Goal: Task Accomplishment & Management: Manage account settings

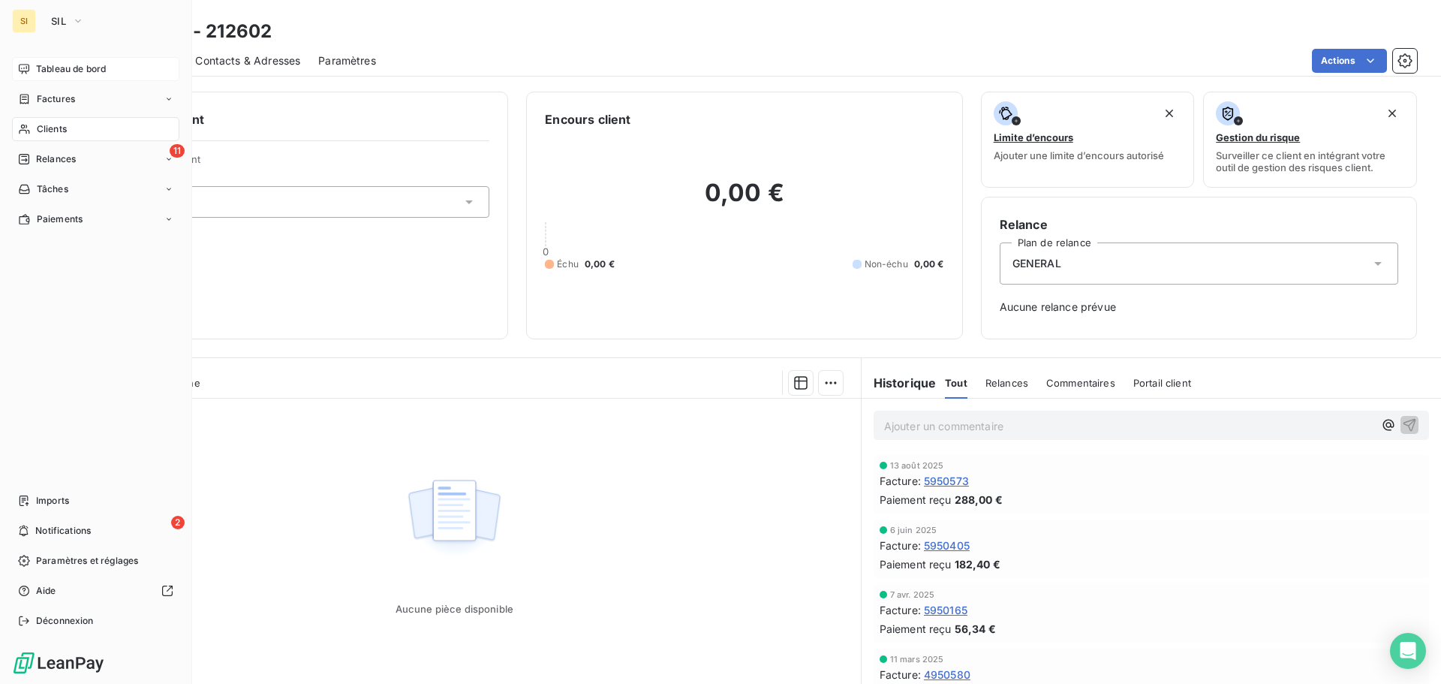
click at [59, 72] on span "Tableau de bord" at bounding box center [71, 69] width 70 height 14
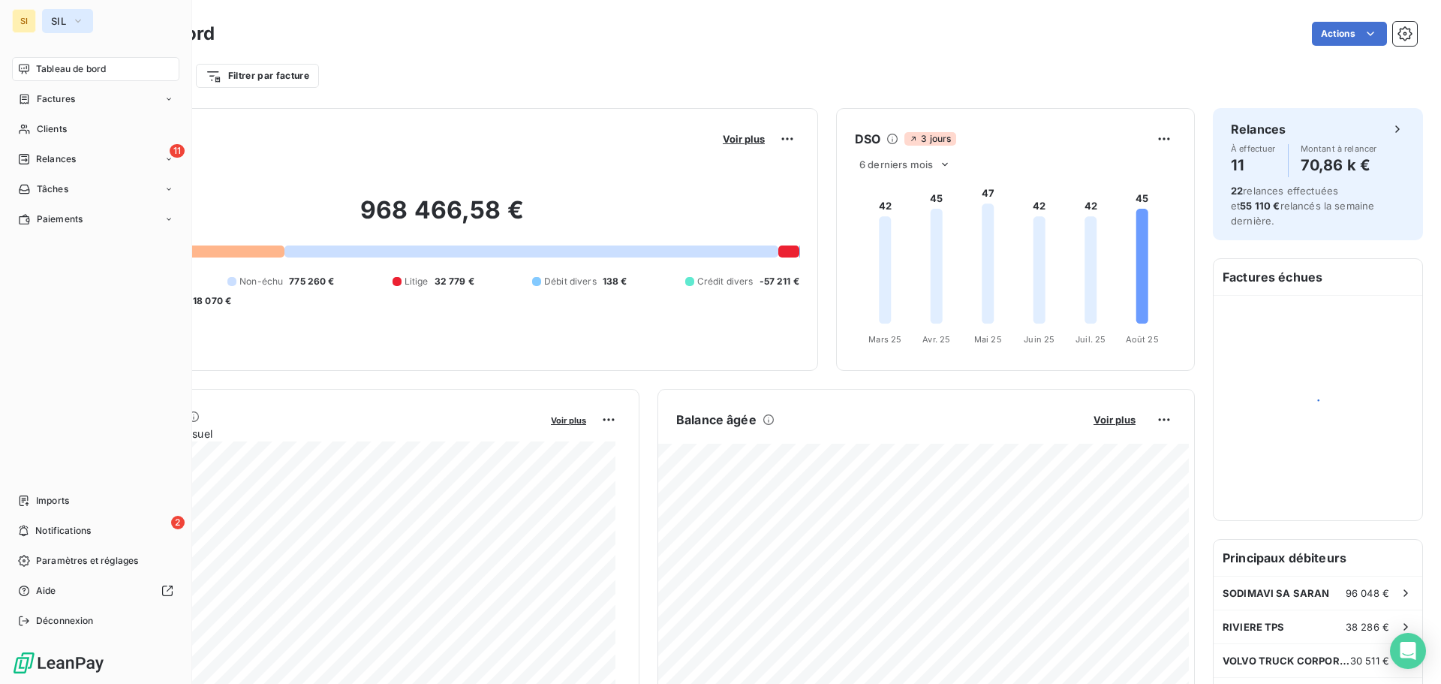
click at [61, 17] on span "SIL" at bounding box center [58, 21] width 15 height 12
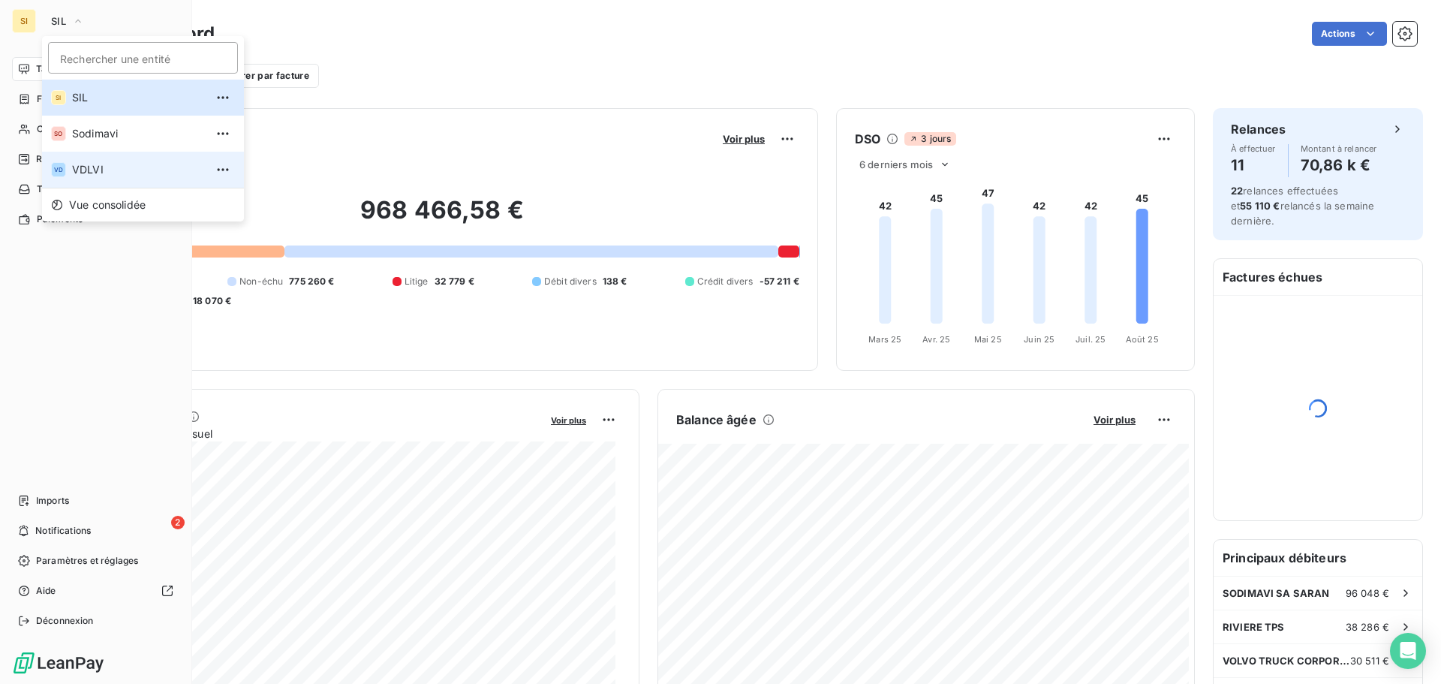
click at [83, 169] on span "VDLVI" at bounding box center [138, 169] width 133 height 15
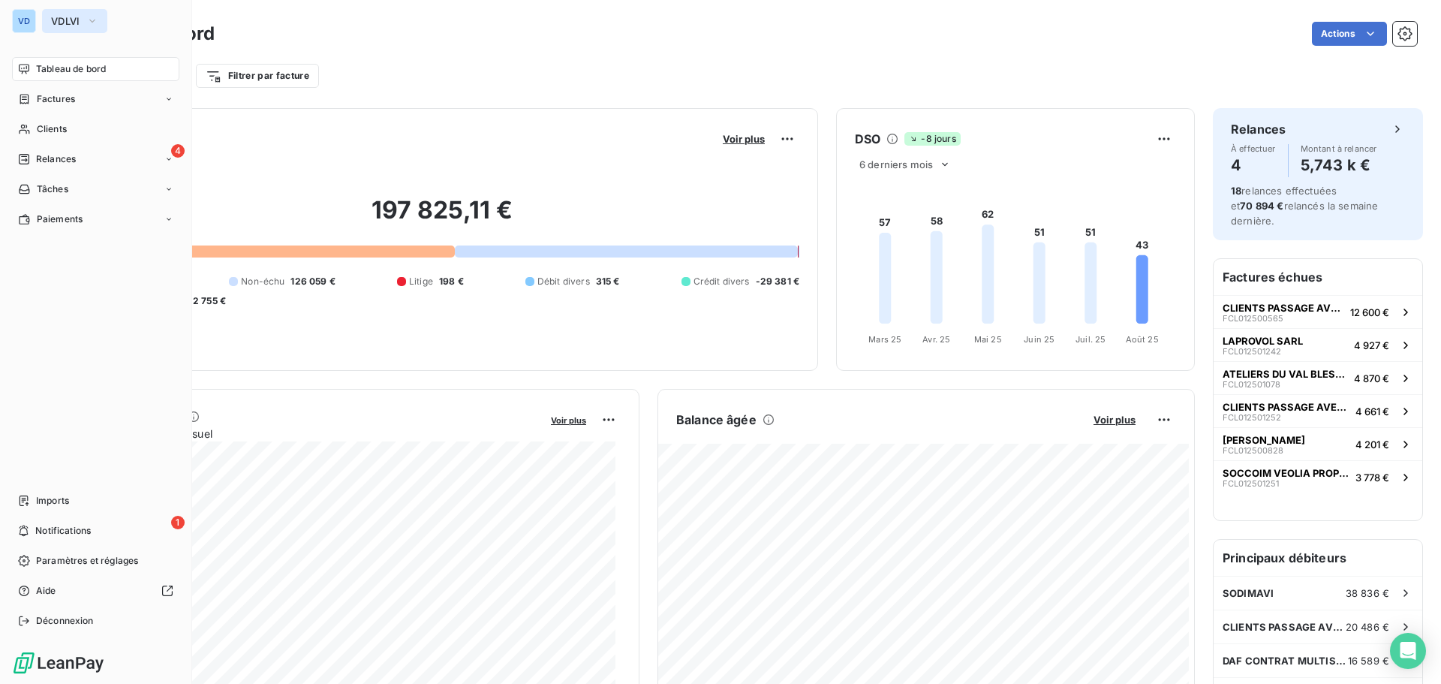
click at [58, 20] on span "VDLVI" at bounding box center [65, 21] width 29 height 12
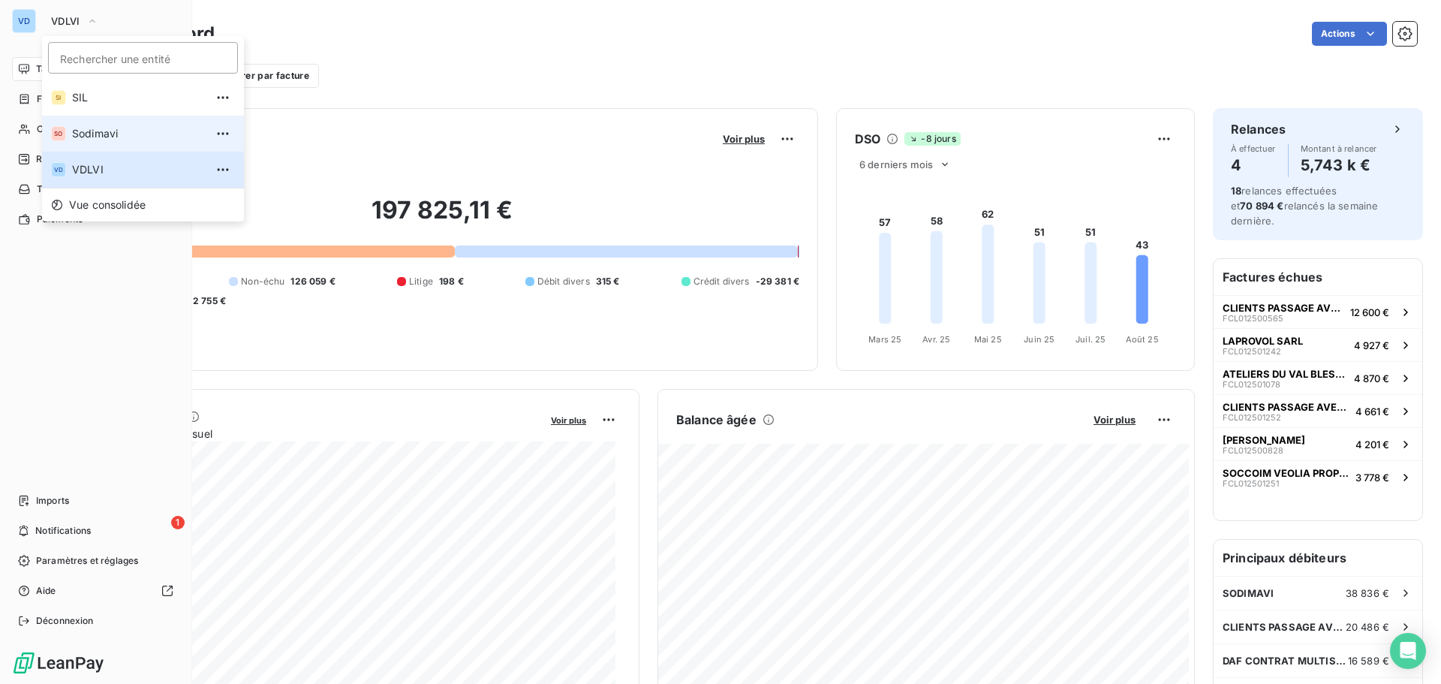
click at [84, 135] on span "Sodimavi" at bounding box center [138, 133] width 133 height 15
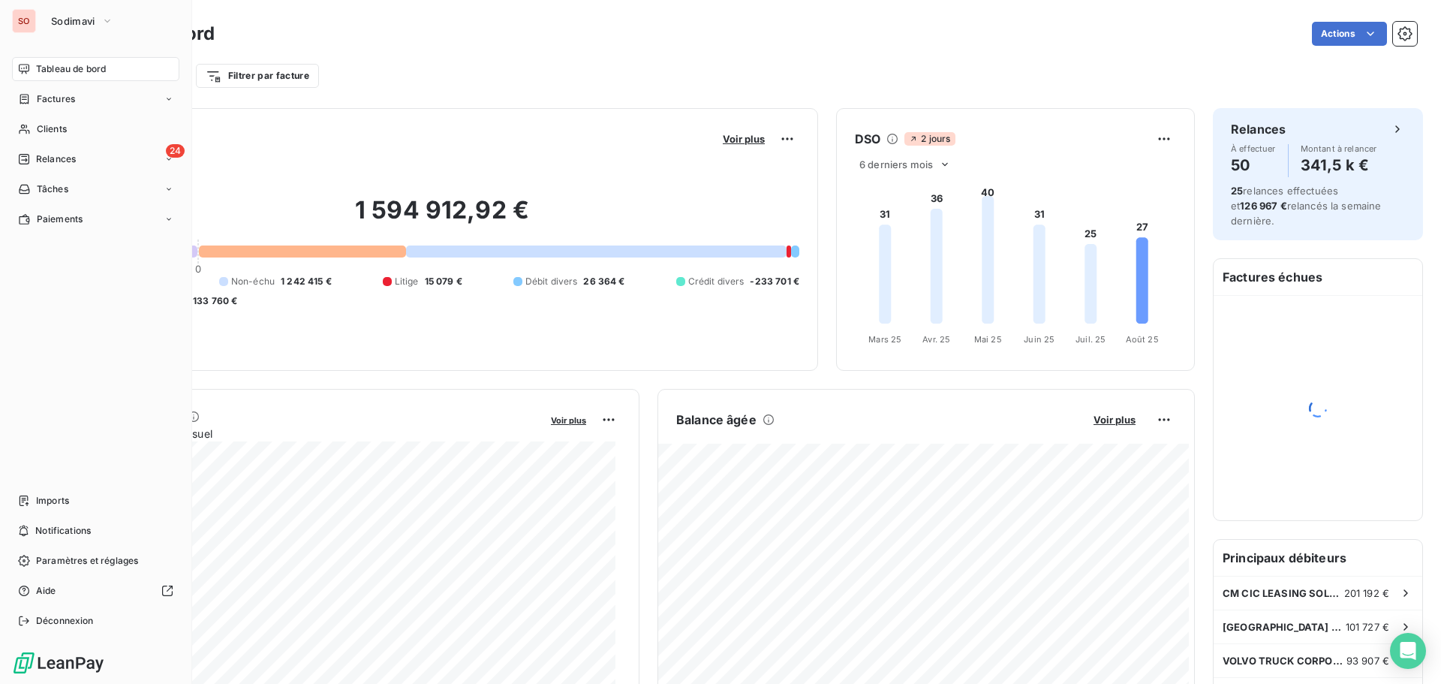
click at [32, 18] on div "SO" at bounding box center [24, 21] width 24 height 24
click at [73, 18] on span "Sodimavi" at bounding box center [73, 21] width 44 height 12
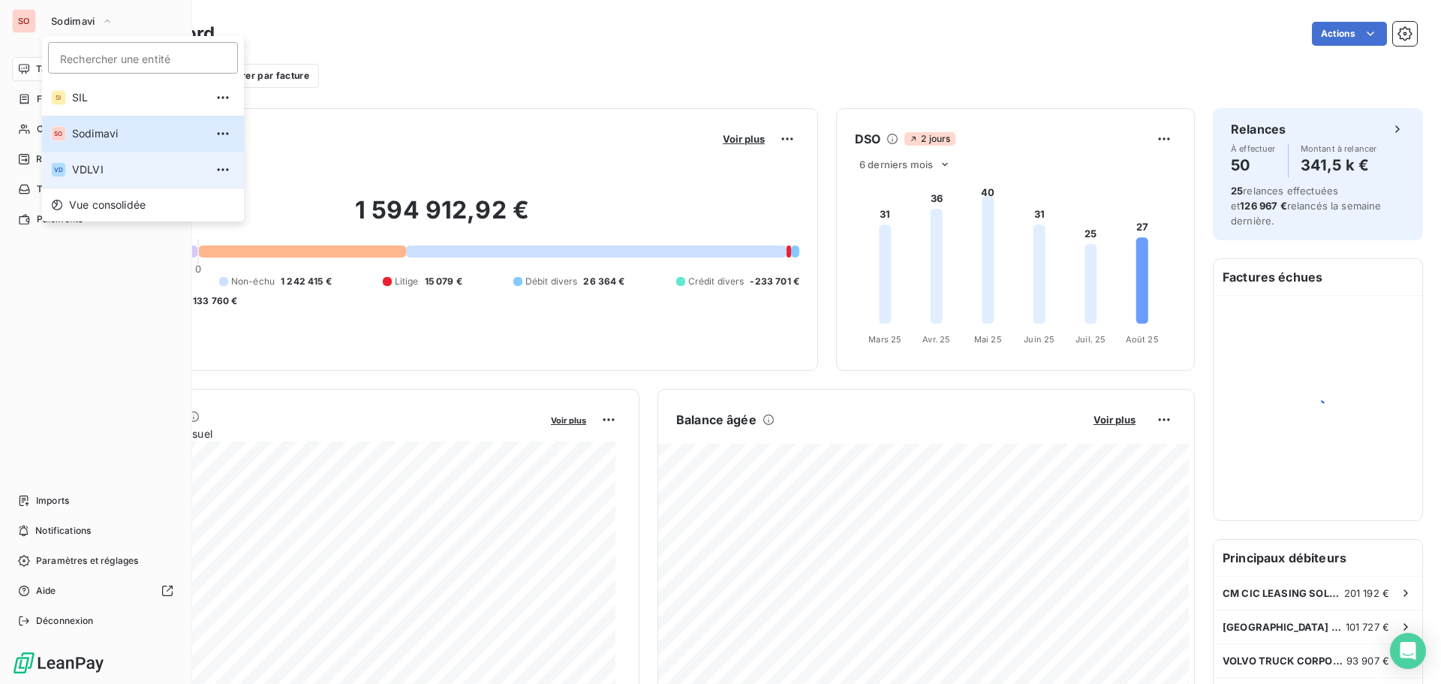
click at [92, 168] on span "VDLVI" at bounding box center [138, 169] width 133 height 15
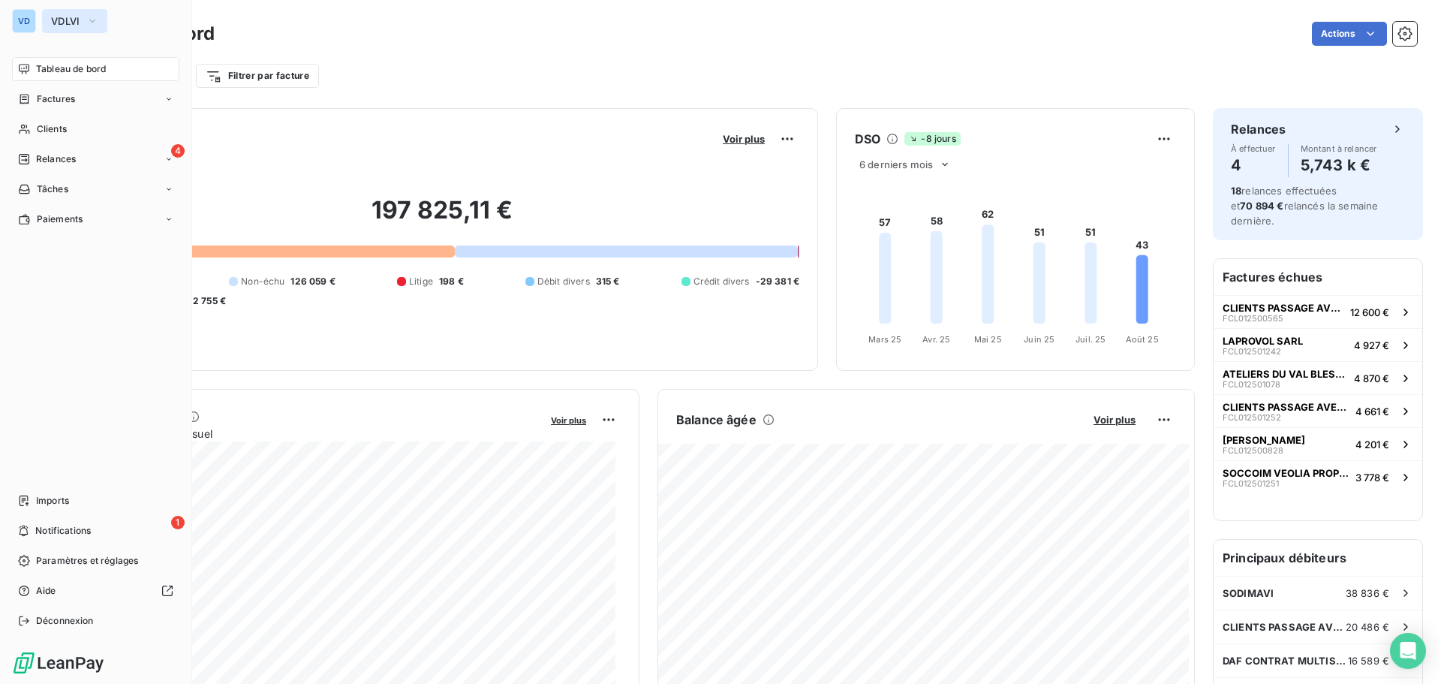
click at [46, 19] on button "VDLVI" at bounding box center [74, 21] width 65 height 24
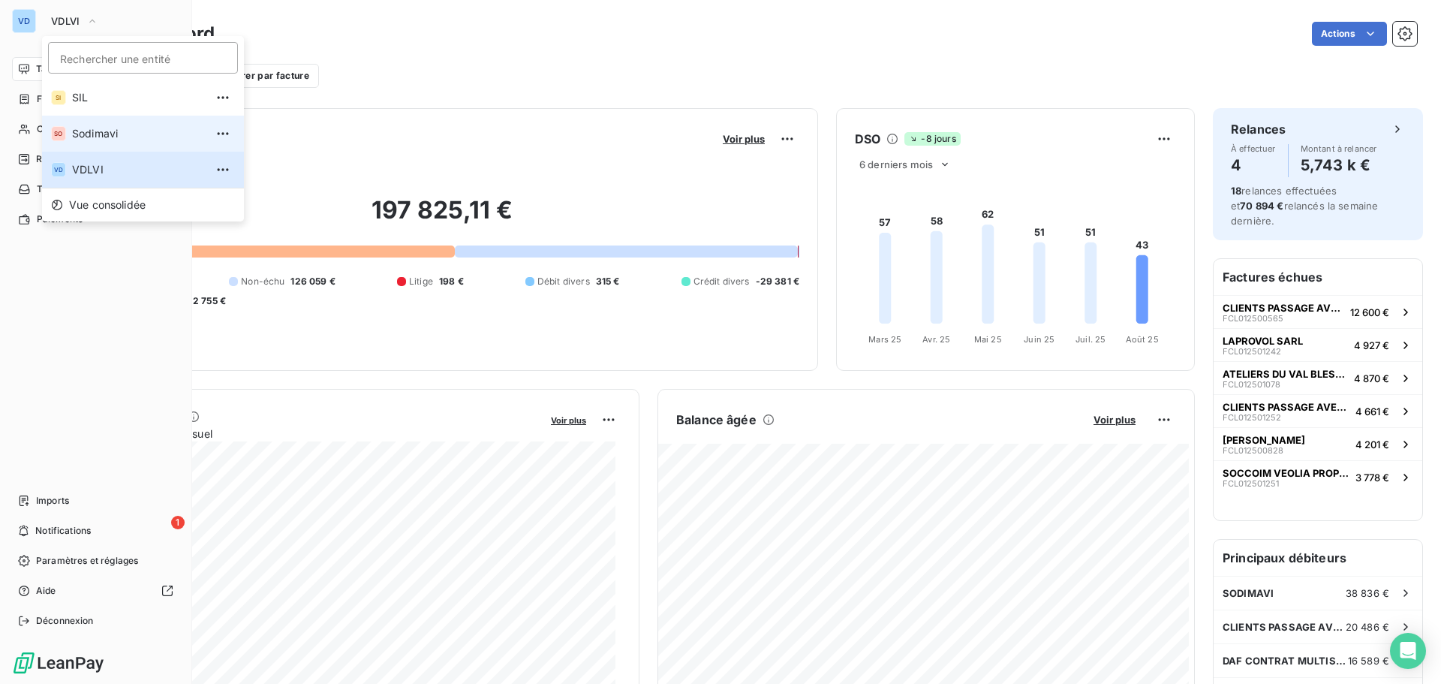
click at [74, 140] on span "Sodimavi" at bounding box center [138, 133] width 133 height 15
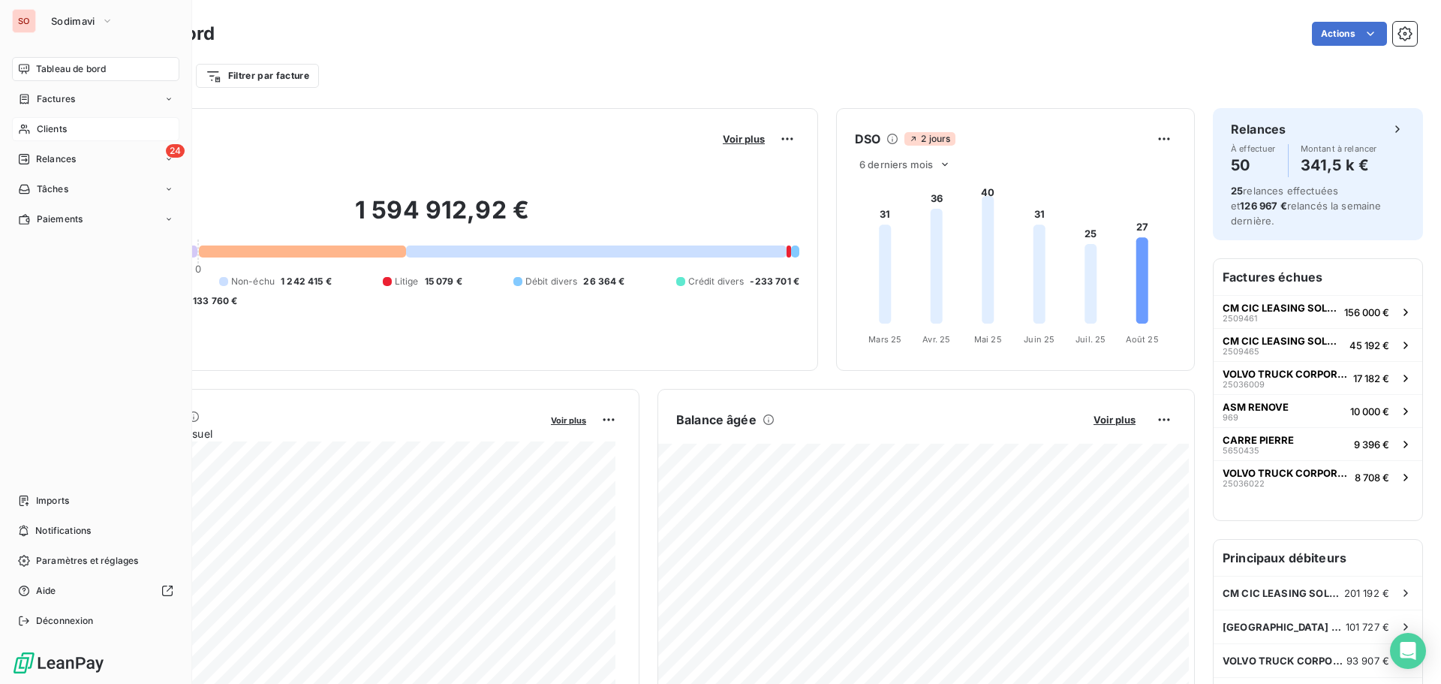
click at [30, 129] on icon at bounding box center [24, 129] width 13 height 12
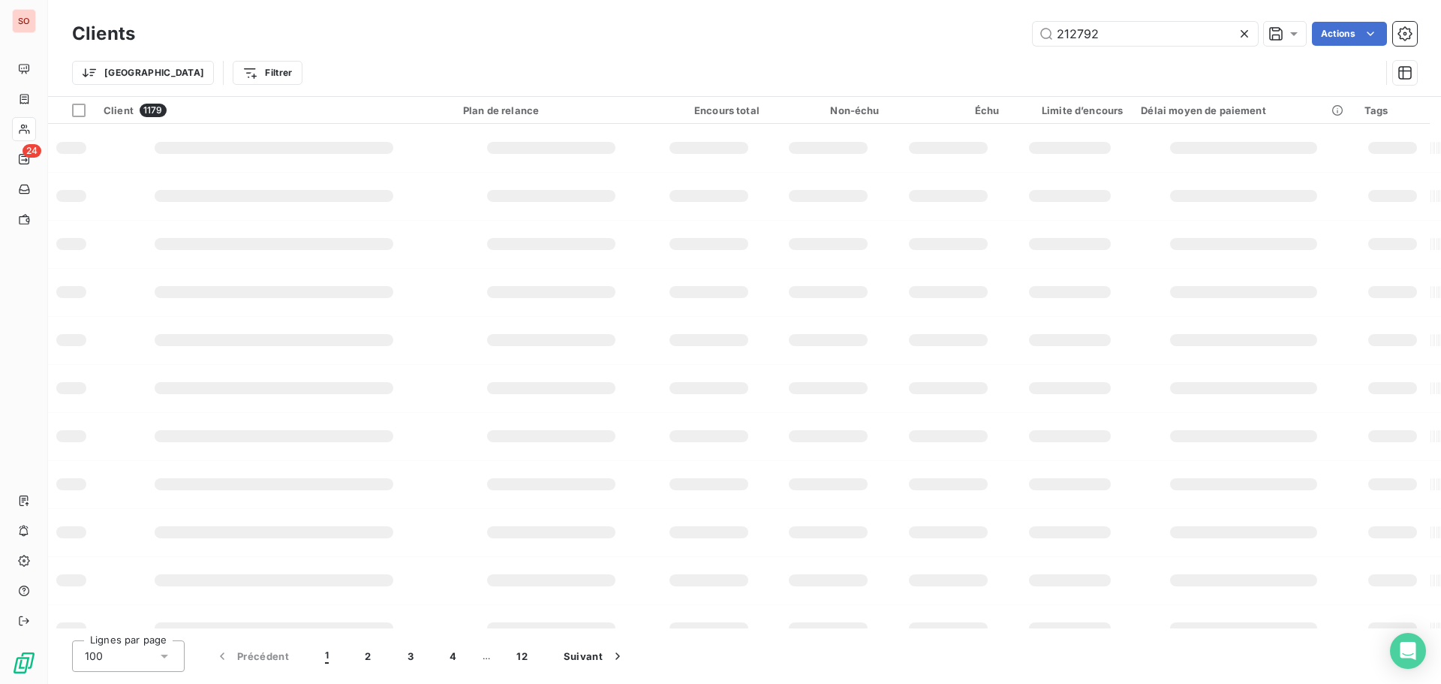
type input "212792"
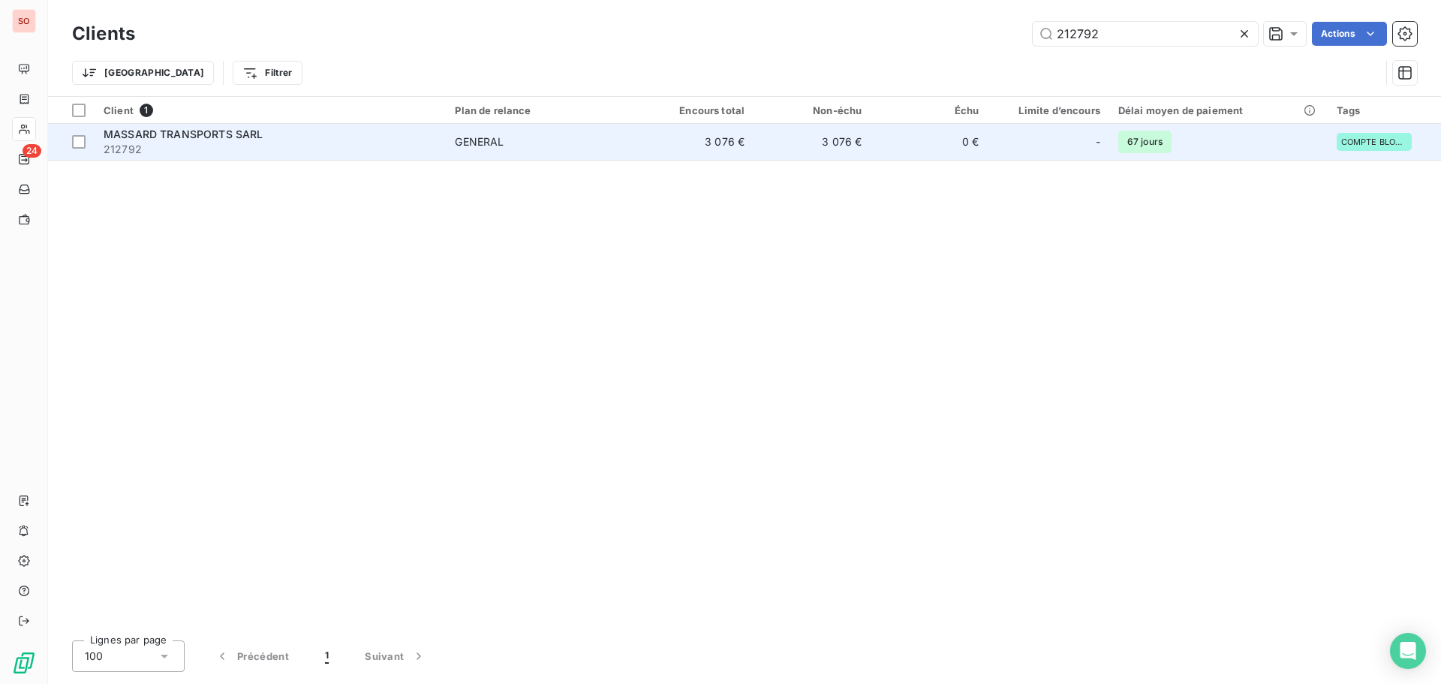
click at [178, 135] on span "MASSARD TRANSPORTS SARL" at bounding box center [183, 134] width 159 height 13
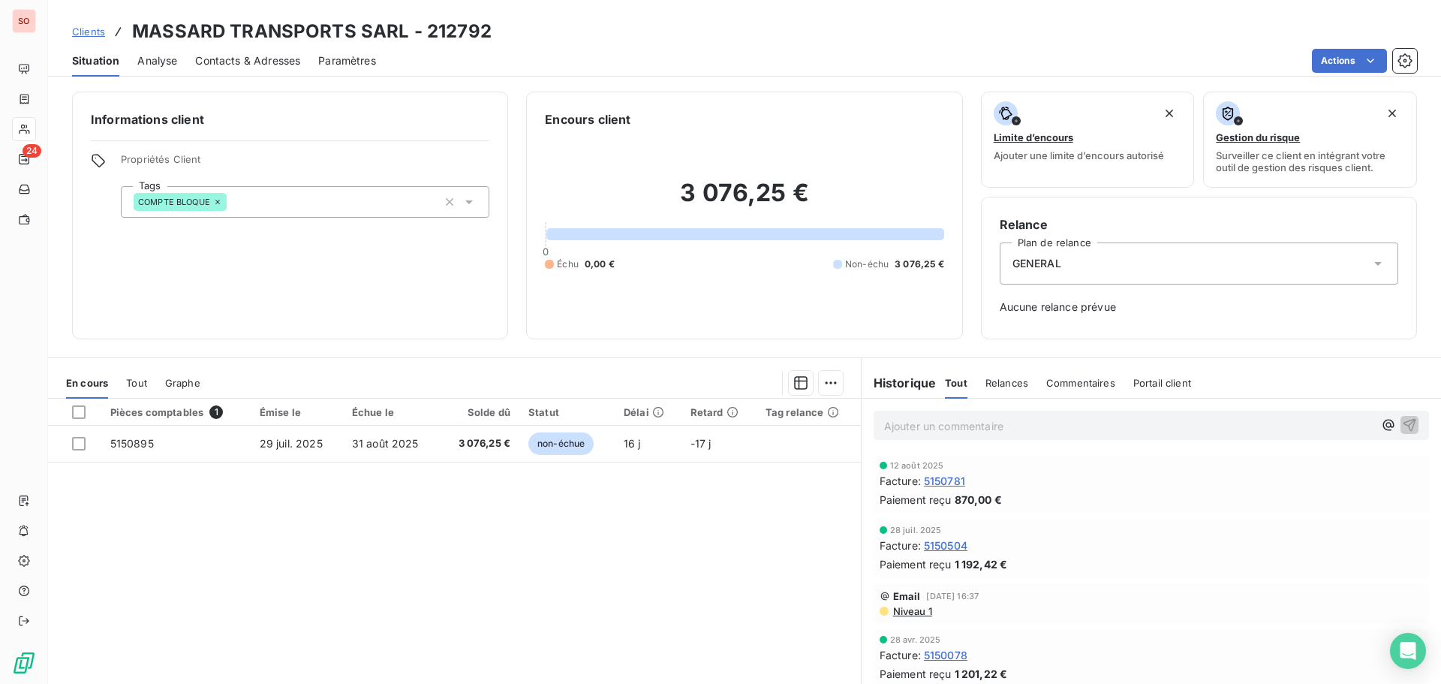
click at [234, 60] on span "Contacts & Adresses" at bounding box center [247, 60] width 105 height 15
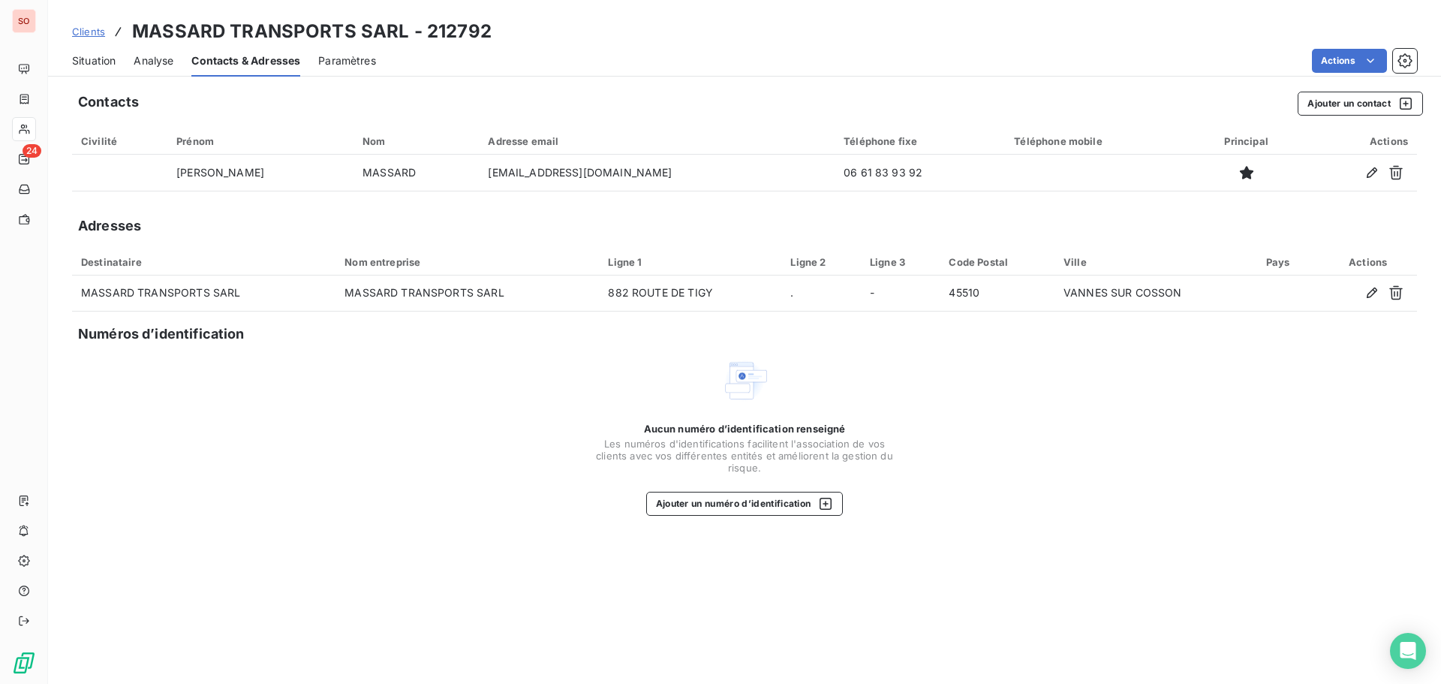
click at [98, 59] on span "Situation" at bounding box center [94, 60] width 44 height 15
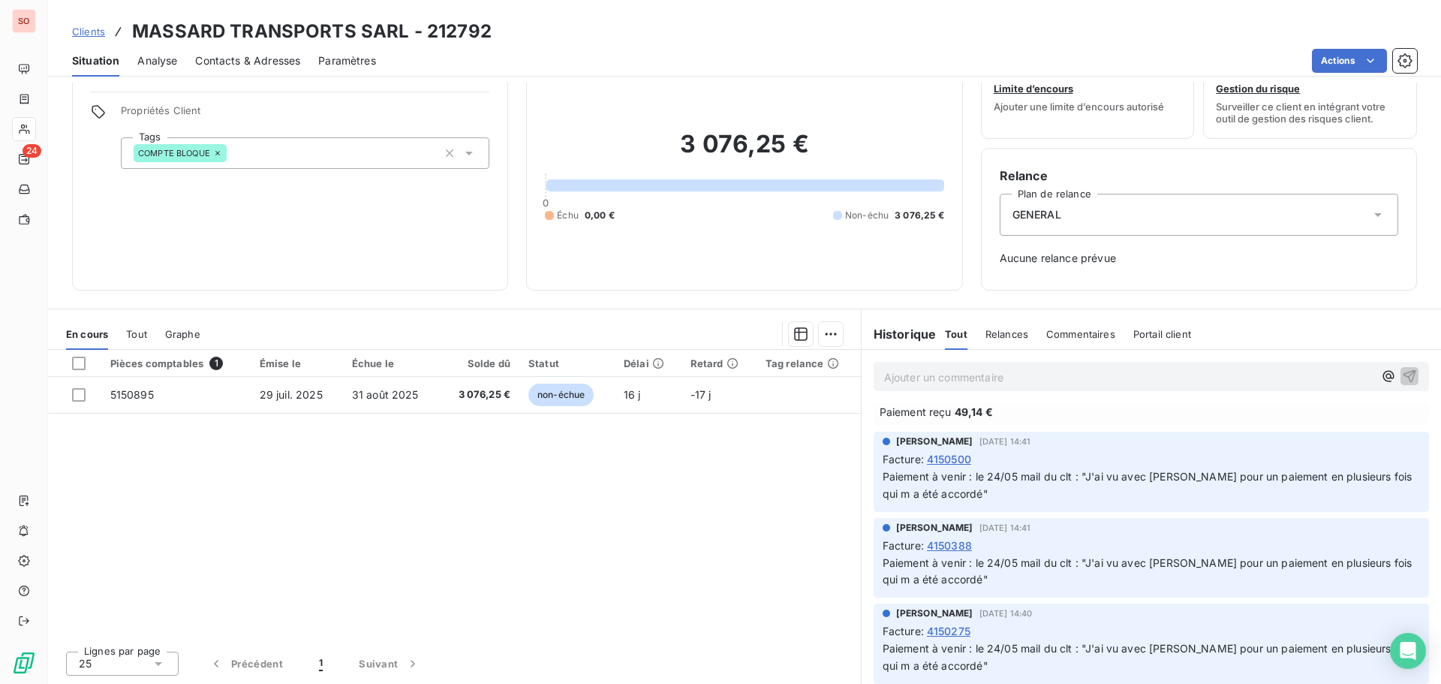
scroll to position [1651, 0]
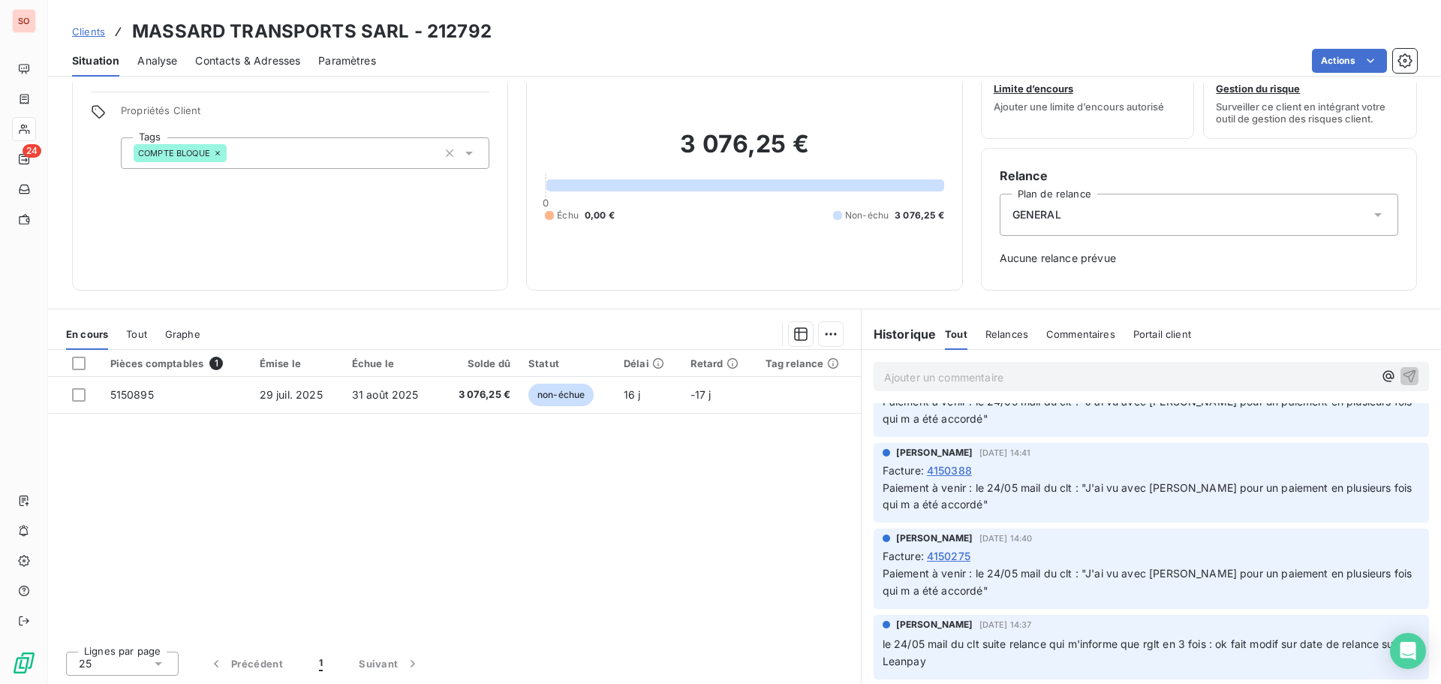
click at [952, 557] on span "4150275" at bounding box center [949, 556] width 44 height 16
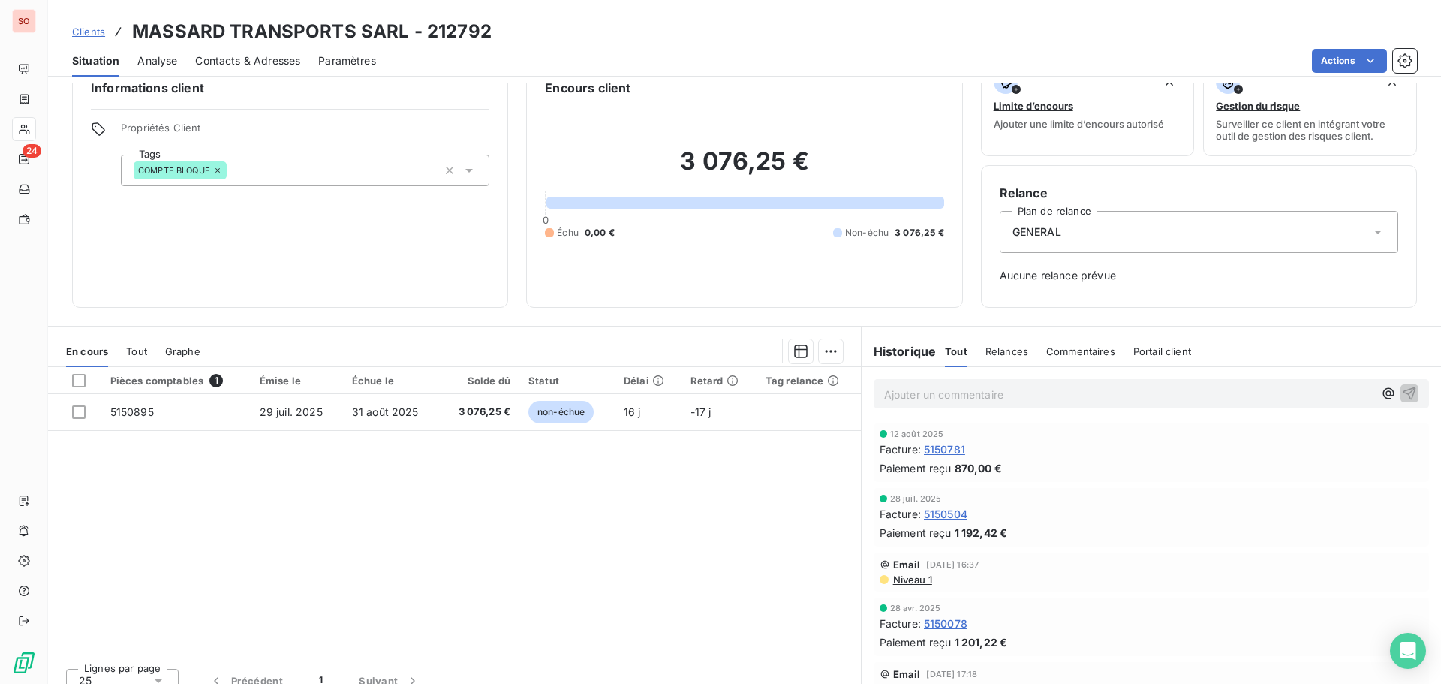
scroll to position [49, 0]
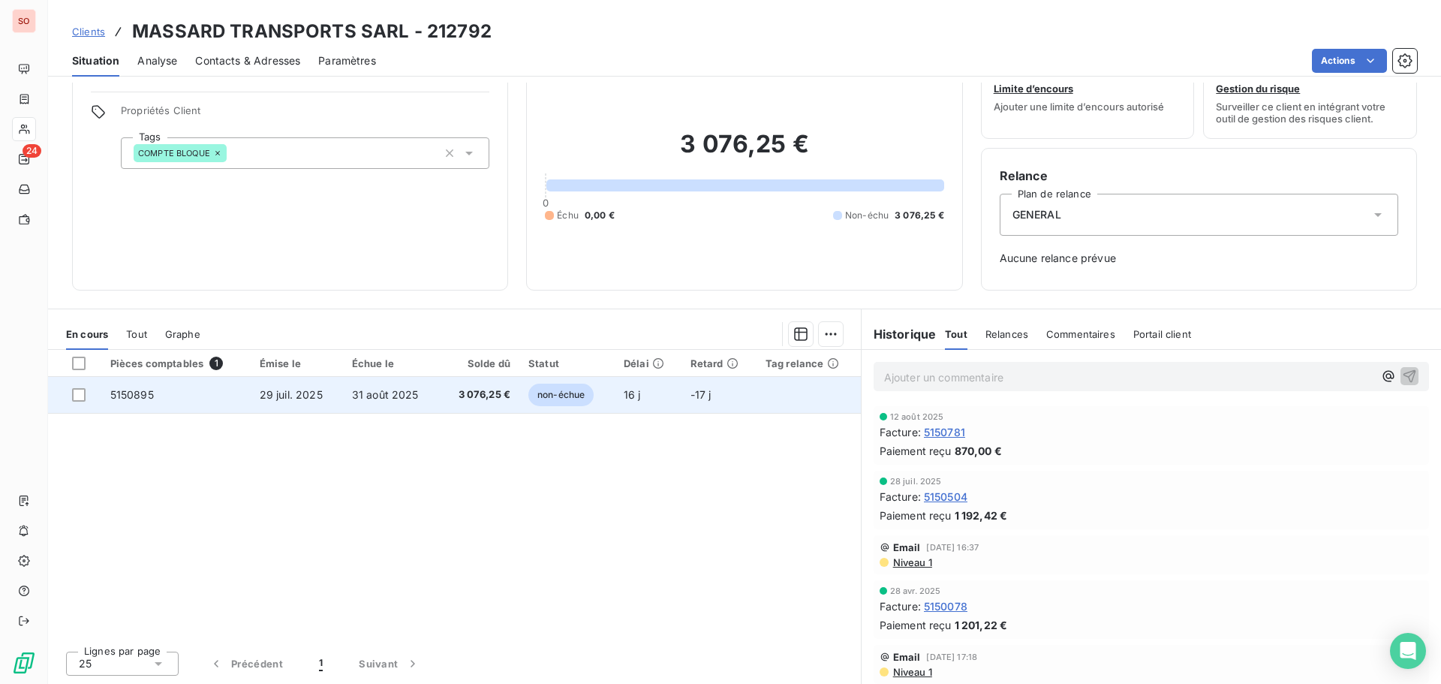
click at [138, 396] on span "5150895" at bounding box center [132, 394] width 44 height 13
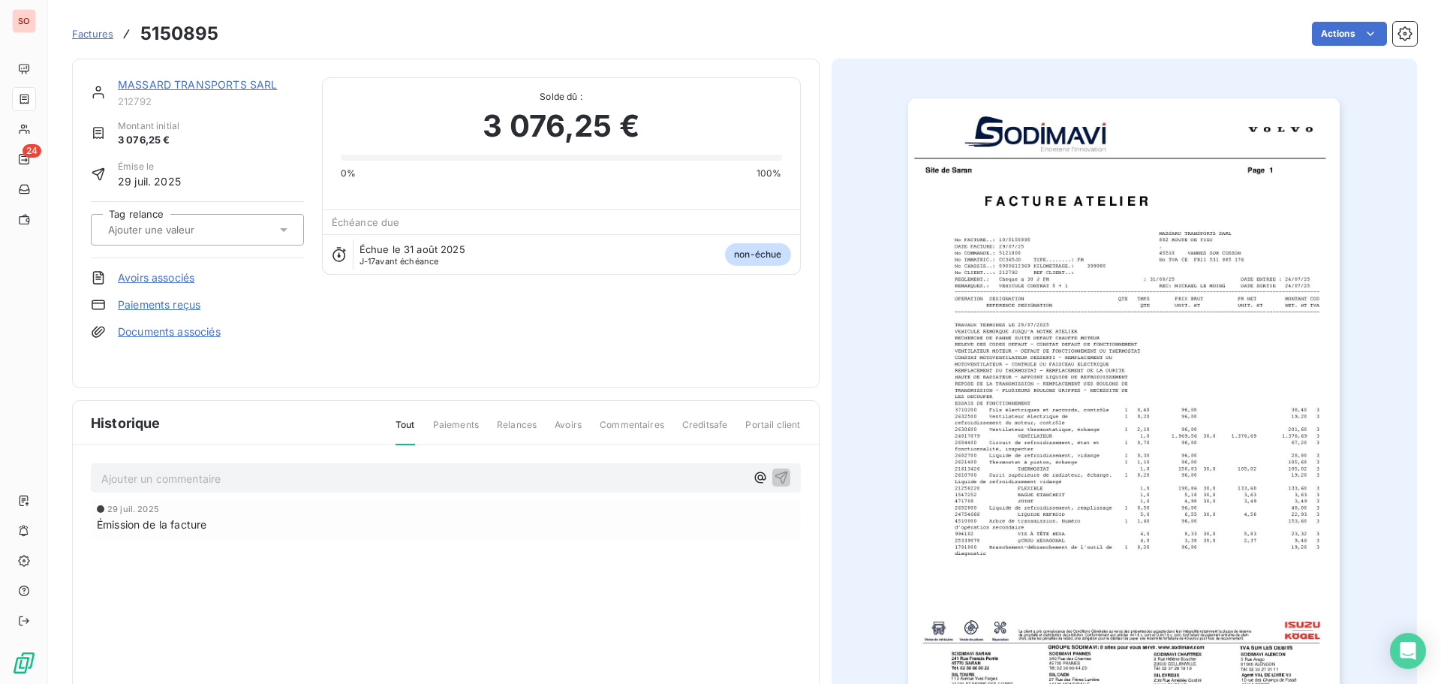
click at [132, 478] on p "Ajouter un commentaire ﻿" at bounding box center [423, 478] width 644 height 19
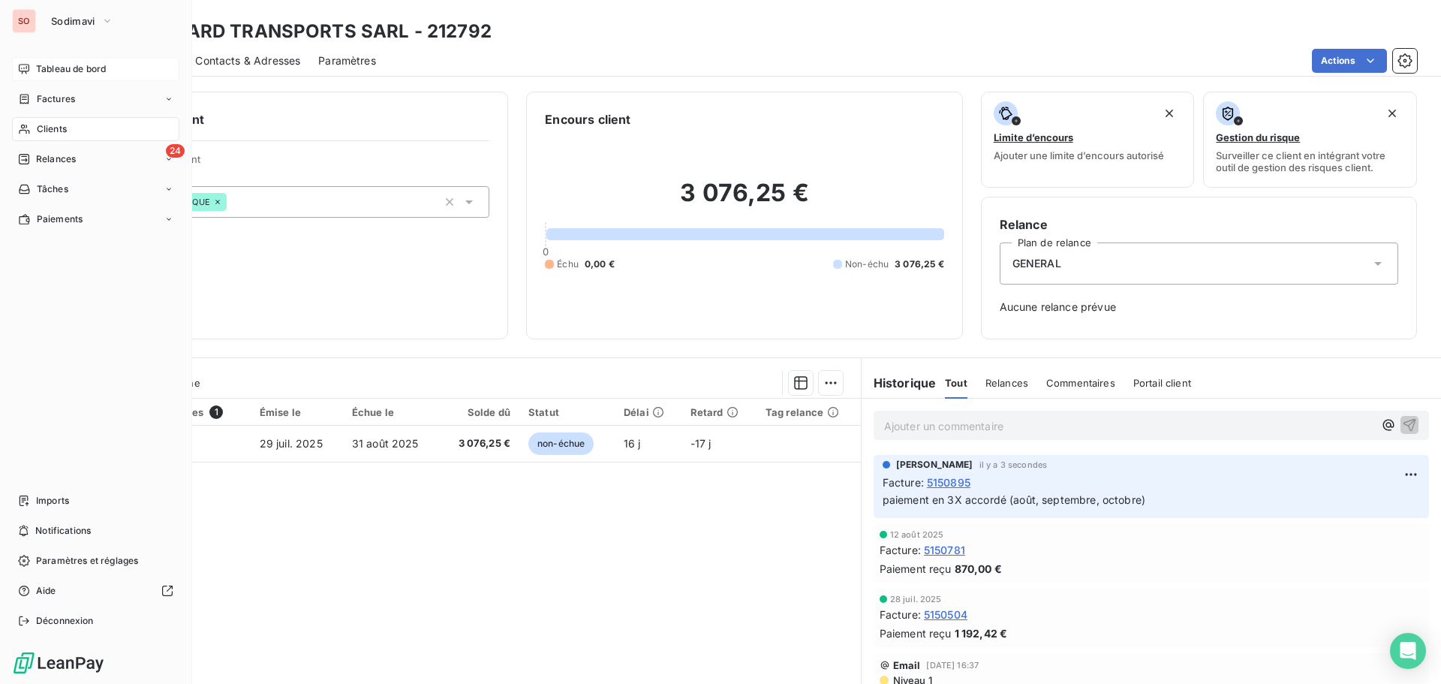
click at [49, 62] on div "Tableau de bord" at bounding box center [95, 69] width 167 height 24
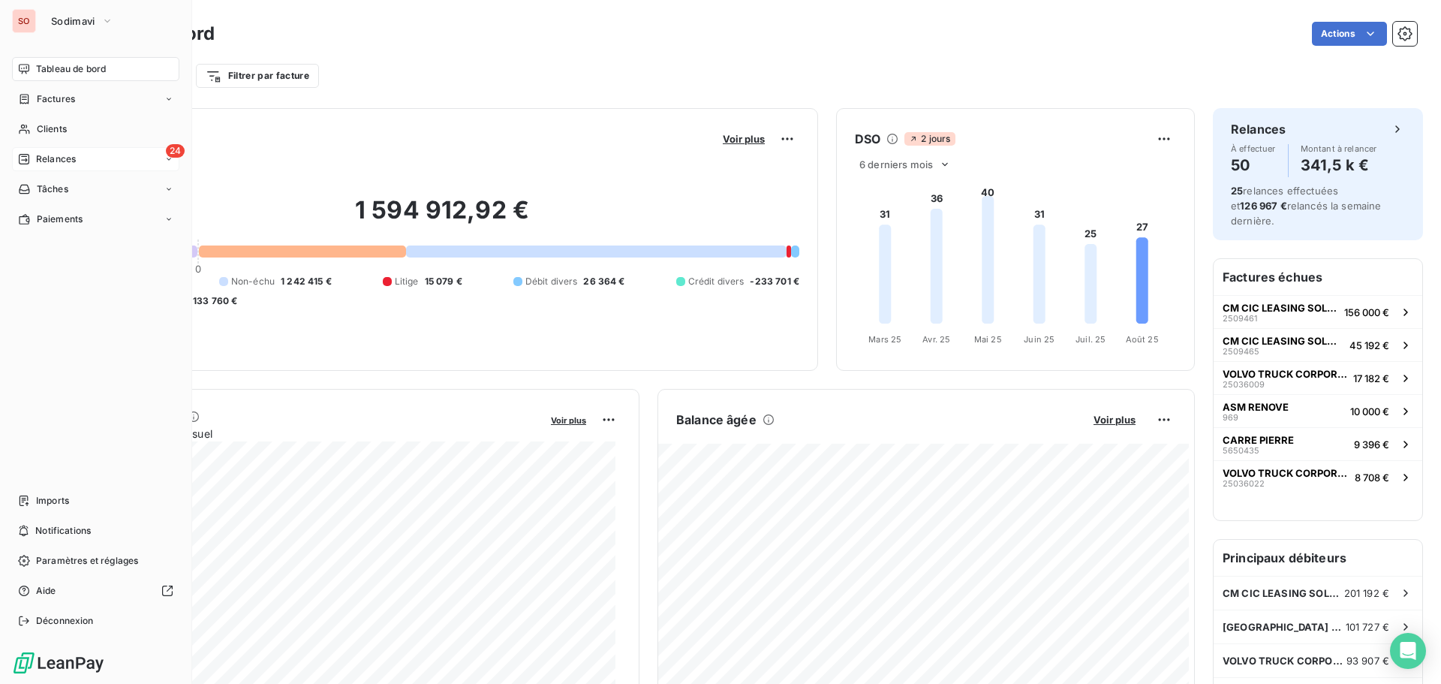
click at [32, 158] on div "Relances" at bounding box center [47, 159] width 58 height 14
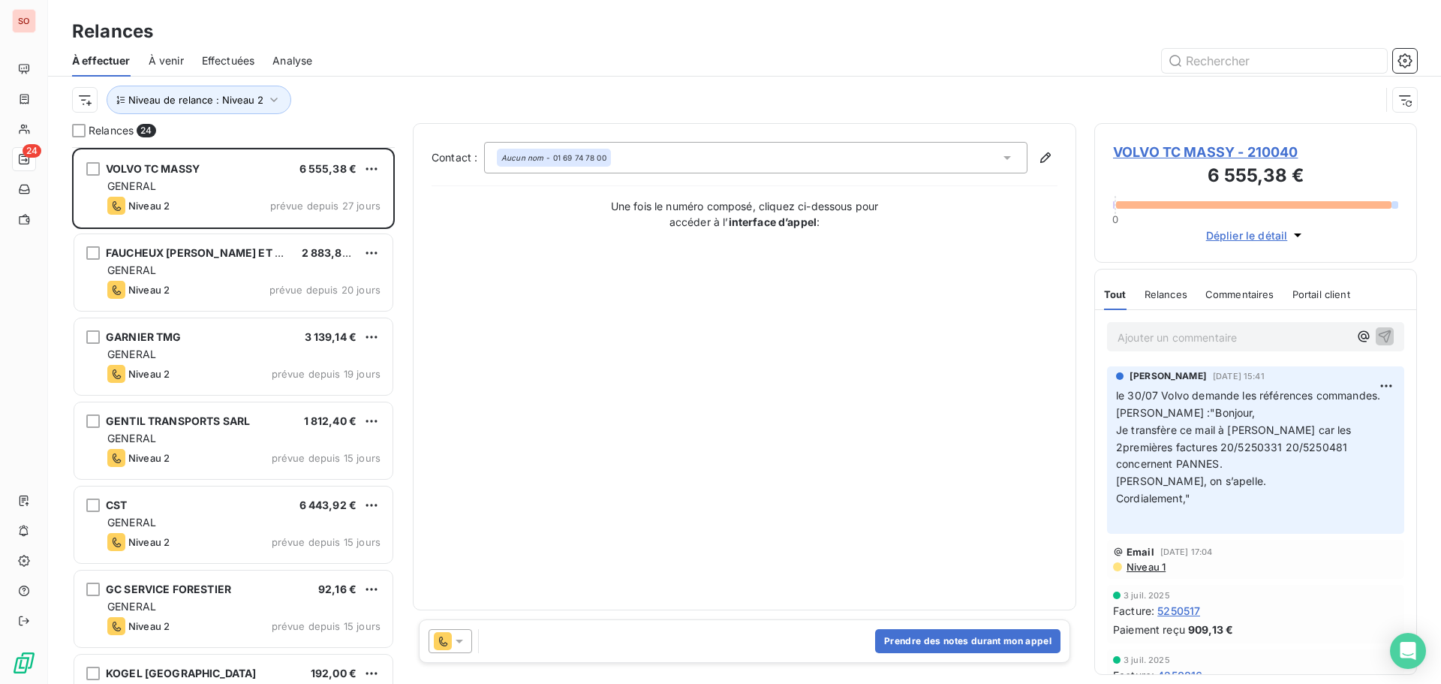
scroll to position [76, 0]
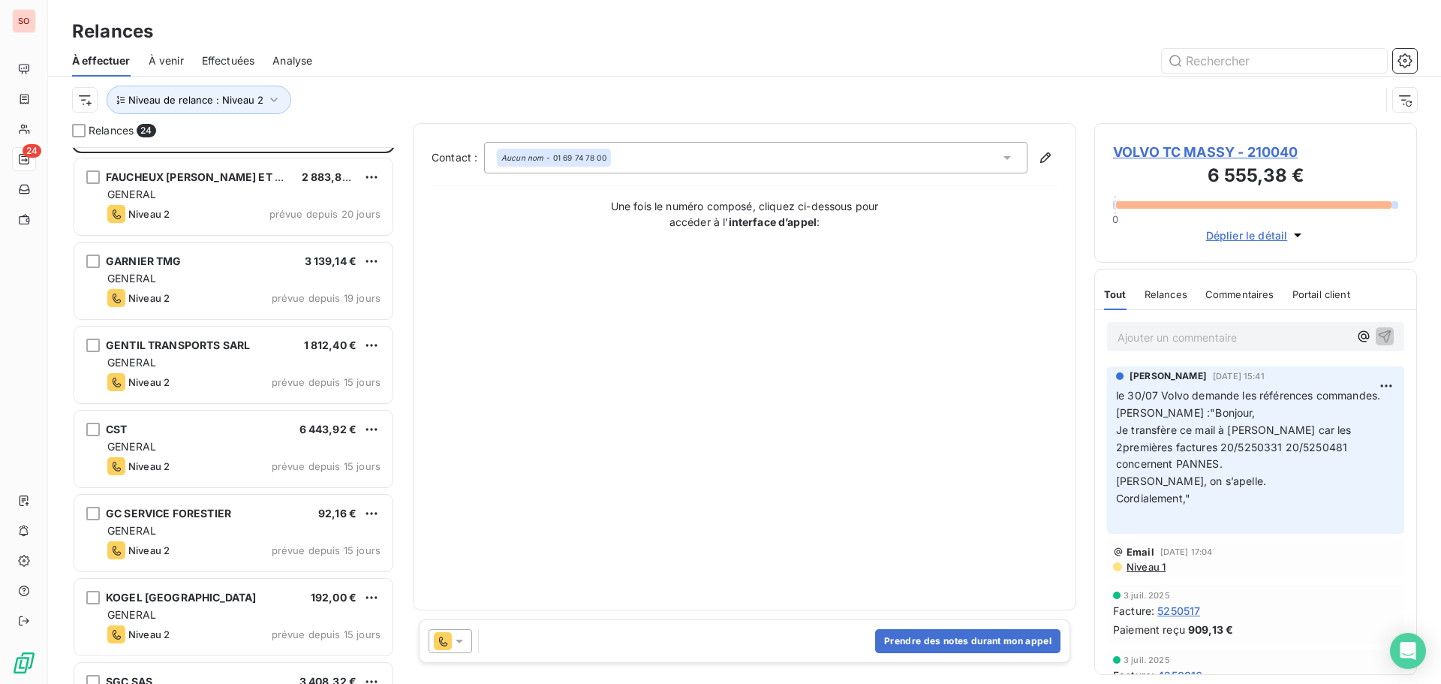
click at [319, 437] on div "6 443,92 €" at bounding box center [328, 429] width 58 height 15
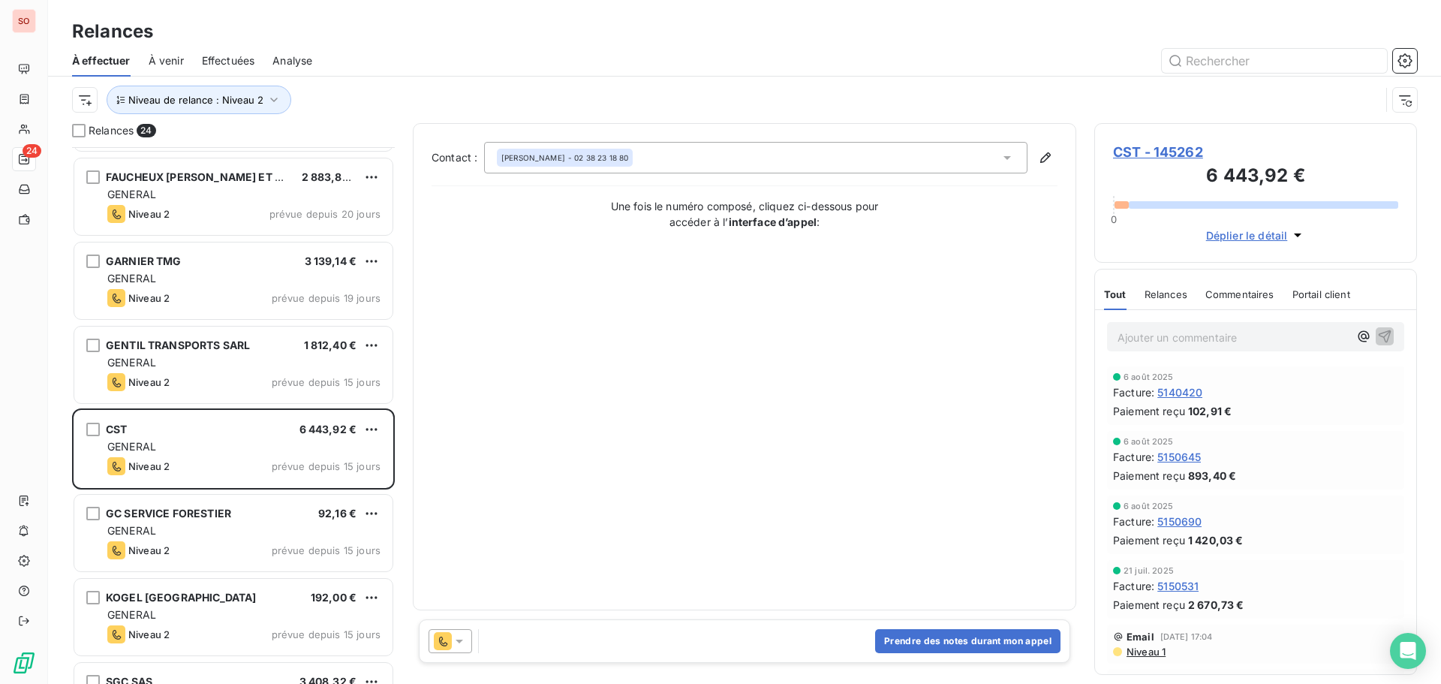
click at [460, 643] on icon at bounding box center [459, 640] width 15 height 15
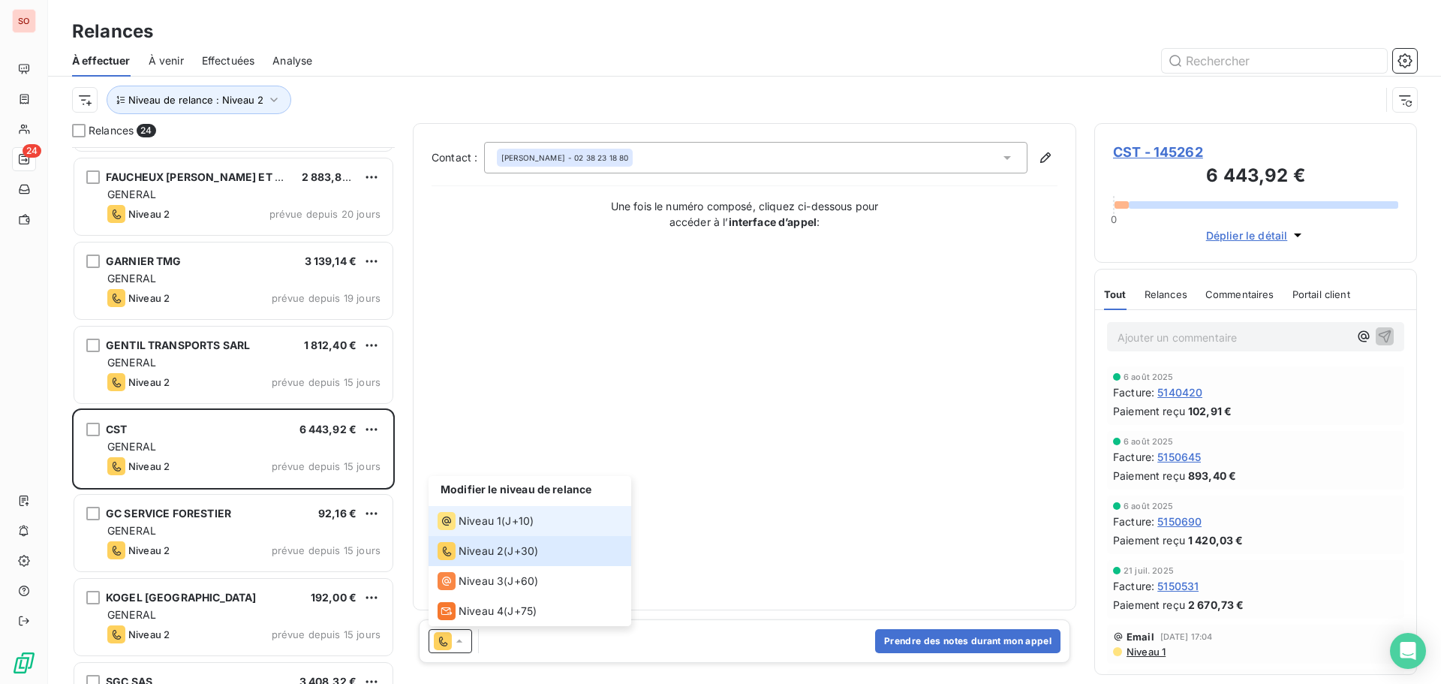
click at [487, 522] on span "Niveau 1" at bounding box center [480, 520] width 43 height 15
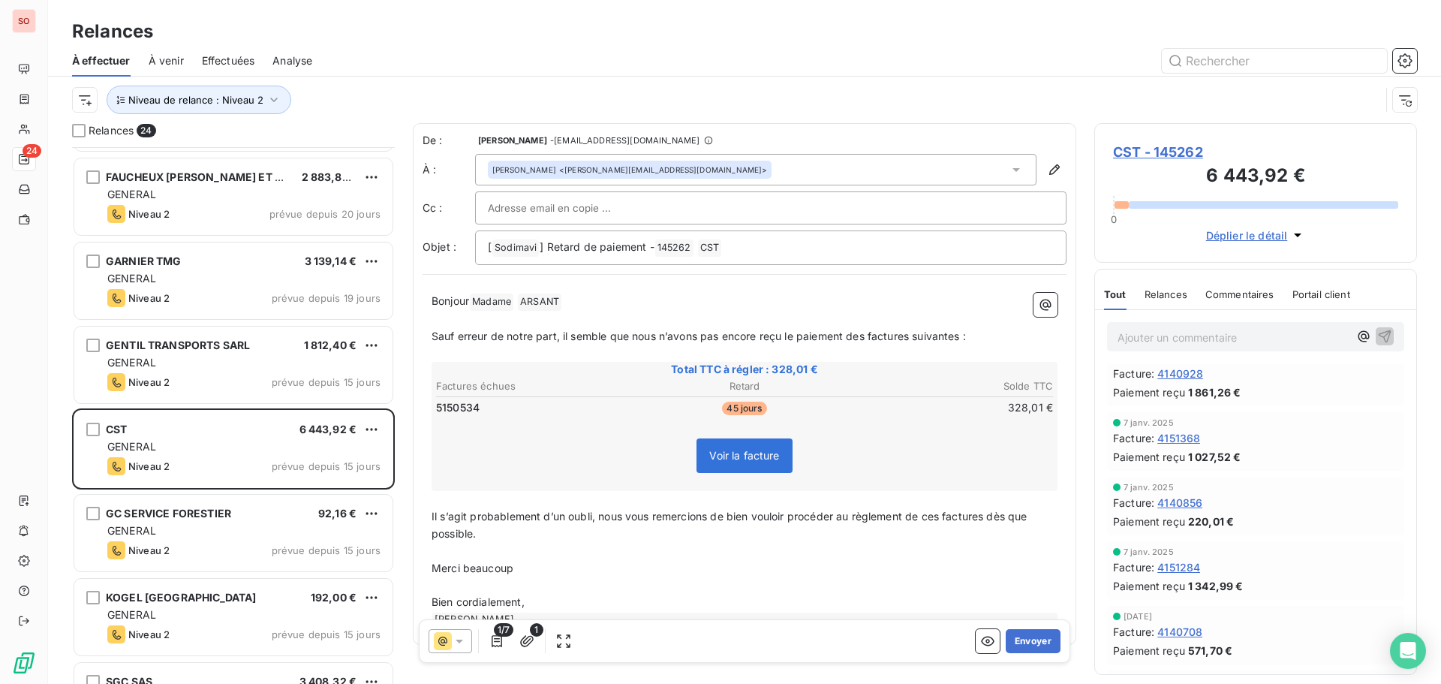
scroll to position [976, 0]
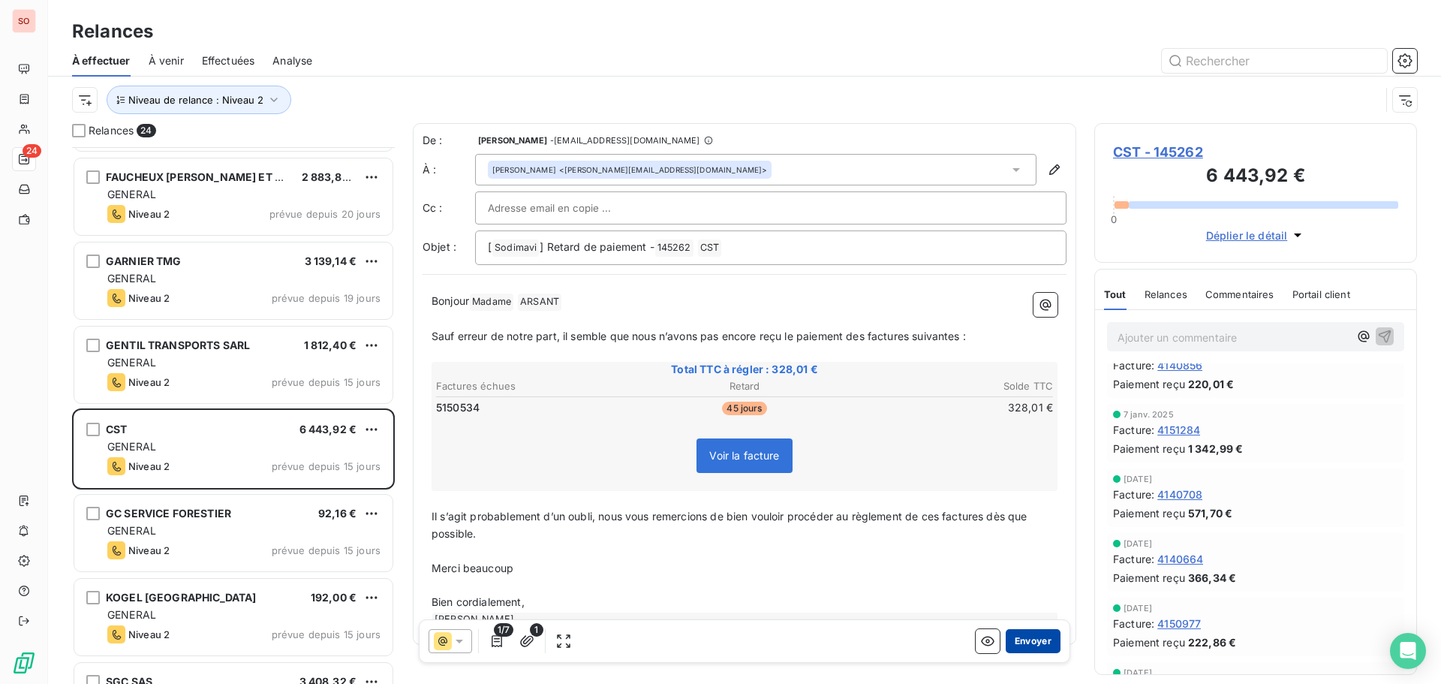
click at [1018, 642] on button "Envoyer" at bounding box center [1033, 641] width 55 height 24
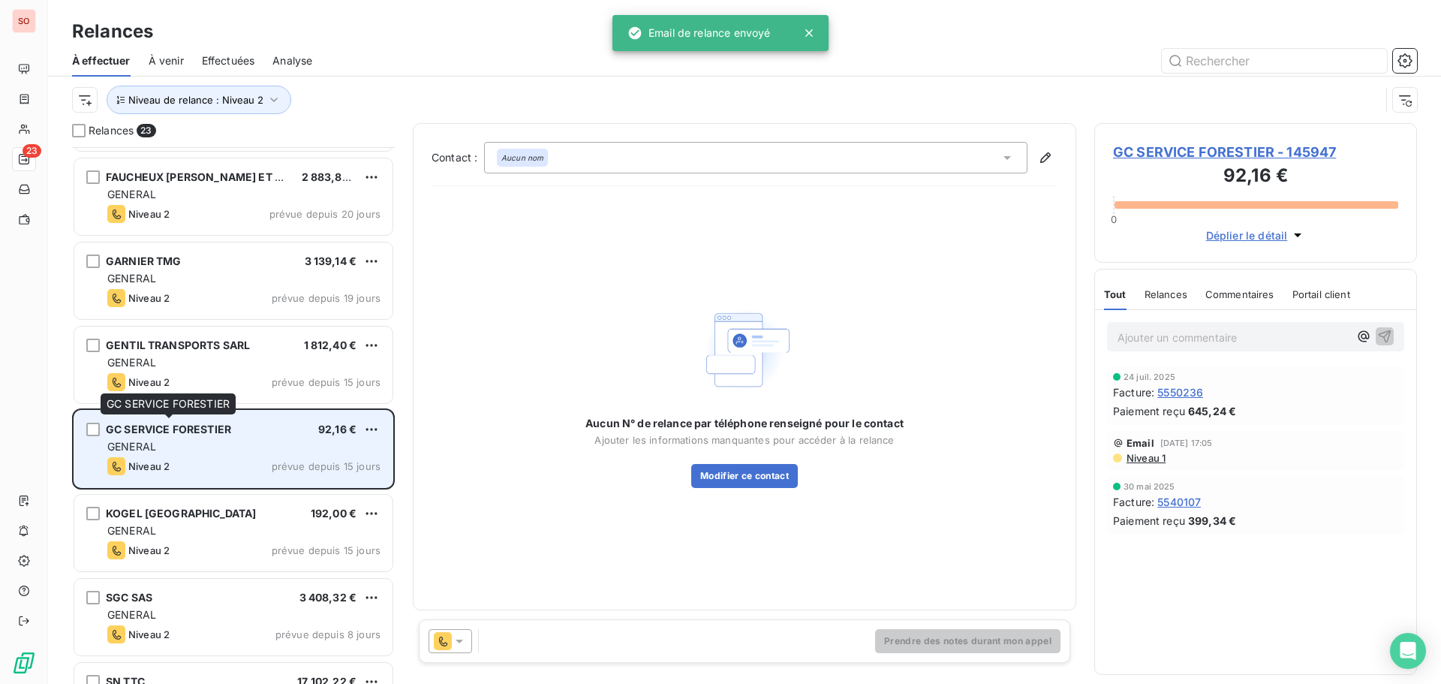
click at [180, 435] on span "GC SERVICE FORESTIER" at bounding box center [168, 429] width 125 height 13
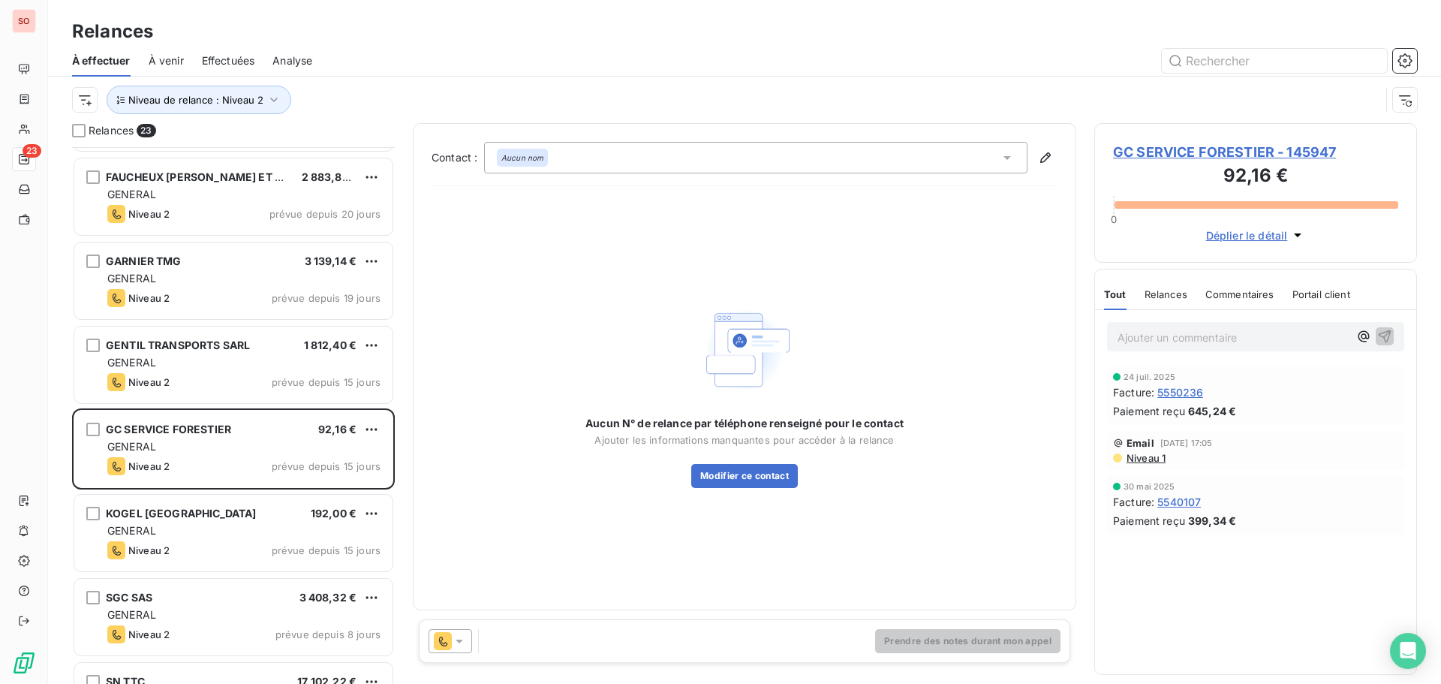
click at [1207, 154] on span "GC SERVICE FORESTIER - 145947" at bounding box center [1255, 152] width 285 height 20
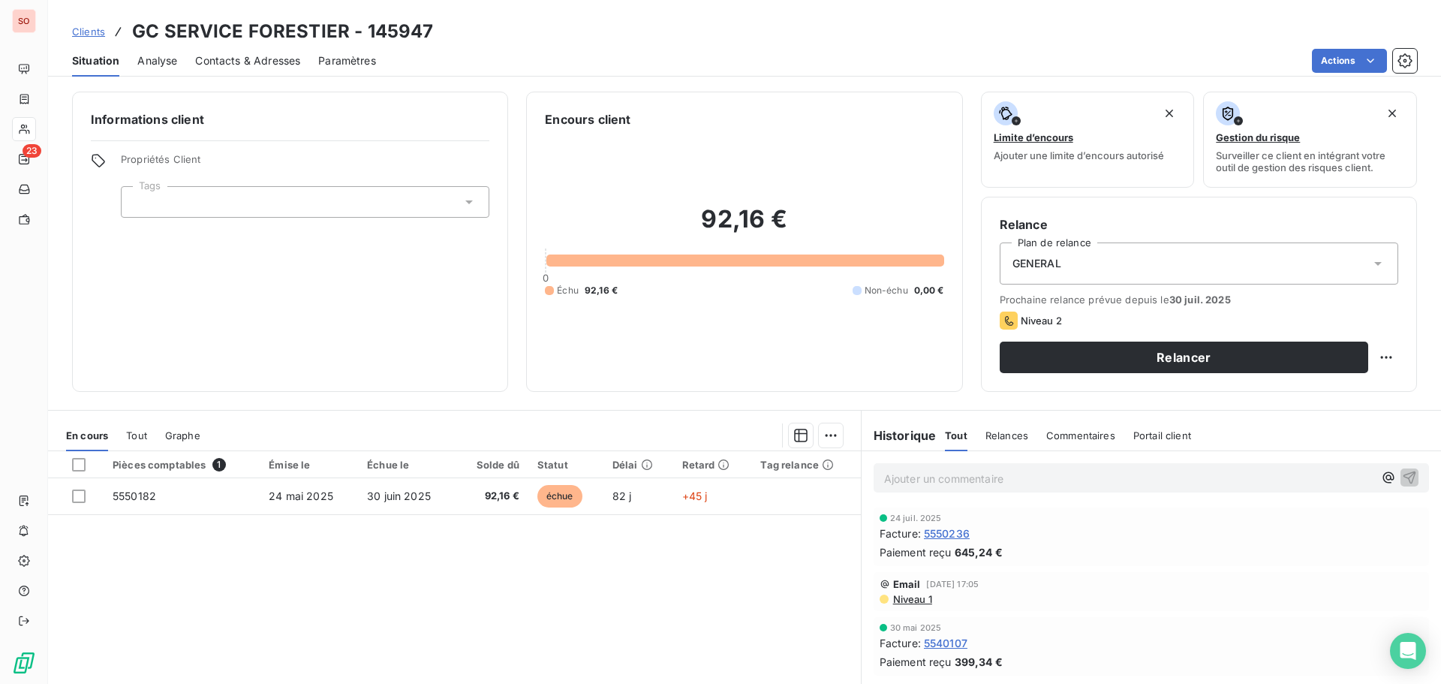
click at [215, 59] on span "Contacts & Adresses" at bounding box center [247, 60] width 105 height 15
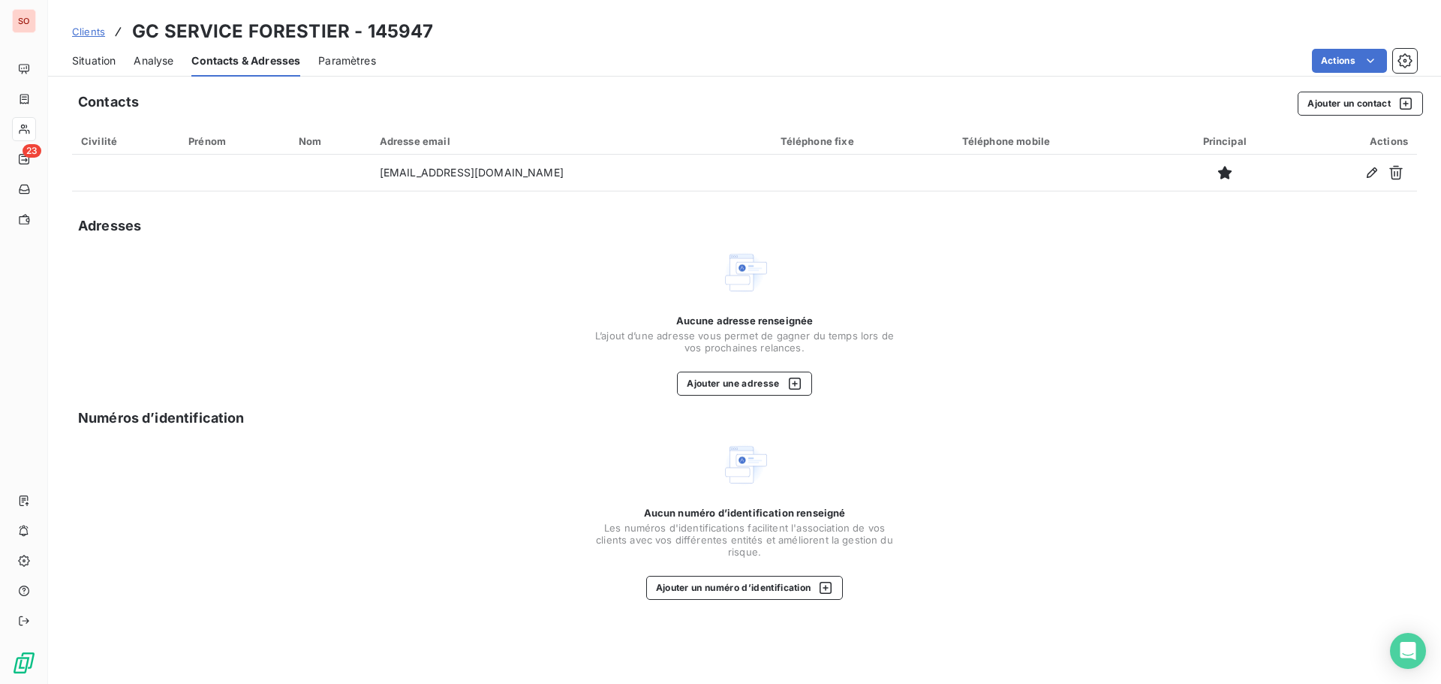
click at [91, 55] on span "Situation" at bounding box center [94, 60] width 44 height 15
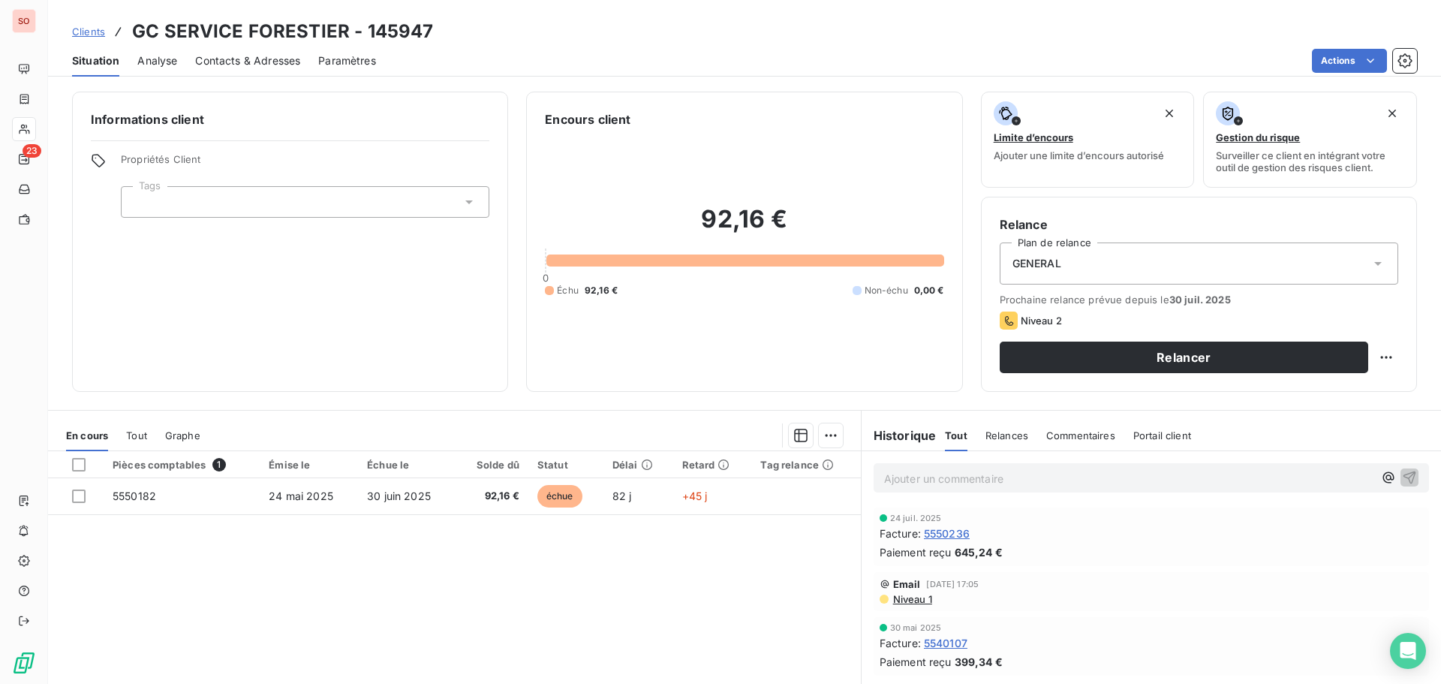
click at [259, 65] on span "Contacts & Adresses" at bounding box center [247, 60] width 105 height 15
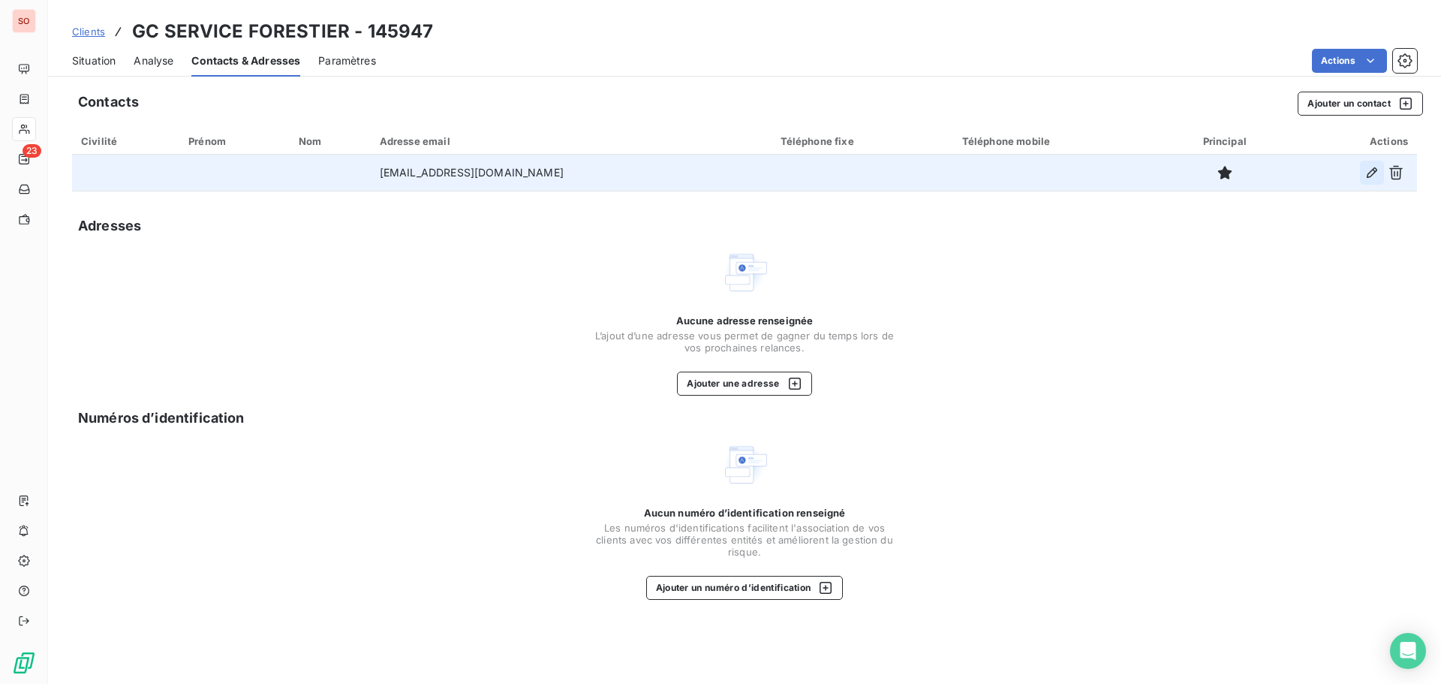
click at [1373, 170] on icon "button" at bounding box center [1372, 172] width 11 height 11
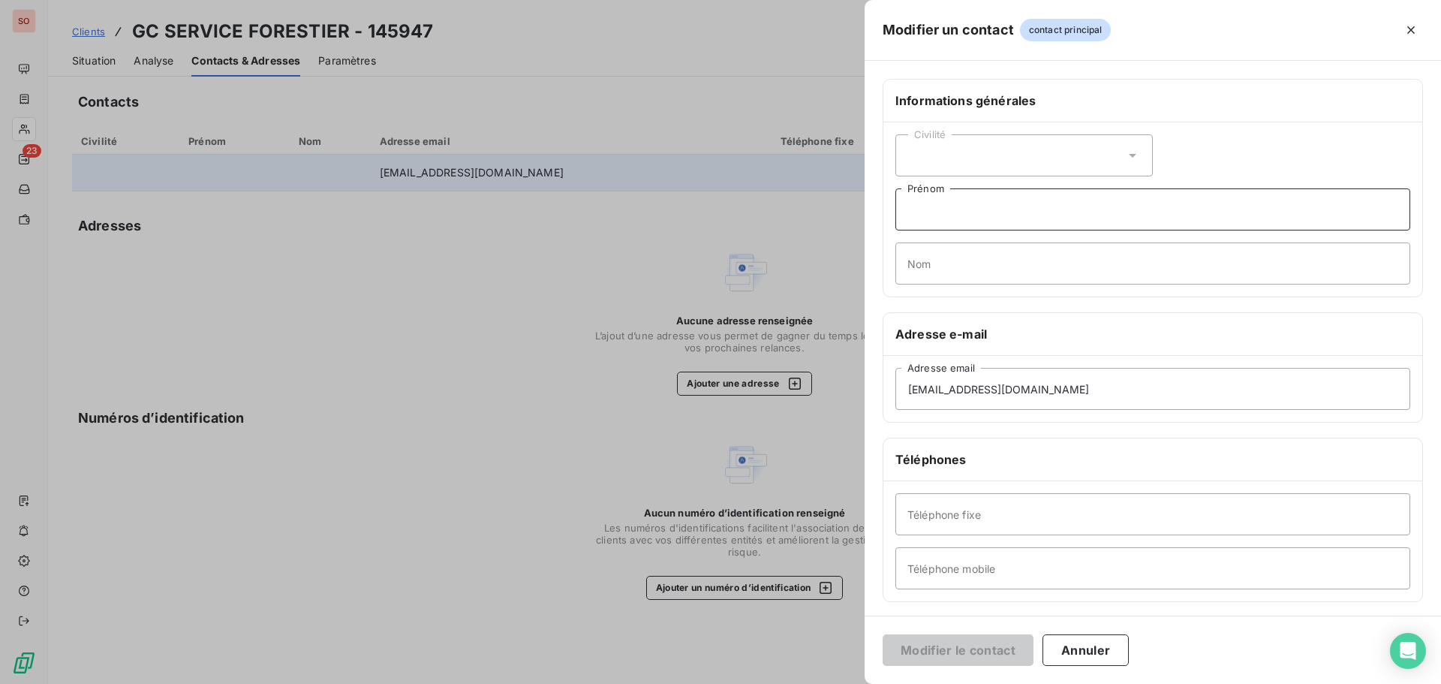
click at [977, 206] on input "Prénom" at bounding box center [1152, 209] width 515 height 42
type input "[PERSON_NAME]"
click at [976, 567] on input "Téléphone mobile" at bounding box center [1152, 568] width 515 height 42
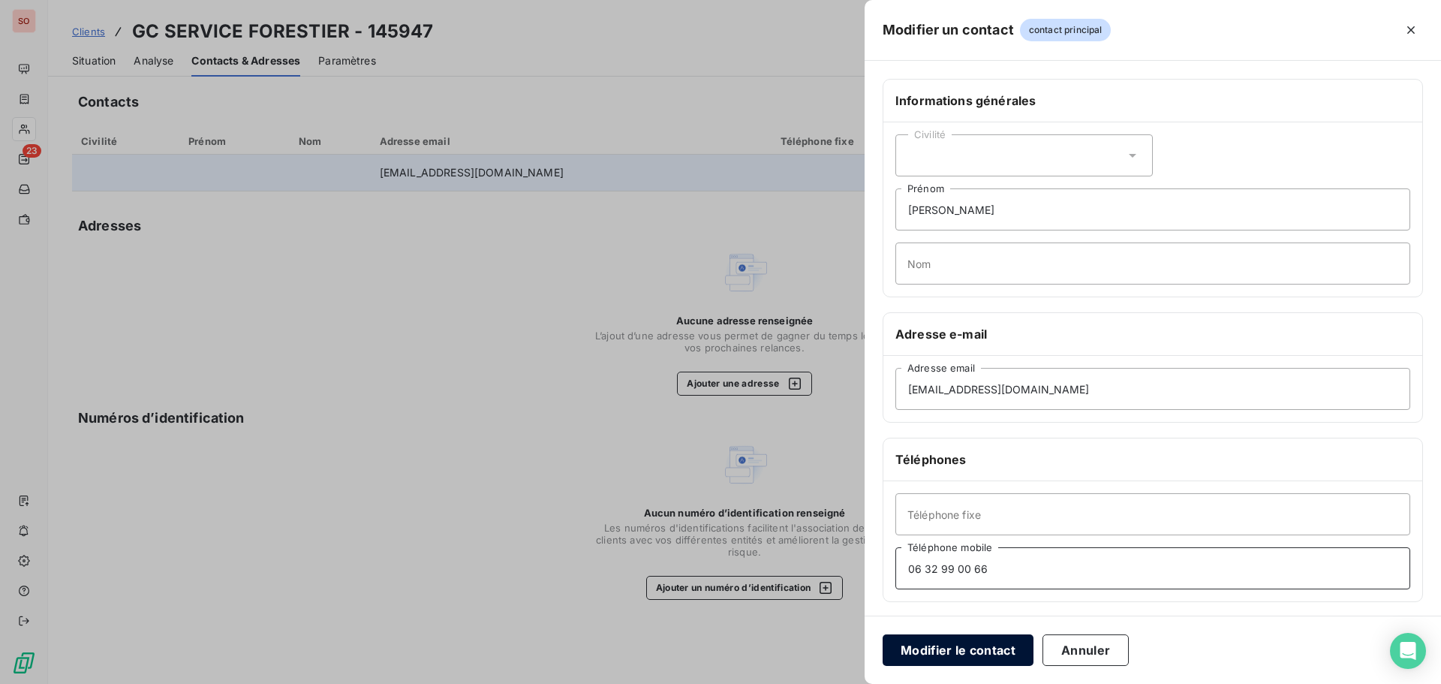
type input "06 32 99 00 66"
drag, startPoint x: 940, startPoint y: 645, endPoint x: 937, endPoint y: 599, distance: 46.6
click at [940, 645] on button "Modifier le contact" at bounding box center [958, 650] width 151 height 32
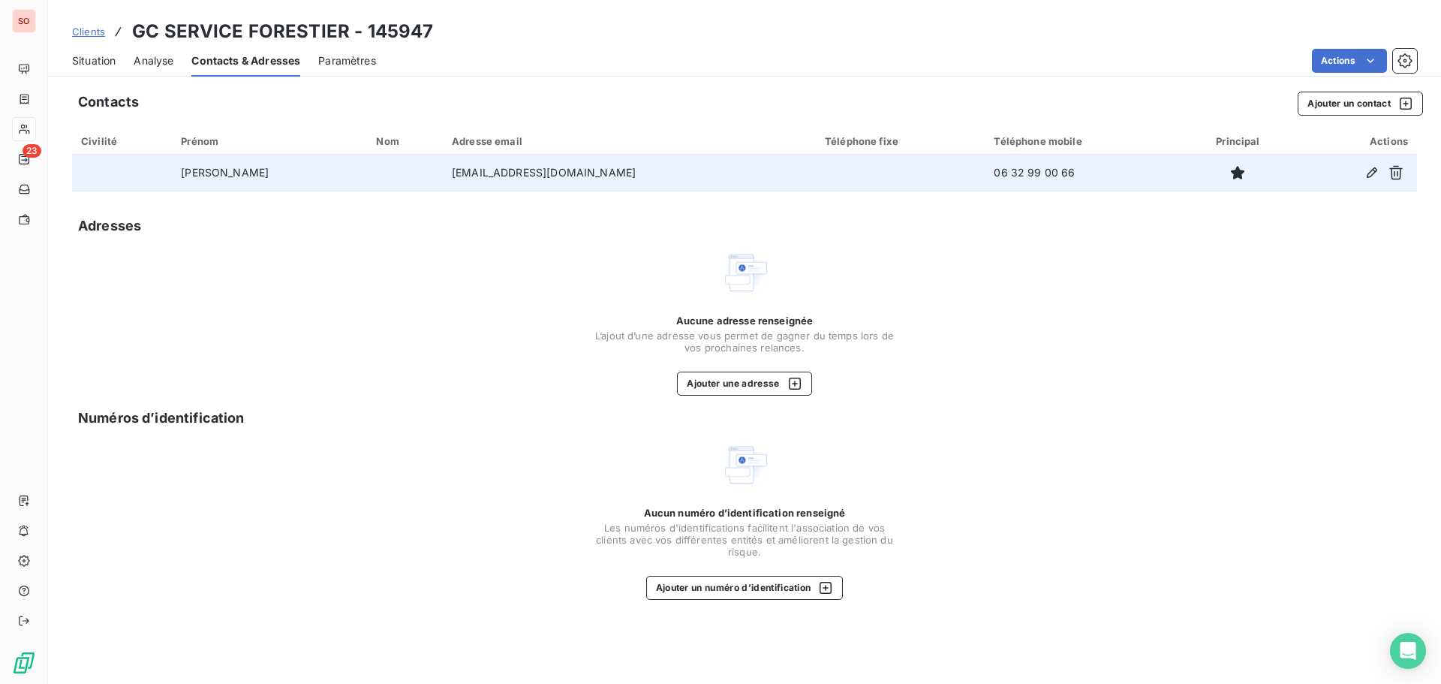
click at [95, 60] on span "Situation" at bounding box center [94, 60] width 44 height 15
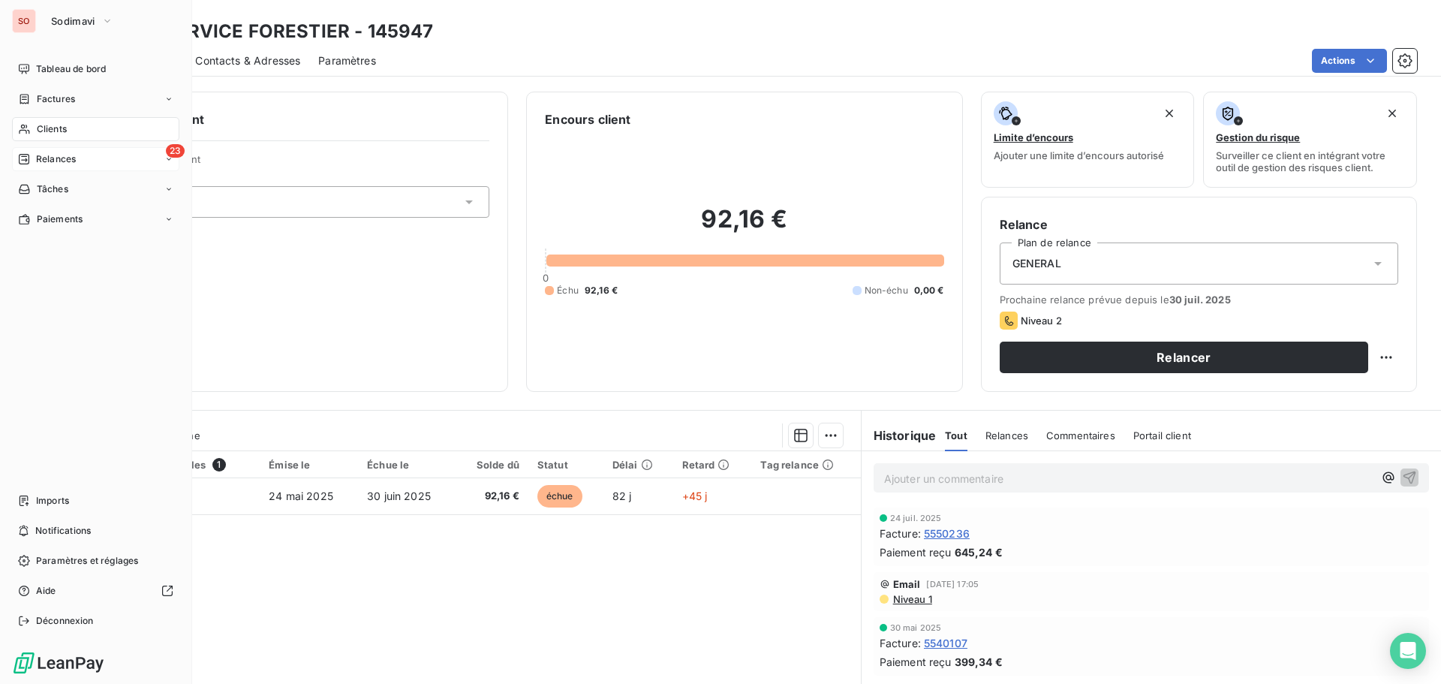
click at [54, 160] on span "Relances" at bounding box center [56, 159] width 40 height 14
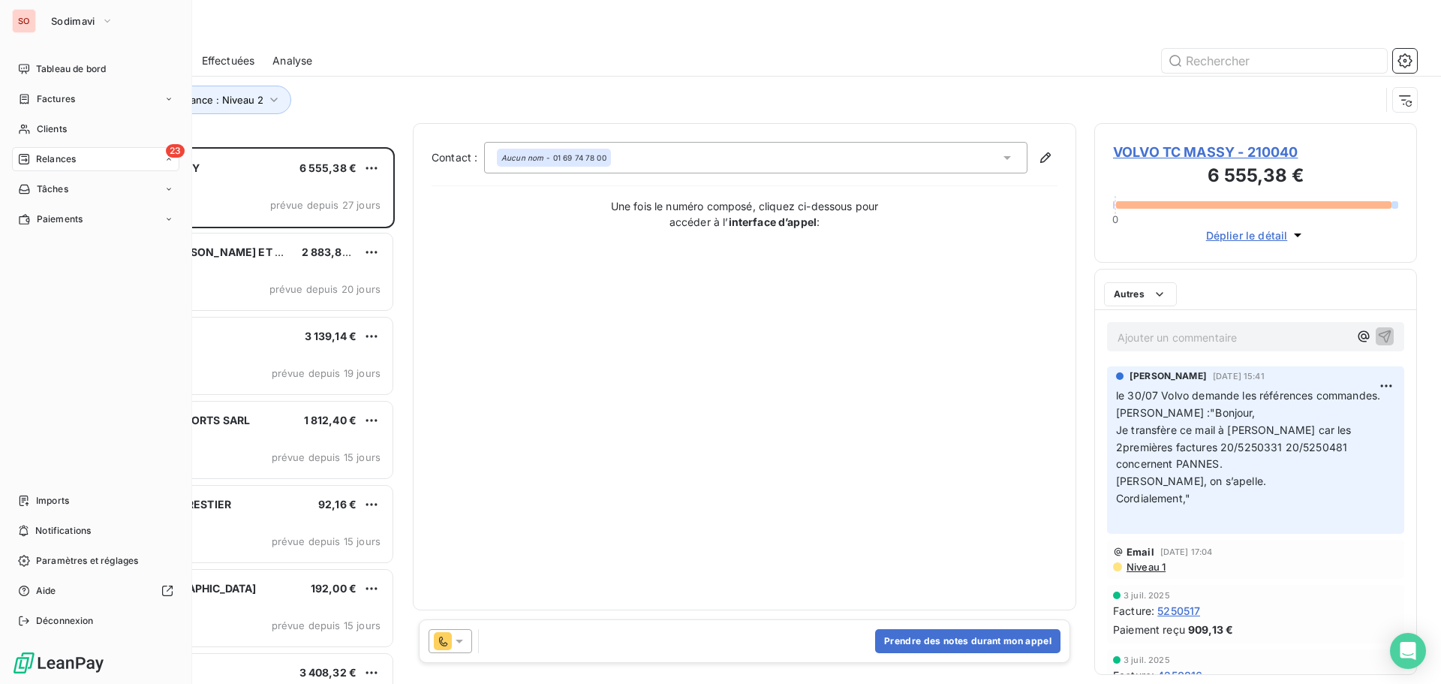
scroll to position [525, 311]
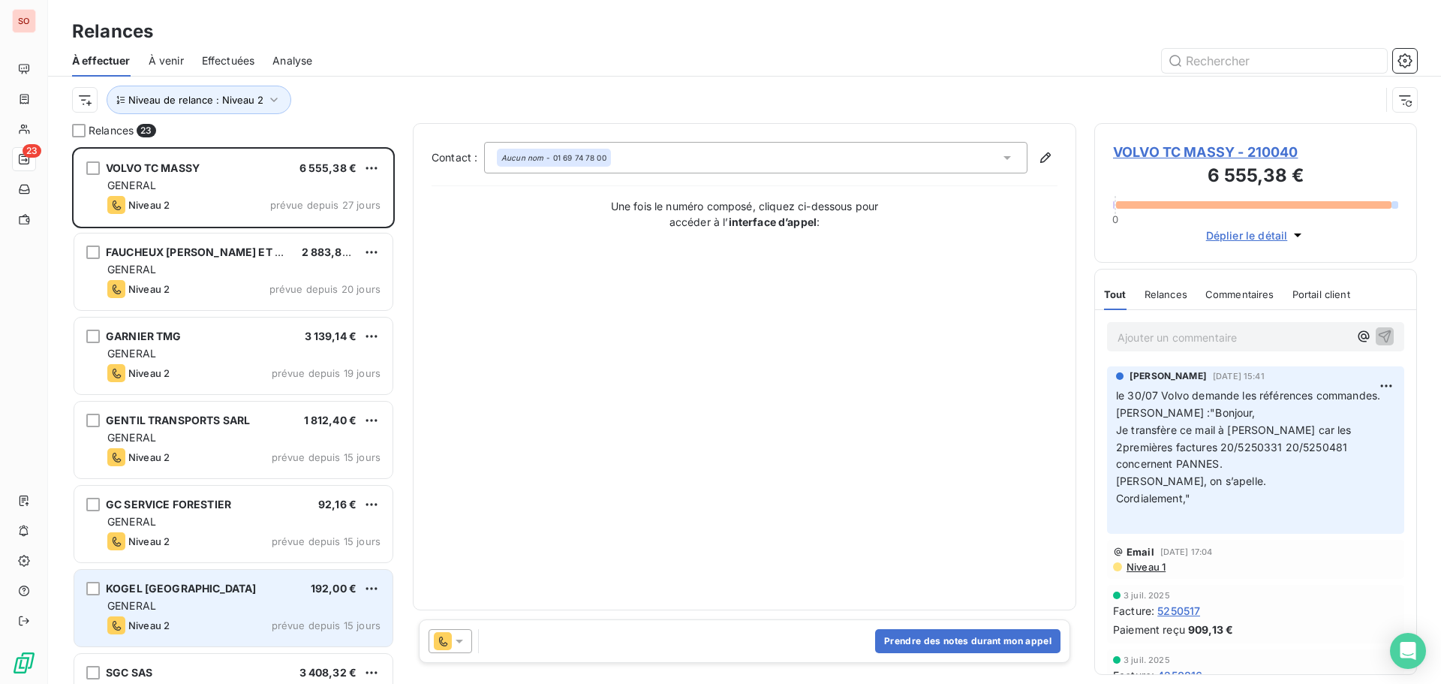
click at [204, 594] on div "KOGEL FRANCE 192,00 €" at bounding box center [243, 589] width 273 height 14
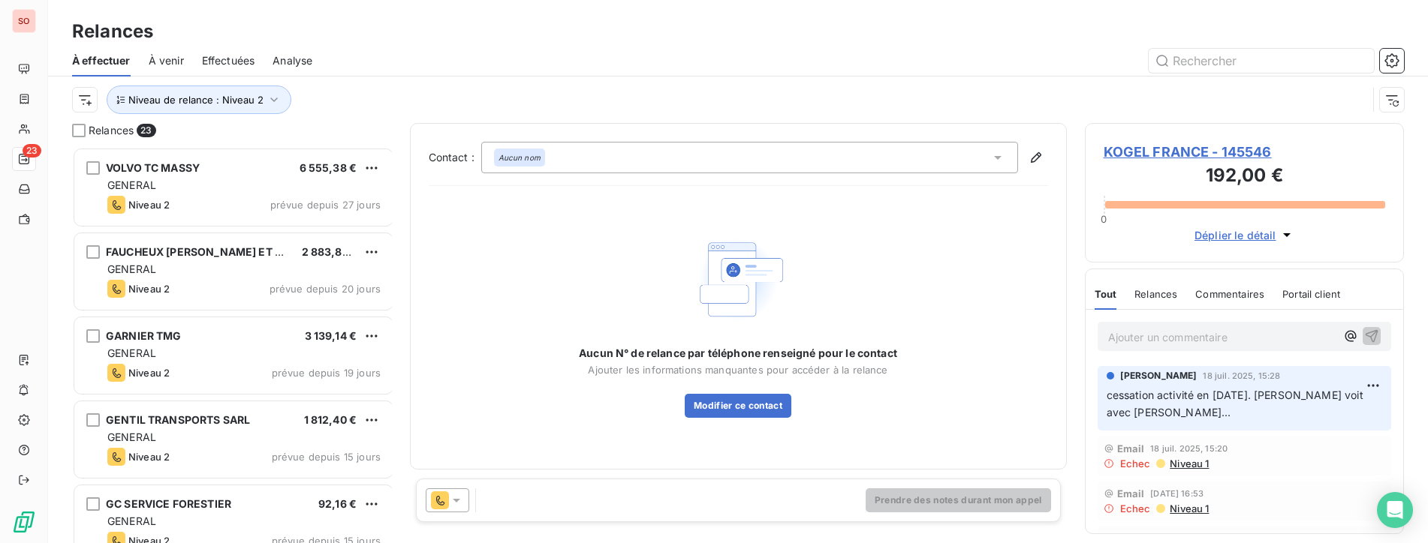
scroll to position [385, 308]
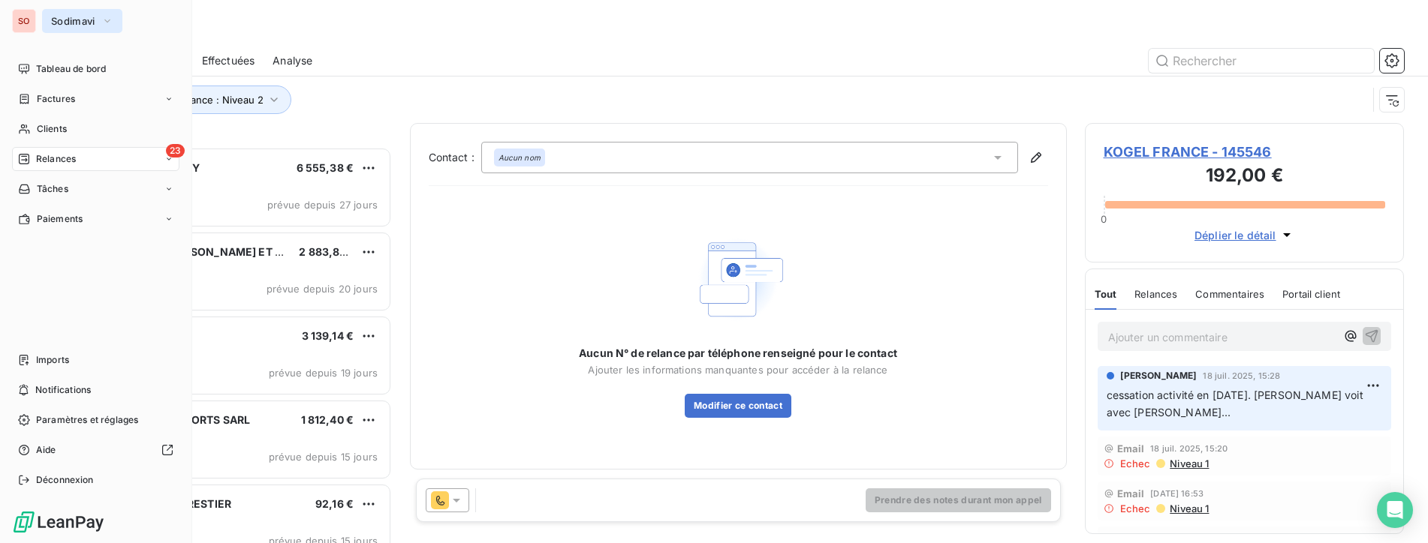
click at [52, 20] on span "Sodimavi" at bounding box center [73, 21] width 44 height 12
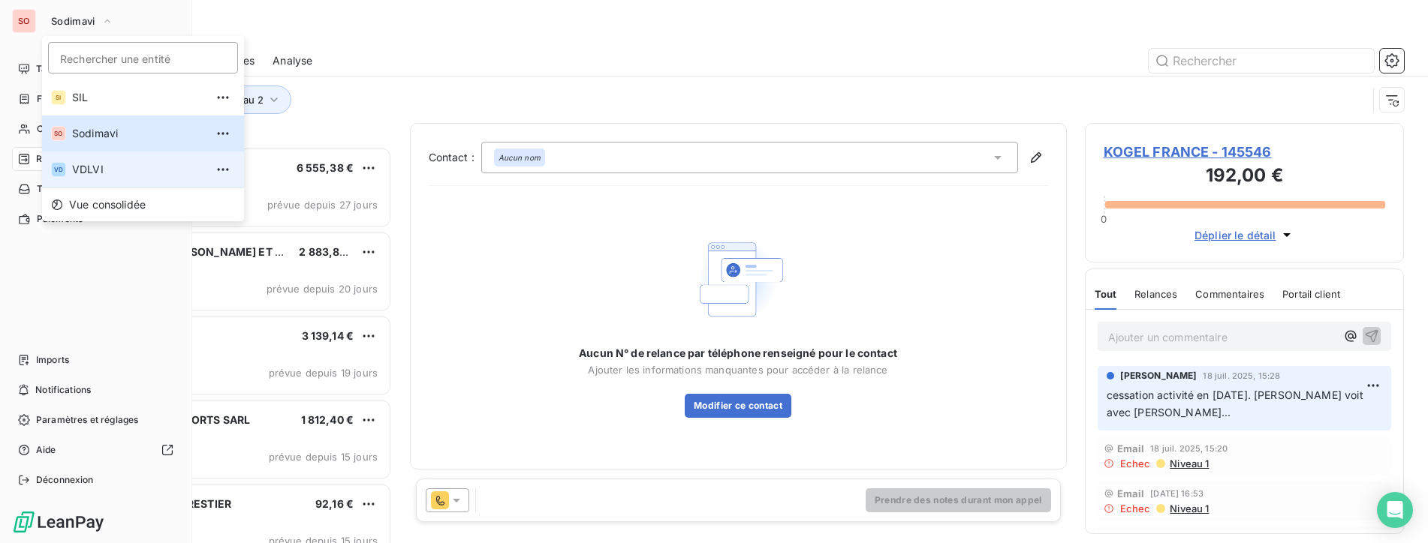
click at [94, 174] on span "VDLVI" at bounding box center [138, 169] width 133 height 15
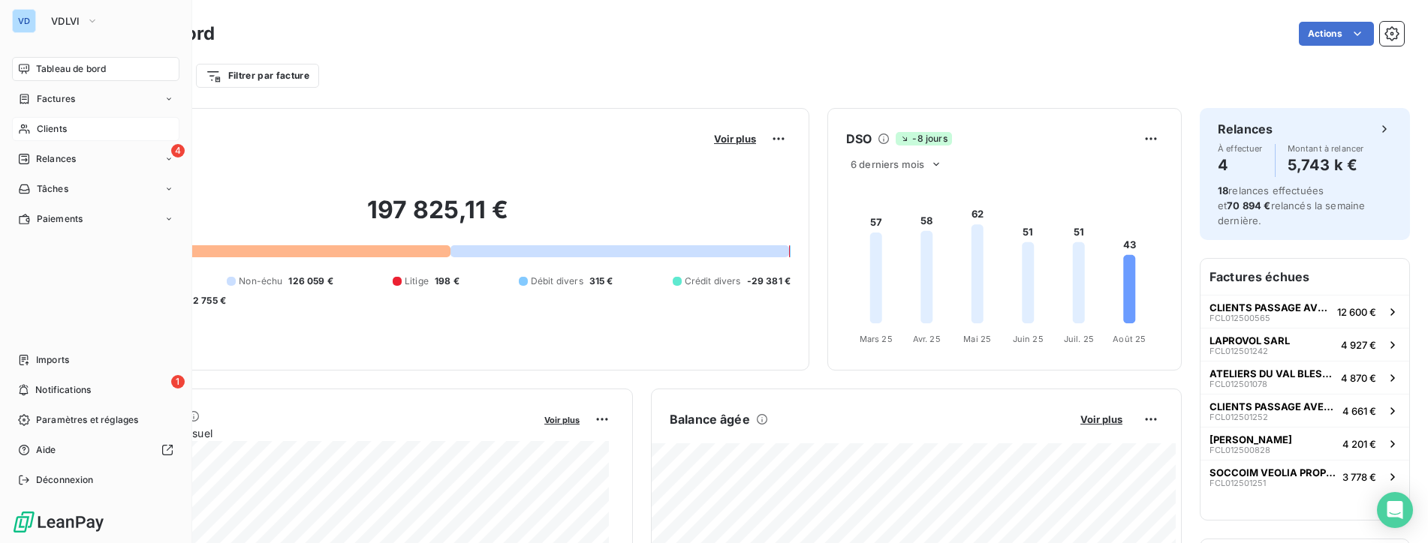
click at [41, 131] on span "Clients" at bounding box center [52, 129] width 30 height 14
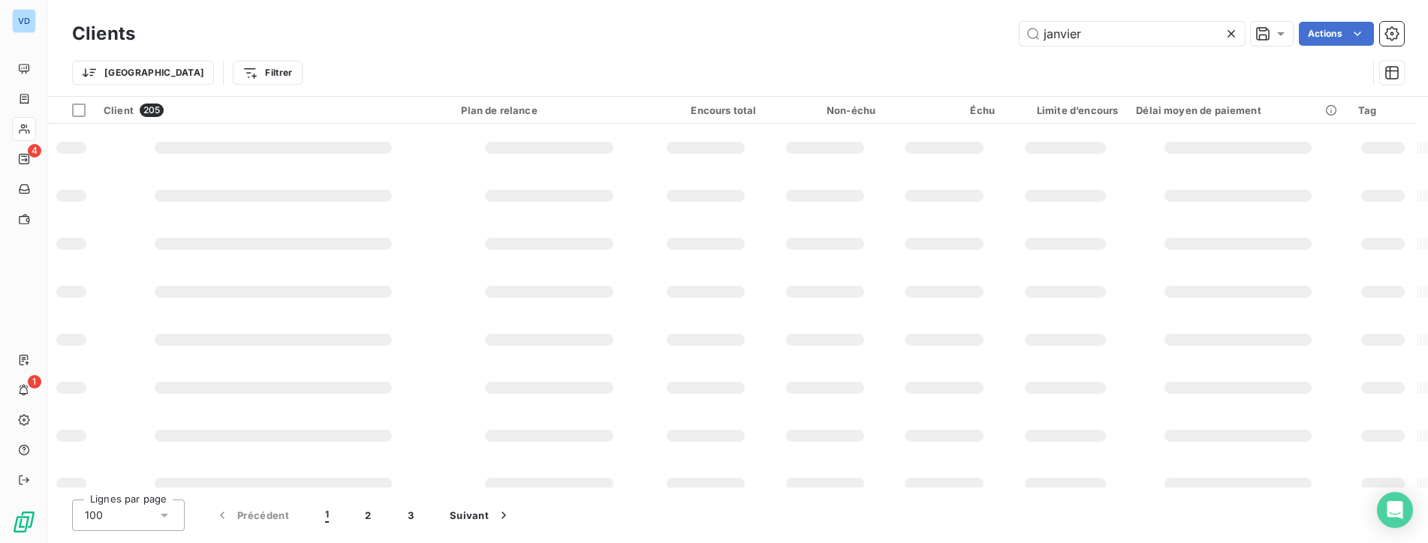
type input "janvier"
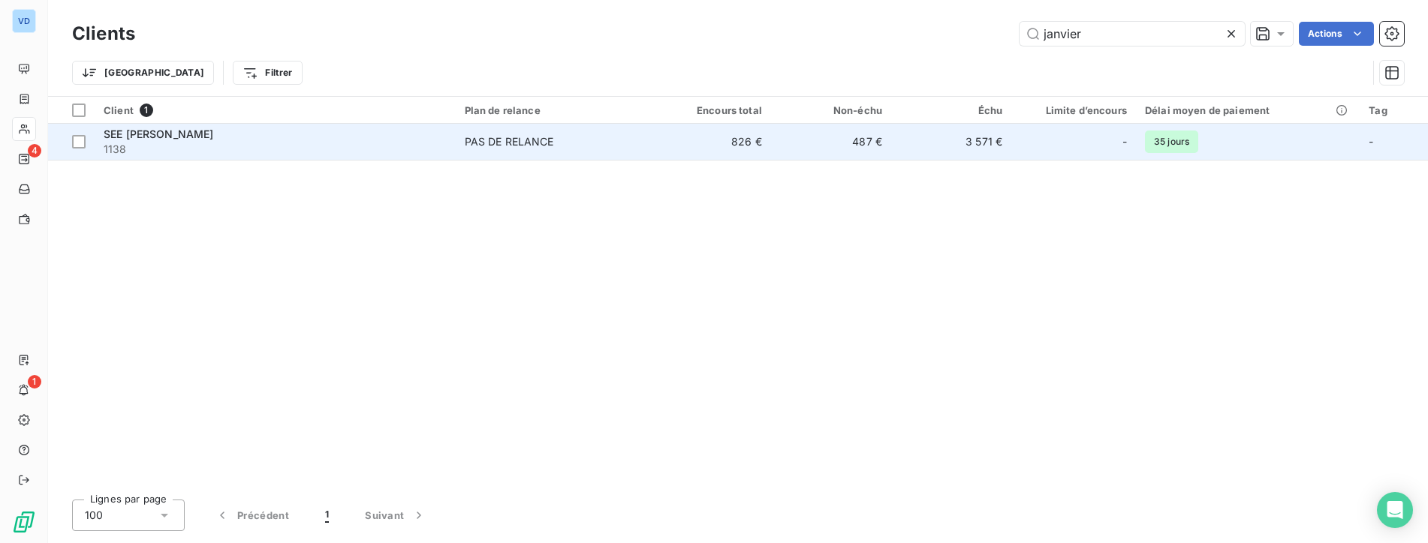
click at [198, 135] on span "SEE [PERSON_NAME]" at bounding box center [159, 134] width 110 height 13
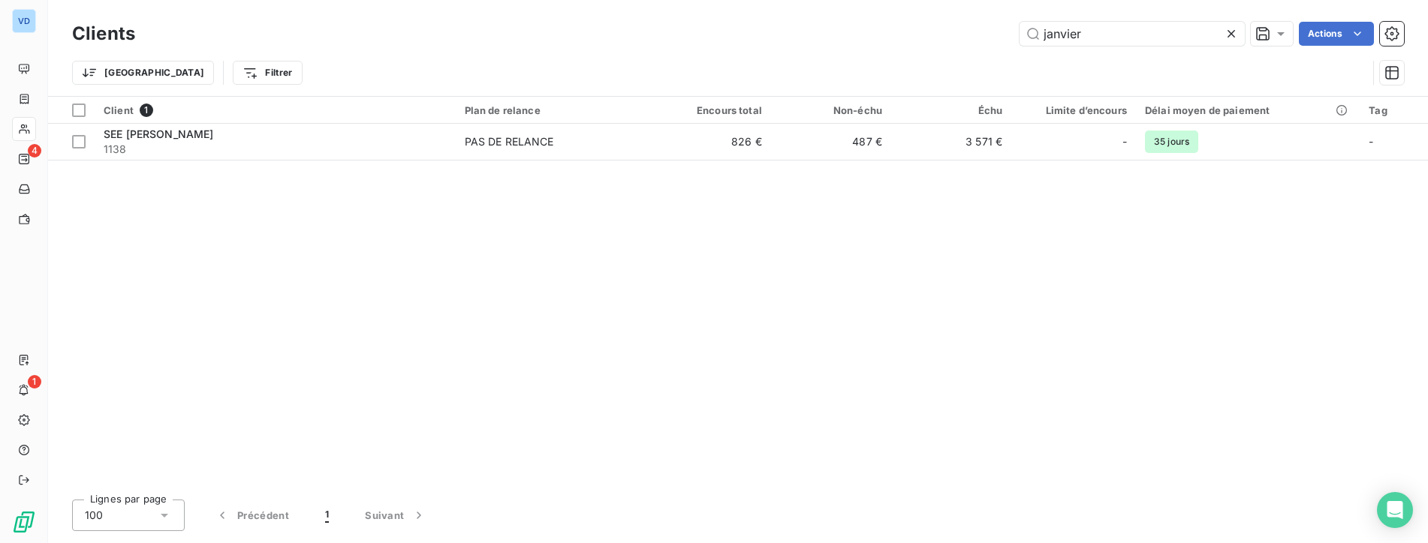
drag, startPoint x: 1021, startPoint y: 28, endPoint x: 973, endPoint y: 26, distance: 48.1
click at [973, 26] on div "janvier Actions" at bounding box center [778, 34] width 1250 height 24
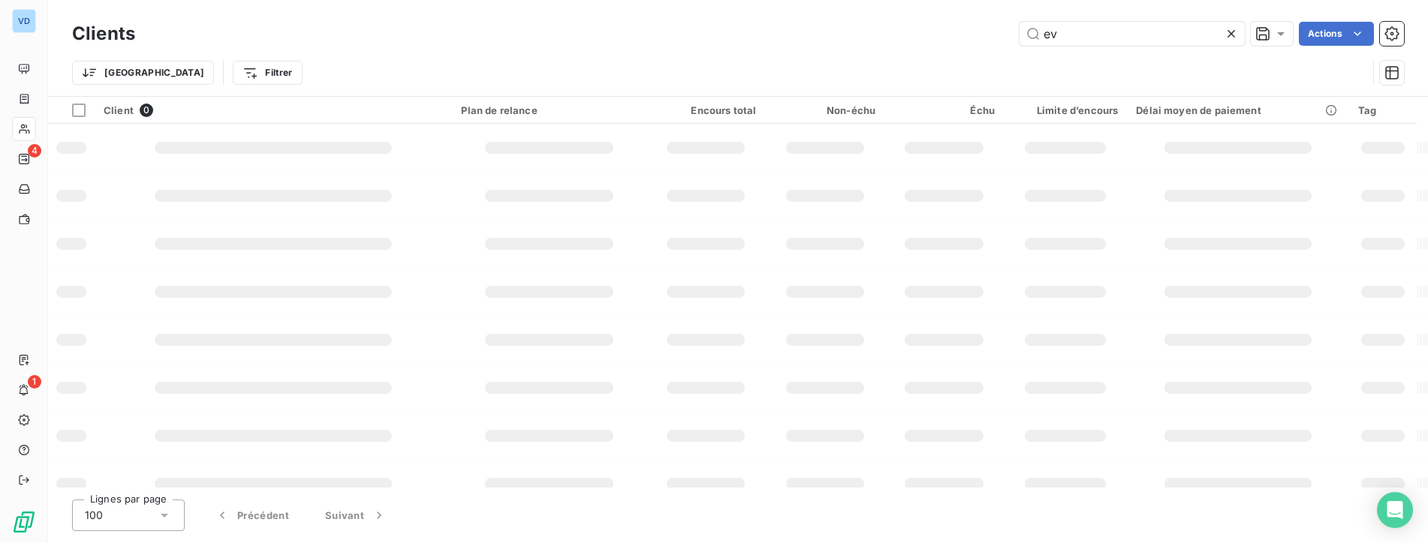
type input "e"
type input "brillard"
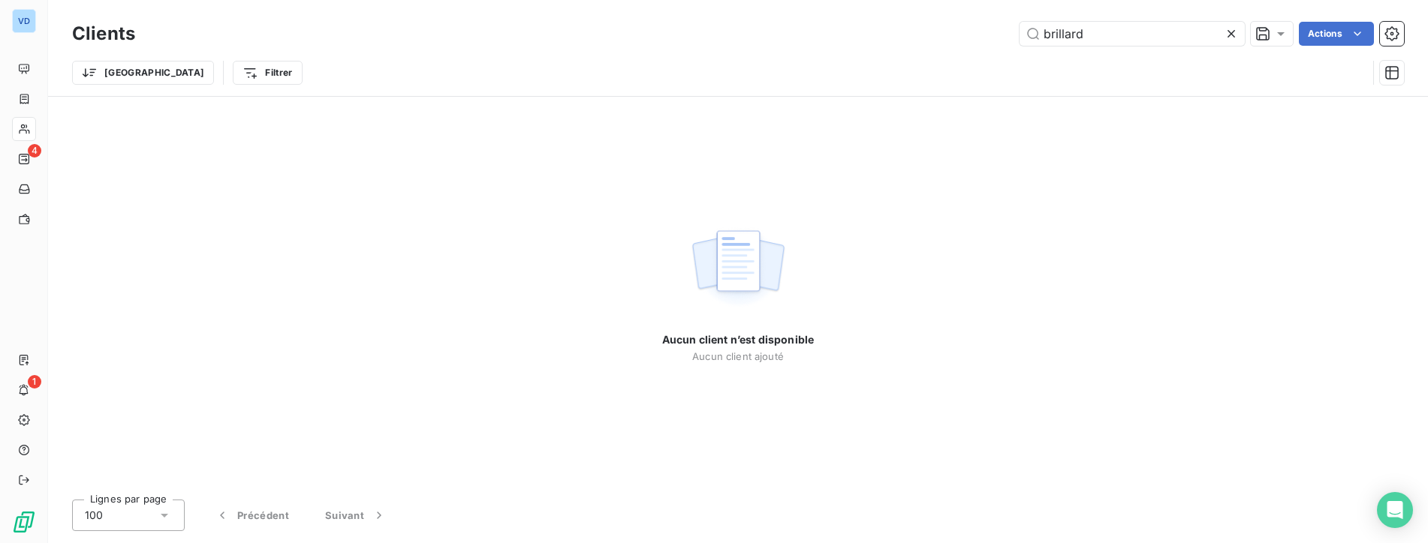
click at [1232, 35] on icon at bounding box center [1230, 33] width 15 height 15
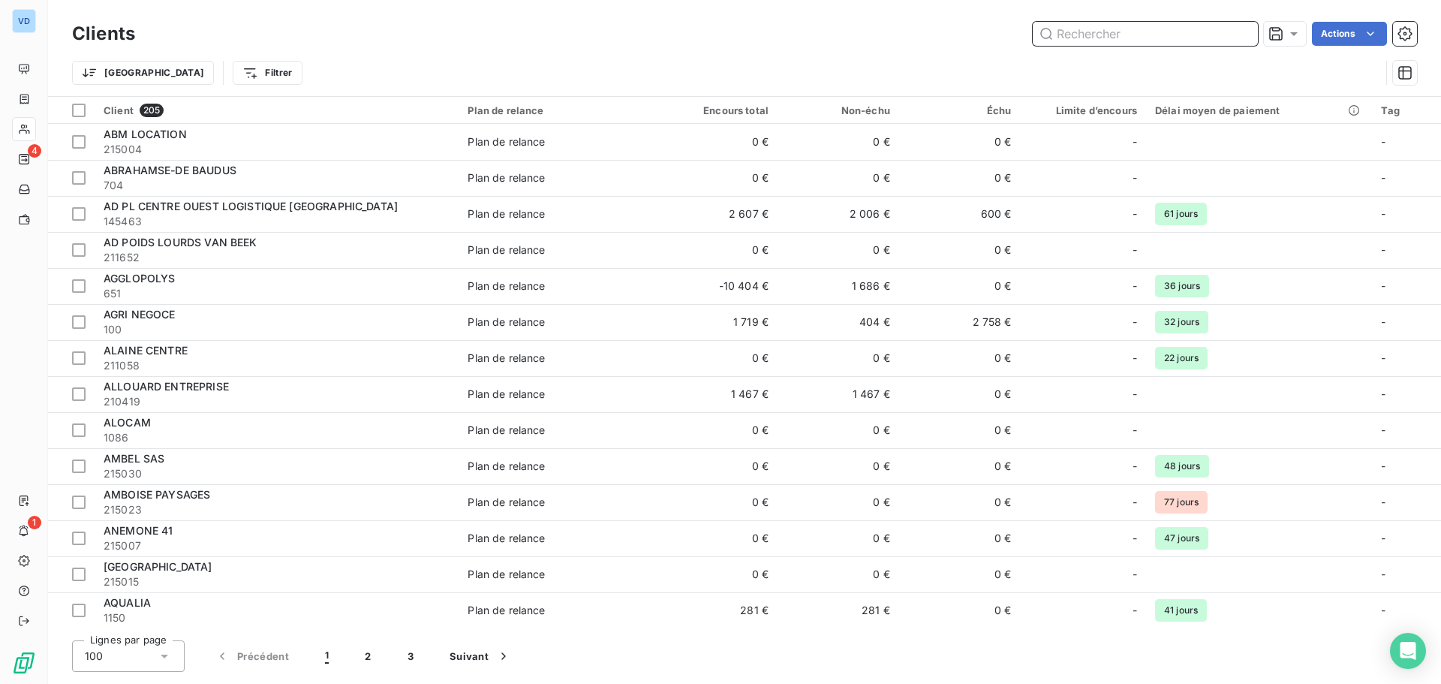
click at [1071, 29] on input "text" at bounding box center [1145, 34] width 225 height 24
type input "q"
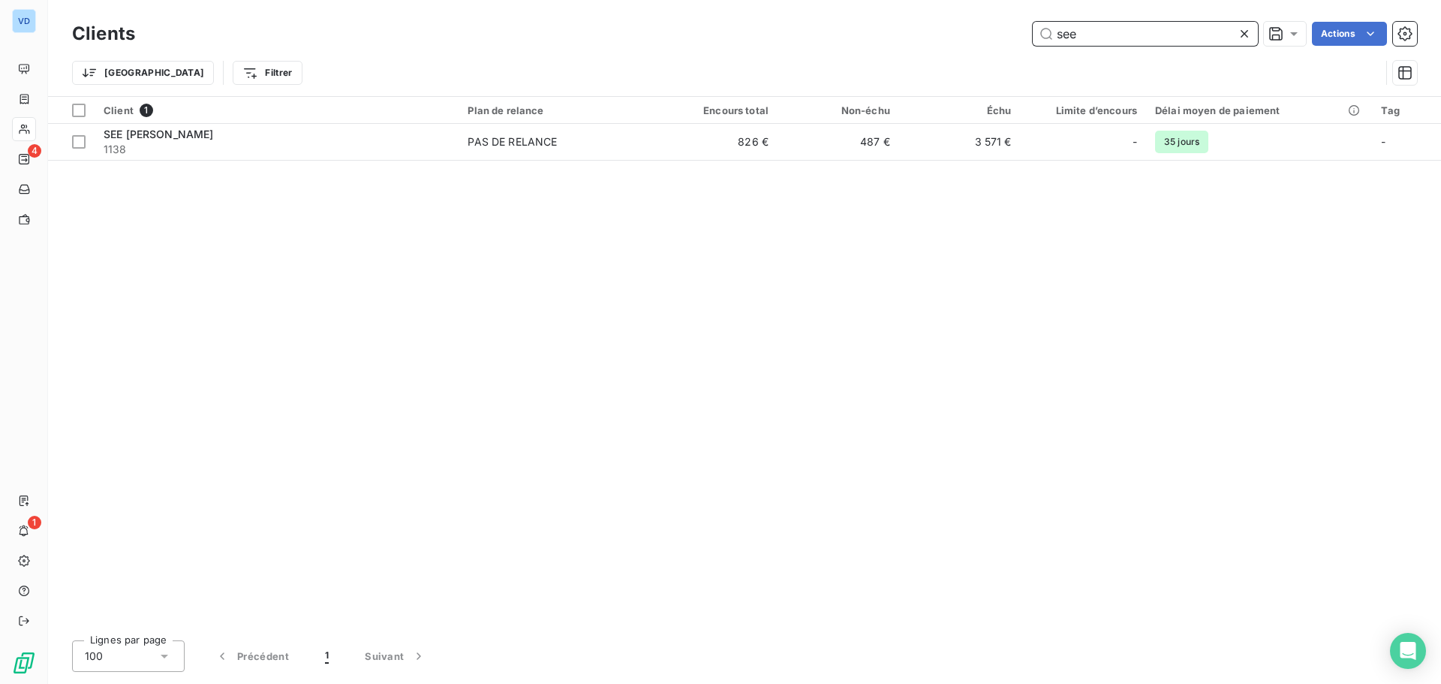
type input "see"
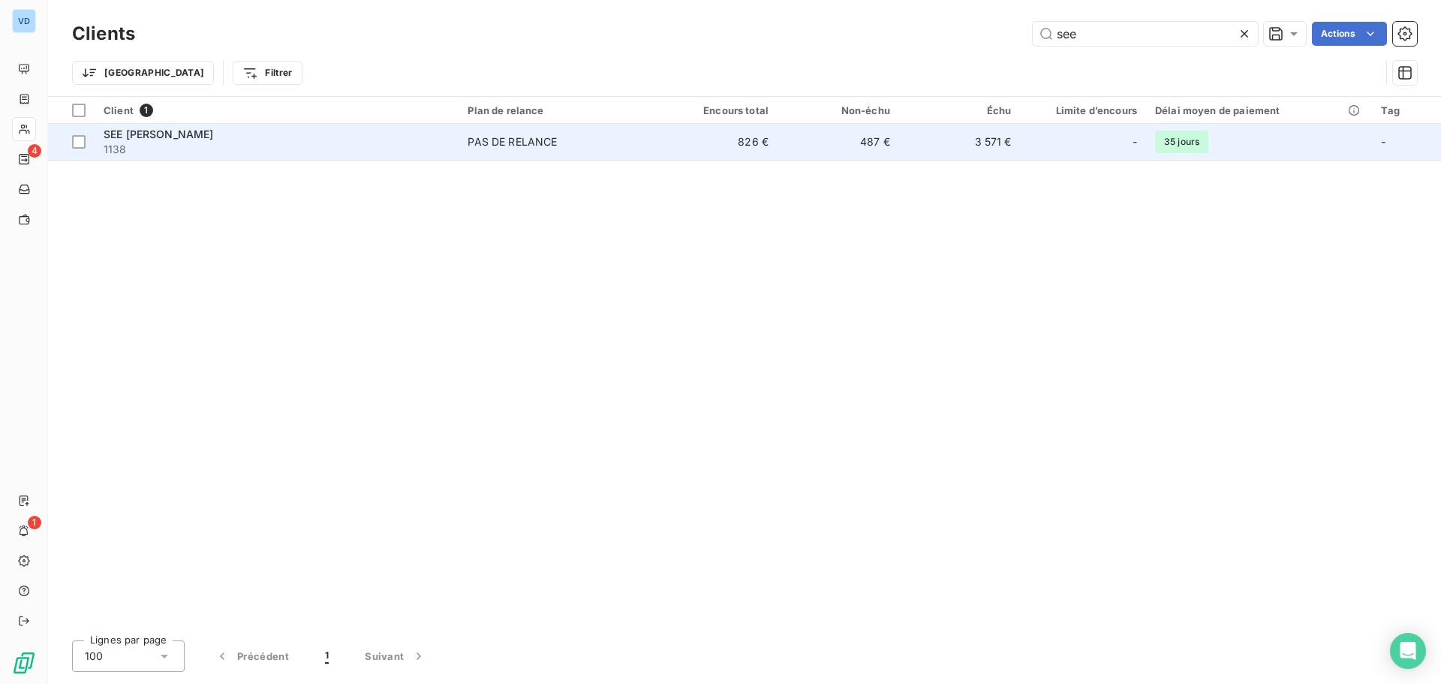
click at [123, 133] on span "SEE [PERSON_NAME]" at bounding box center [159, 134] width 110 height 13
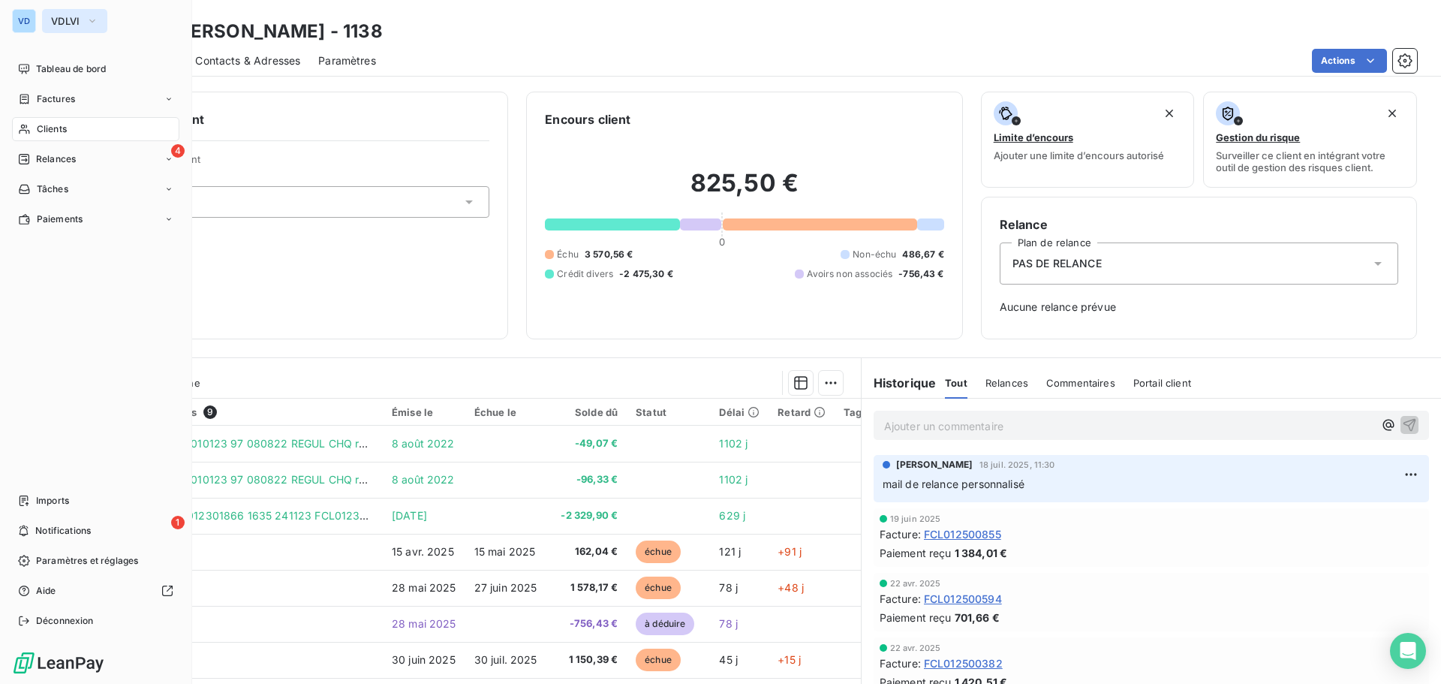
click at [51, 14] on button "VDLVI" at bounding box center [74, 21] width 65 height 24
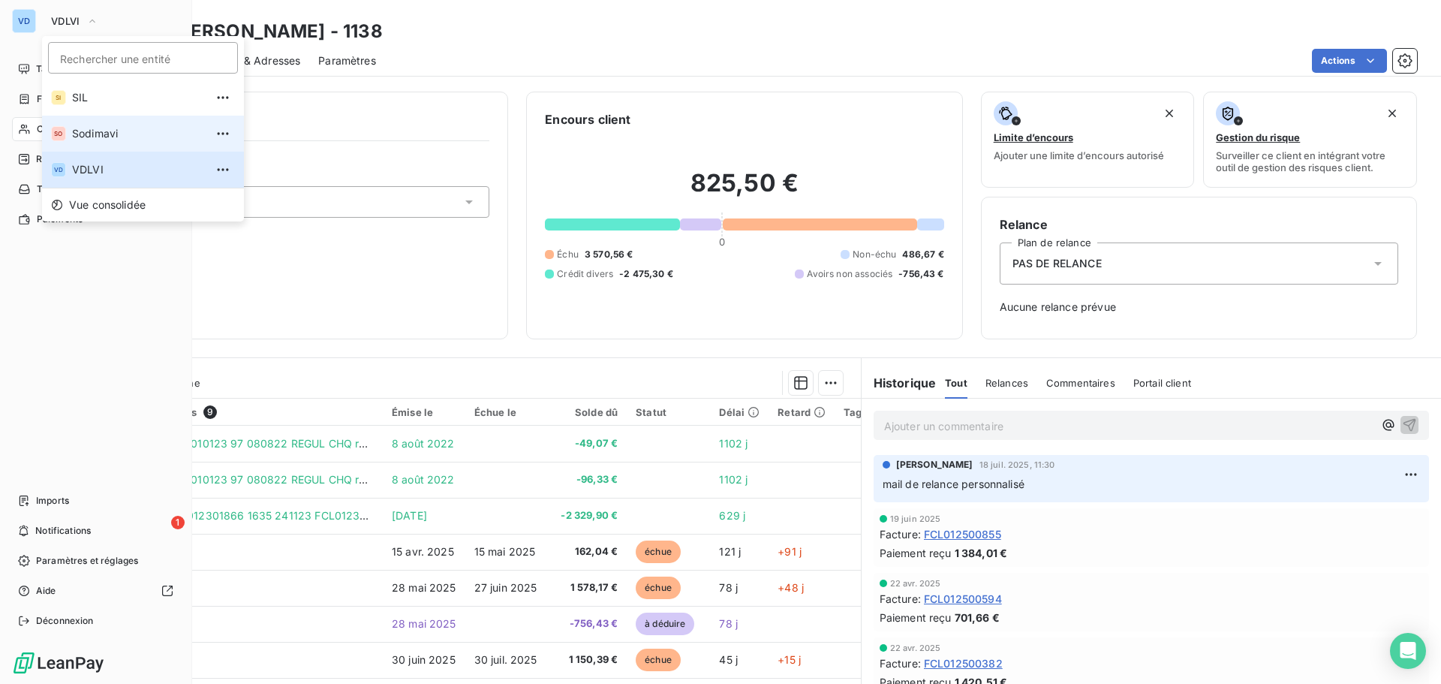
click at [94, 136] on span "Sodimavi" at bounding box center [138, 133] width 133 height 15
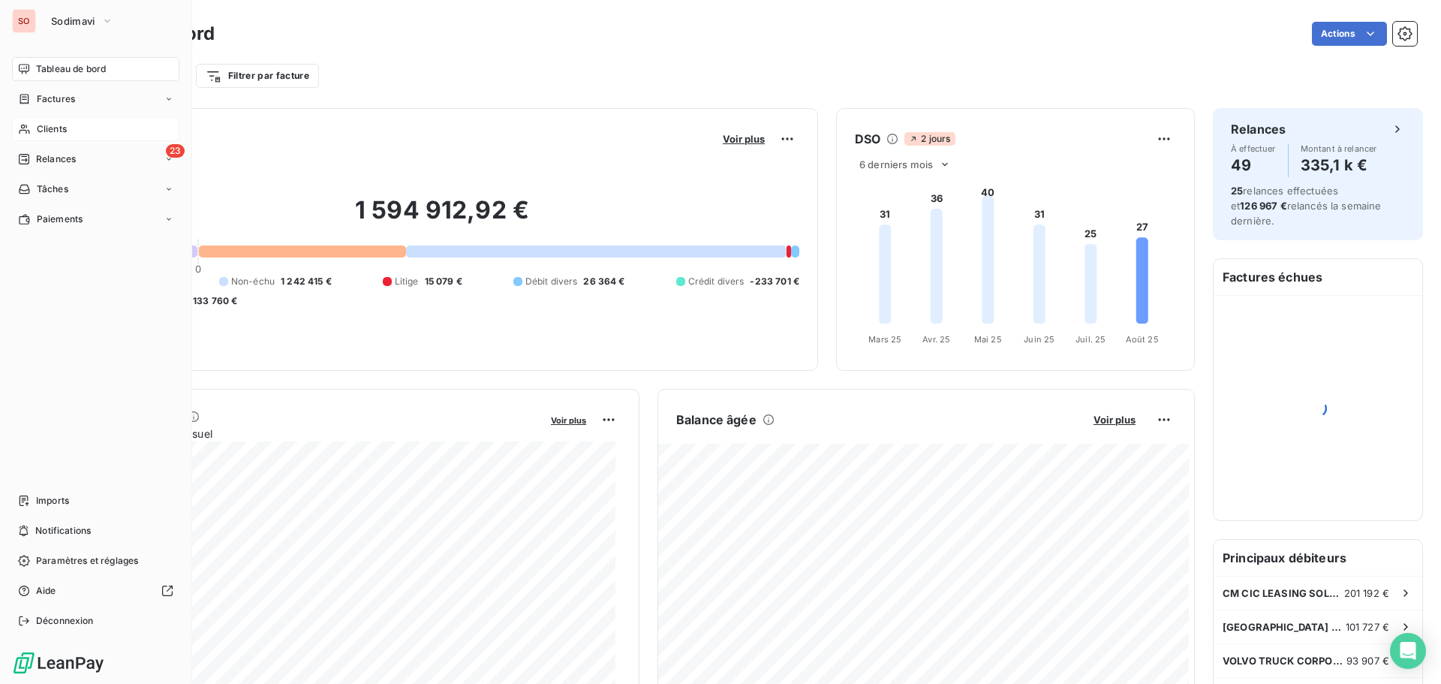
click at [42, 122] on div "Clients" at bounding box center [95, 129] width 167 height 24
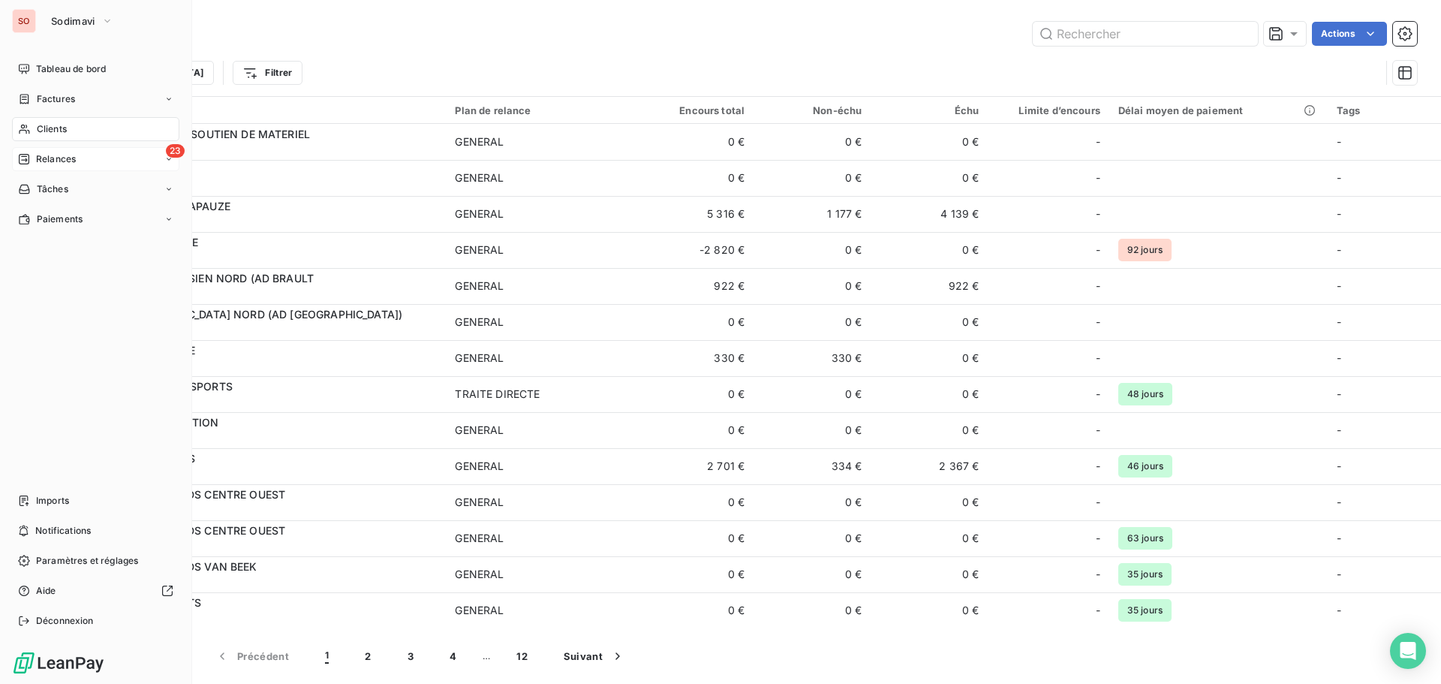
click at [56, 158] on span "Relances" at bounding box center [56, 159] width 40 height 14
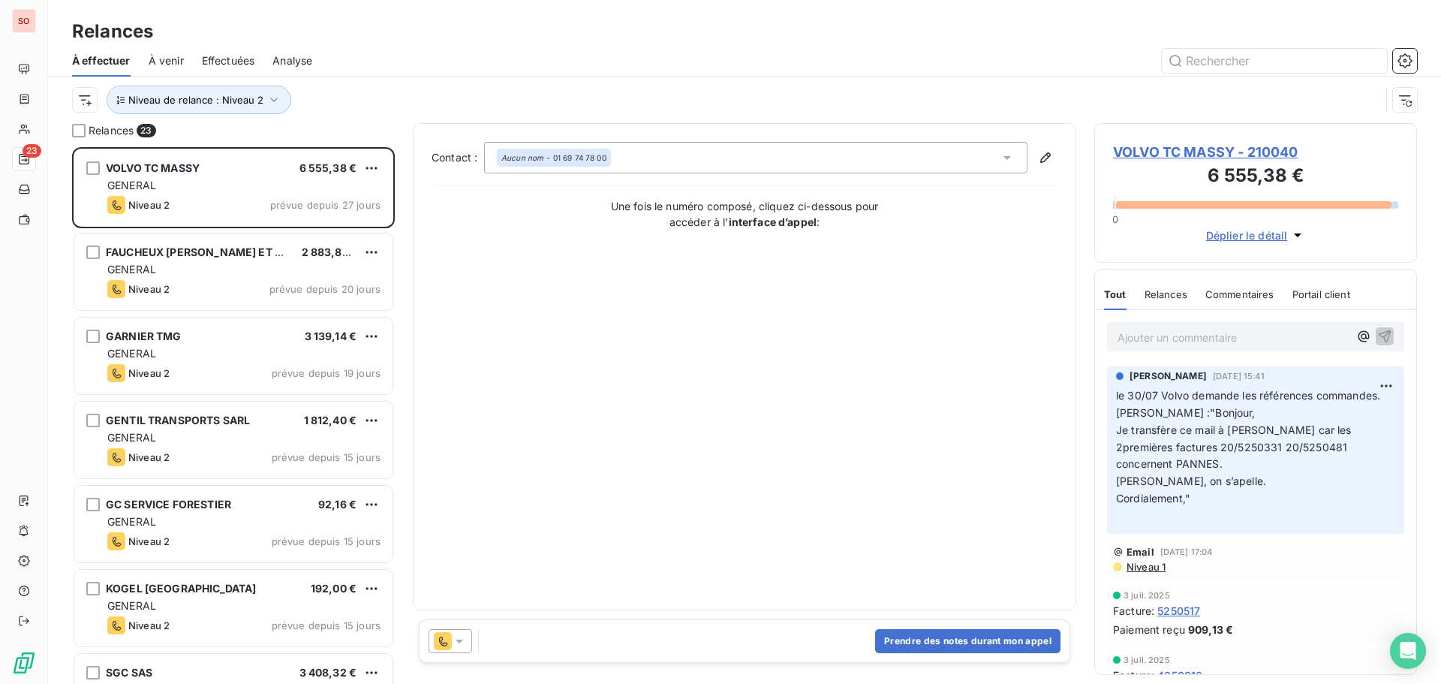
scroll to position [525, 311]
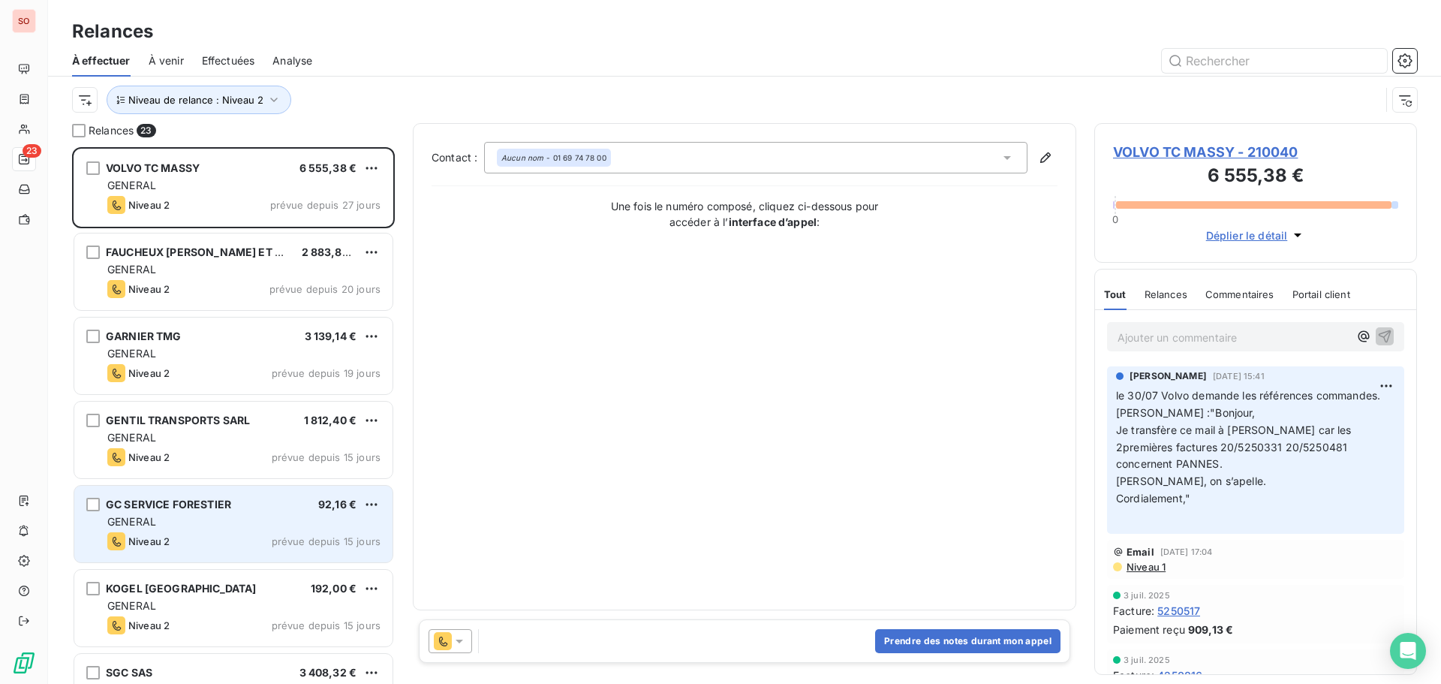
click at [200, 511] on div "GC SERVICE FORESTIER" at bounding box center [168, 504] width 125 height 15
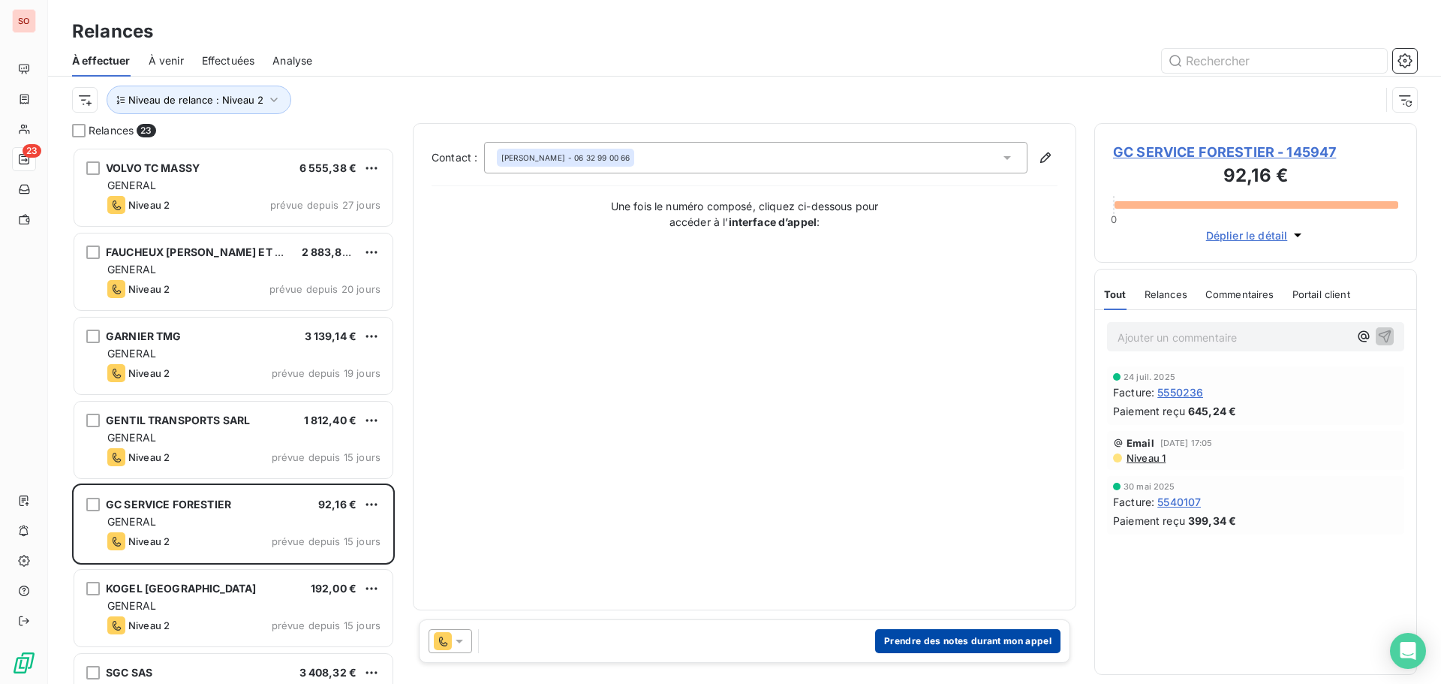
click at [1040, 639] on button "Prendre des notes durant mon appel" at bounding box center [967, 641] width 185 height 24
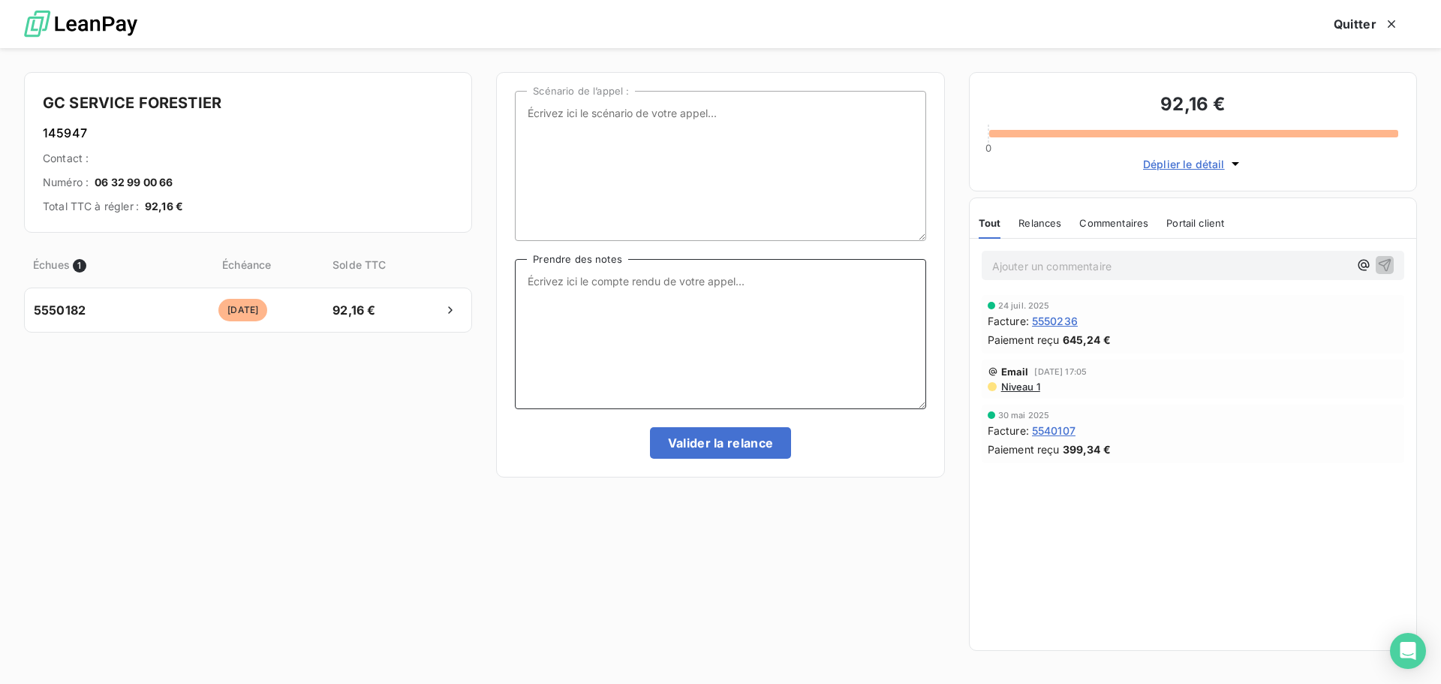
click at [553, 282] on textarea "Prendre des notes" at bounding box center [720, 334] width 411 height 150
type textarea "le chèque sera posté ce jour"
click at [681, 435] on button "Valider la relance" at bounding box center [721, 443] width 142 height 32
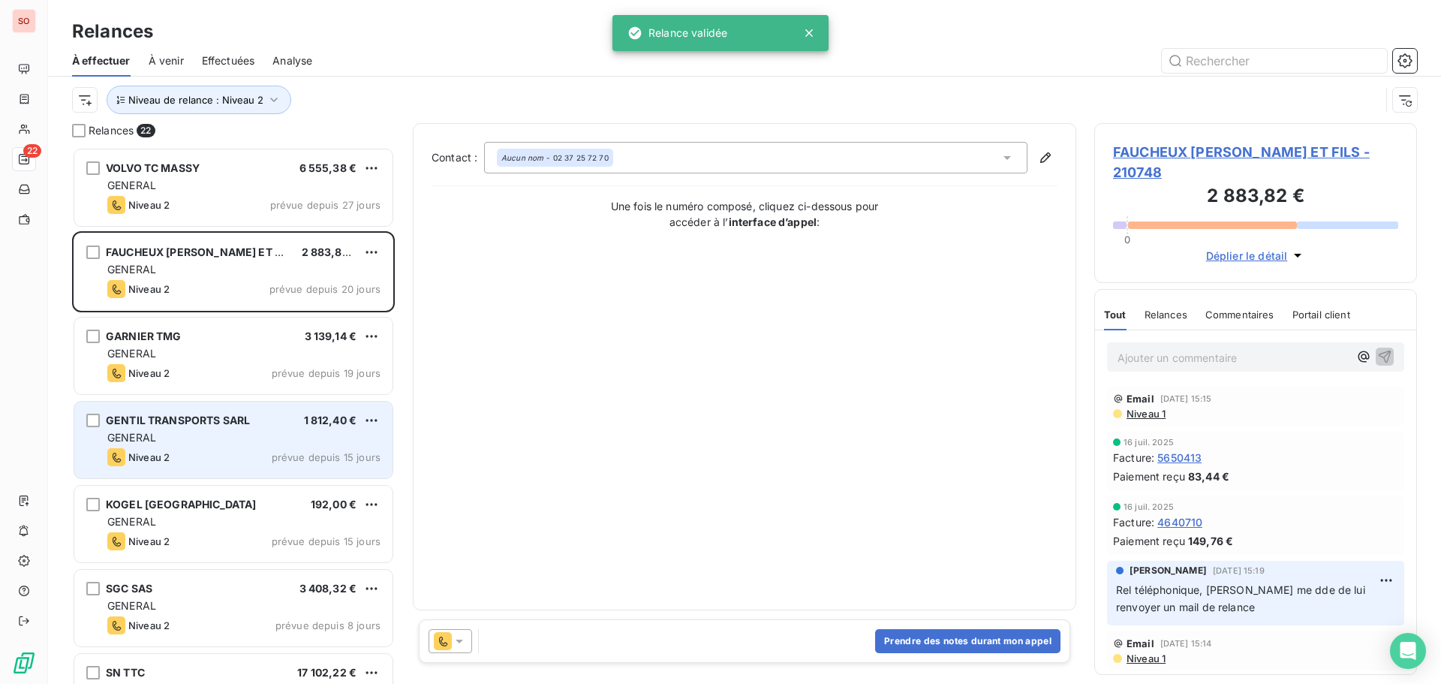
click at [207, 447] on div "GENTIL TRANSPORTS SARL 1 812,40 € GENERAL Niveau 2 prévue depuis 15 jours" at bounding box center [233, 440] width 318 height 77
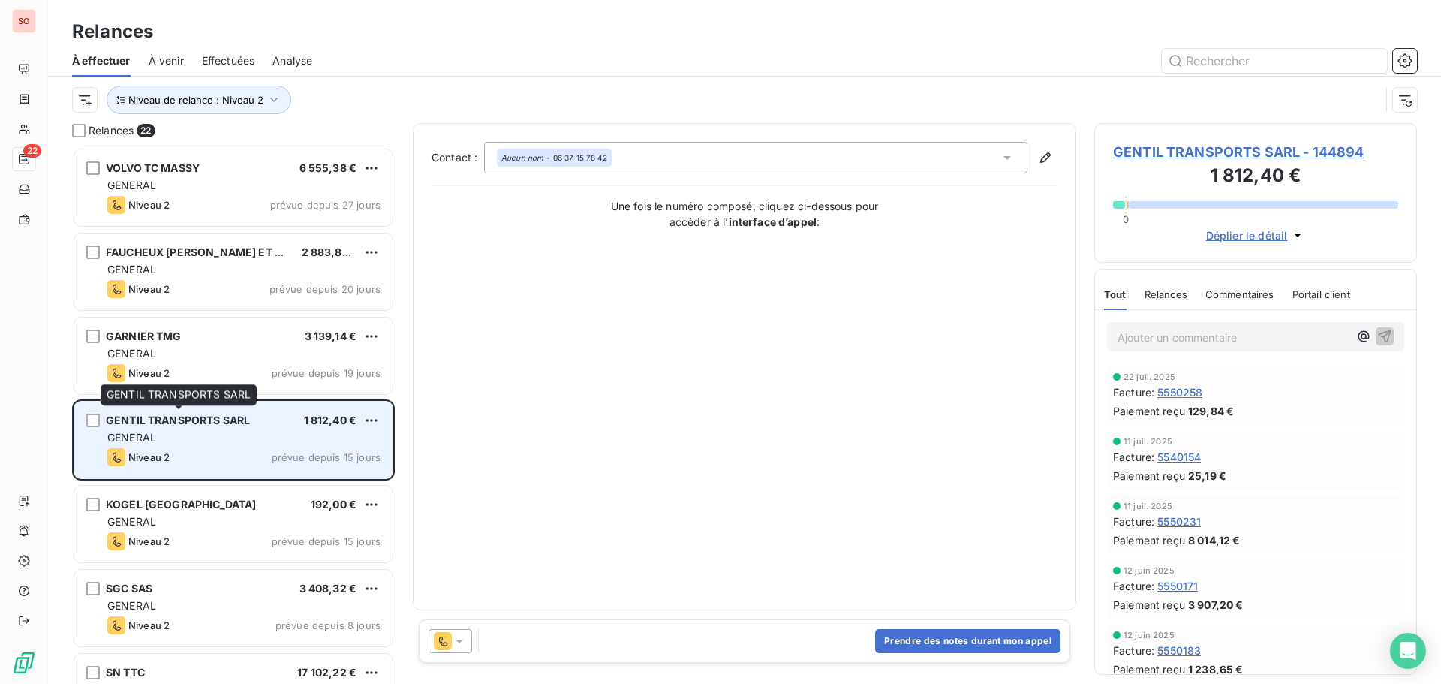
click at [237, 425] on span "GENTIL TRANSPORTS SARL" at bounding box center [178, 420] width 144 height 13
click at [166, 418] on span "GENTIL TRANSPORTS SARL" at bounding box center [178, 420] width 144 height 13
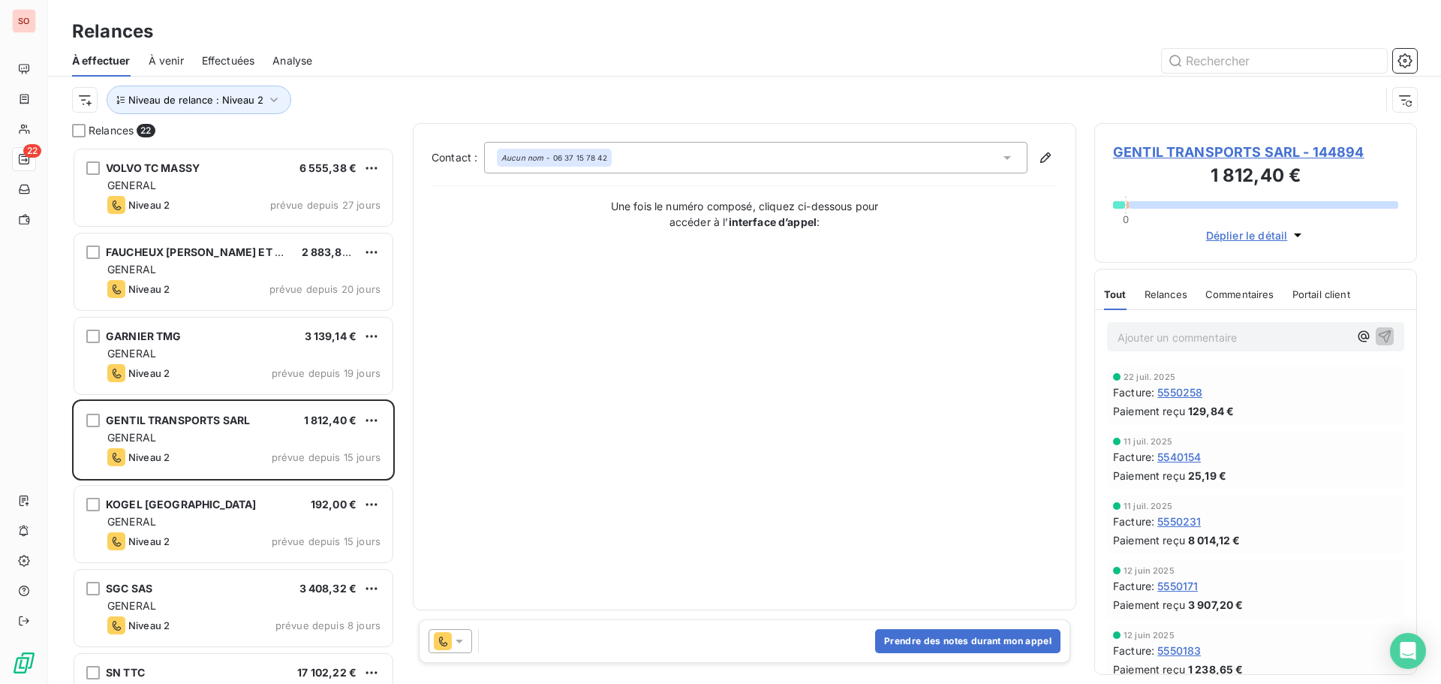
click at [465, 646] on icon at bounding box center [459, 640] width 15 height 15
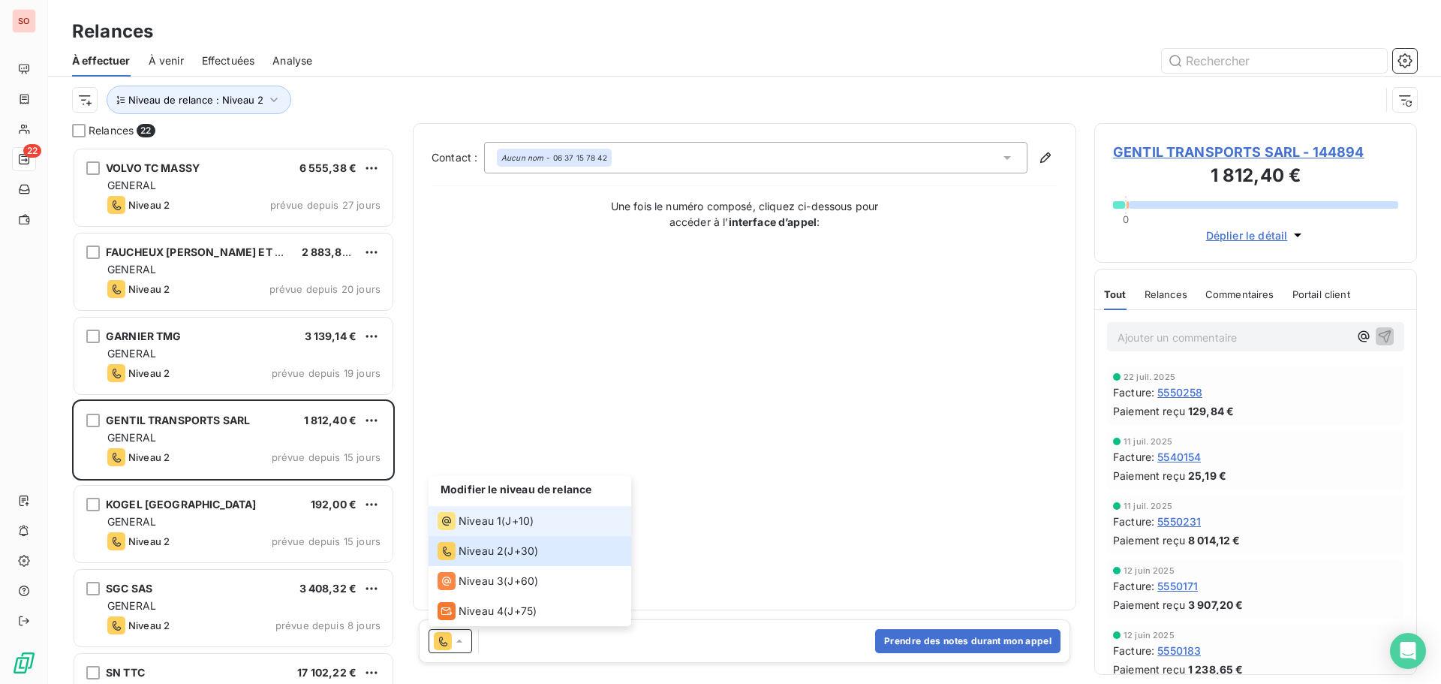
click at [491, 520] on span "Niveau 1" at bounding box center [480, 520] width 43 height 15
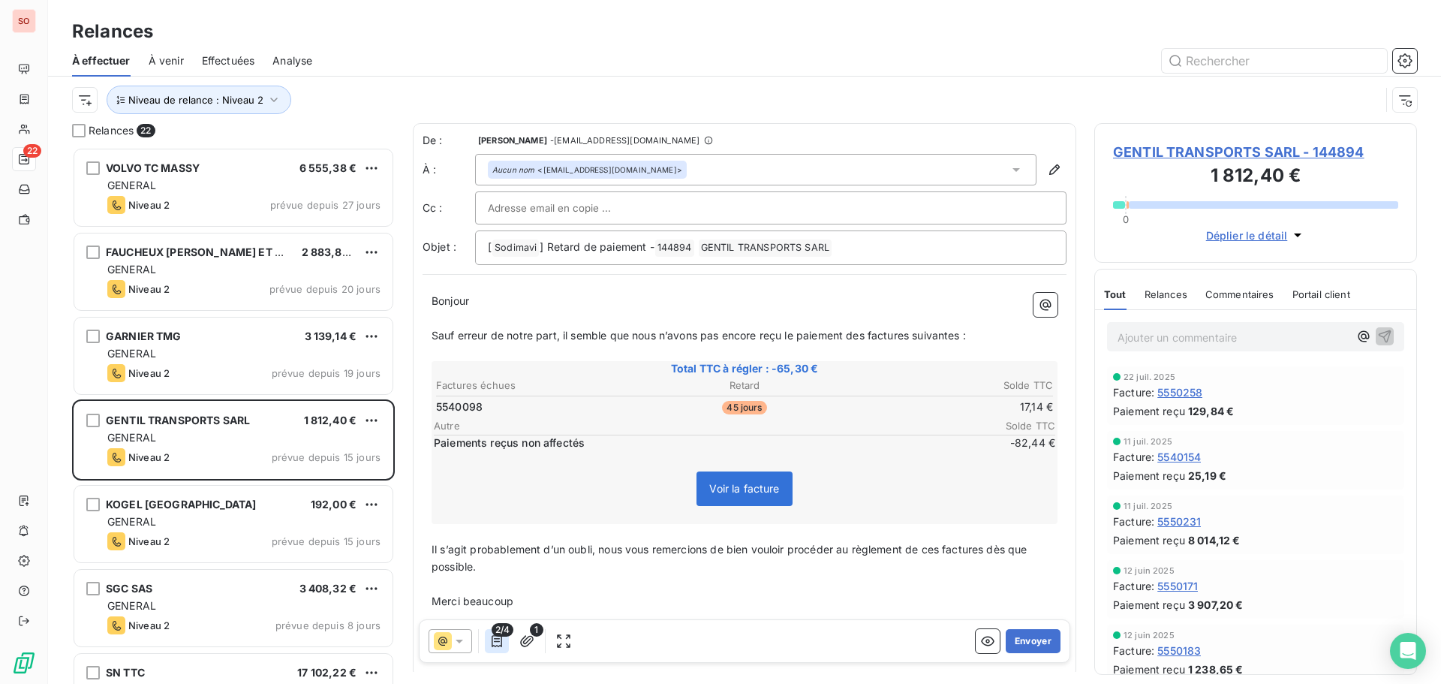
click at [495, 640] on icon "button" at bounding box center [496, 640] width 15 height 15
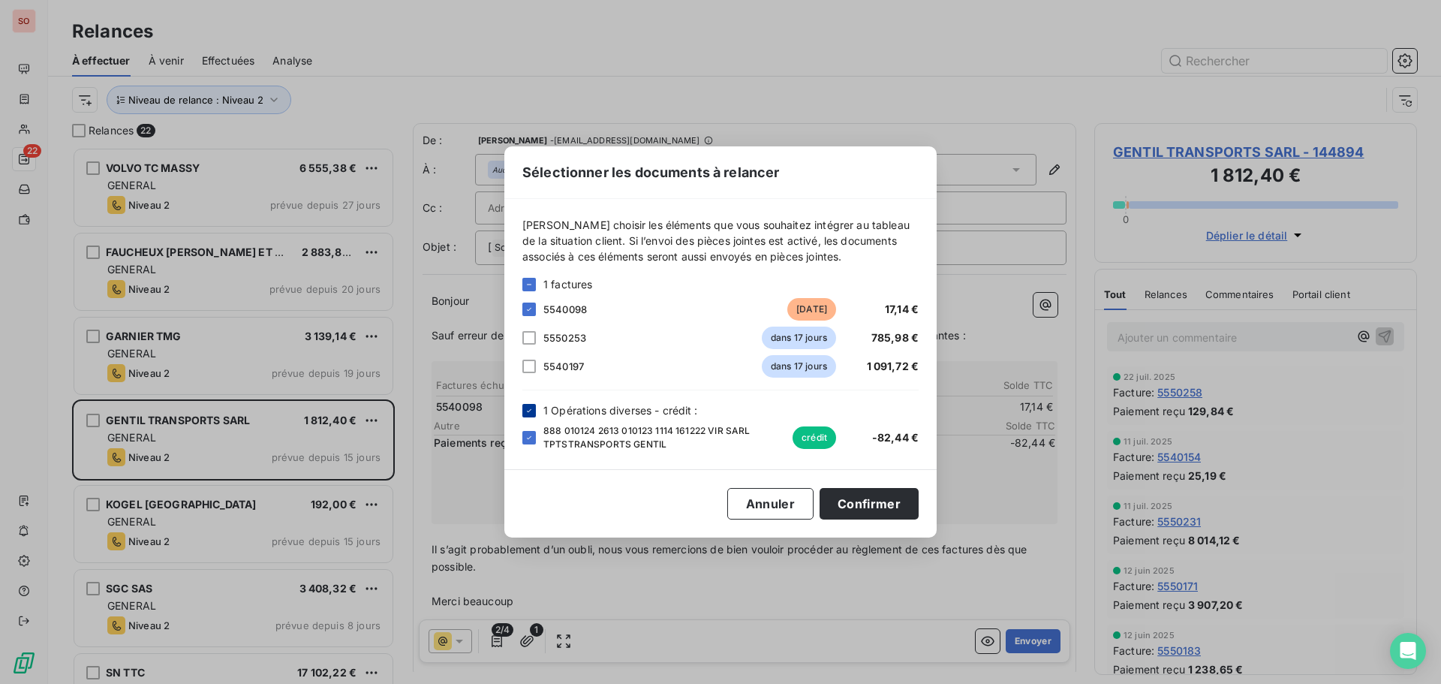
click at [532, 411] on icon at bounding box center [529, 410] width 9 height 9
click at [859, 500] on button "Confirmer" at bounding box center [869, 504] width 99 height 32
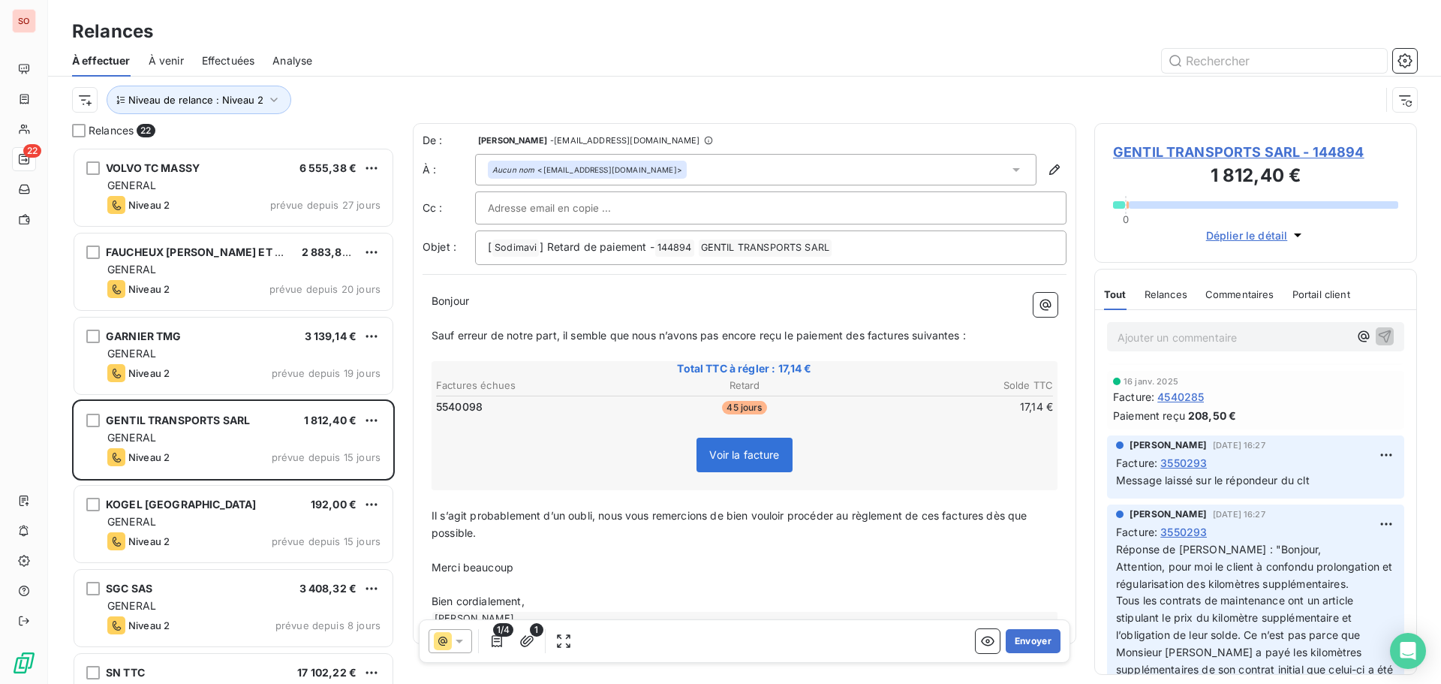
scroll to position [901, 0]
click at [1028, 636] on button "Envoyer" at bounding box center [1033, 641] width 55 height 24
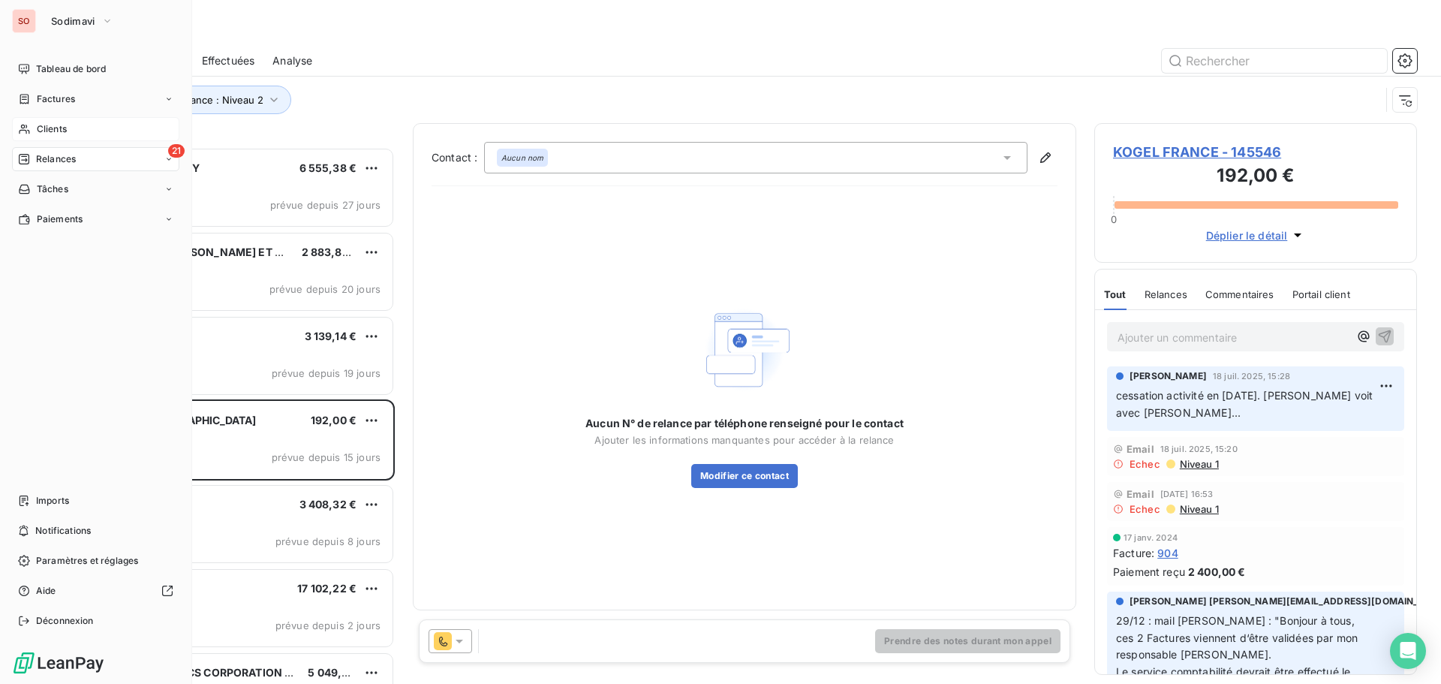
click at [37, 125] on span "Clients" at bounding box center [52, 129] width 30 height 14
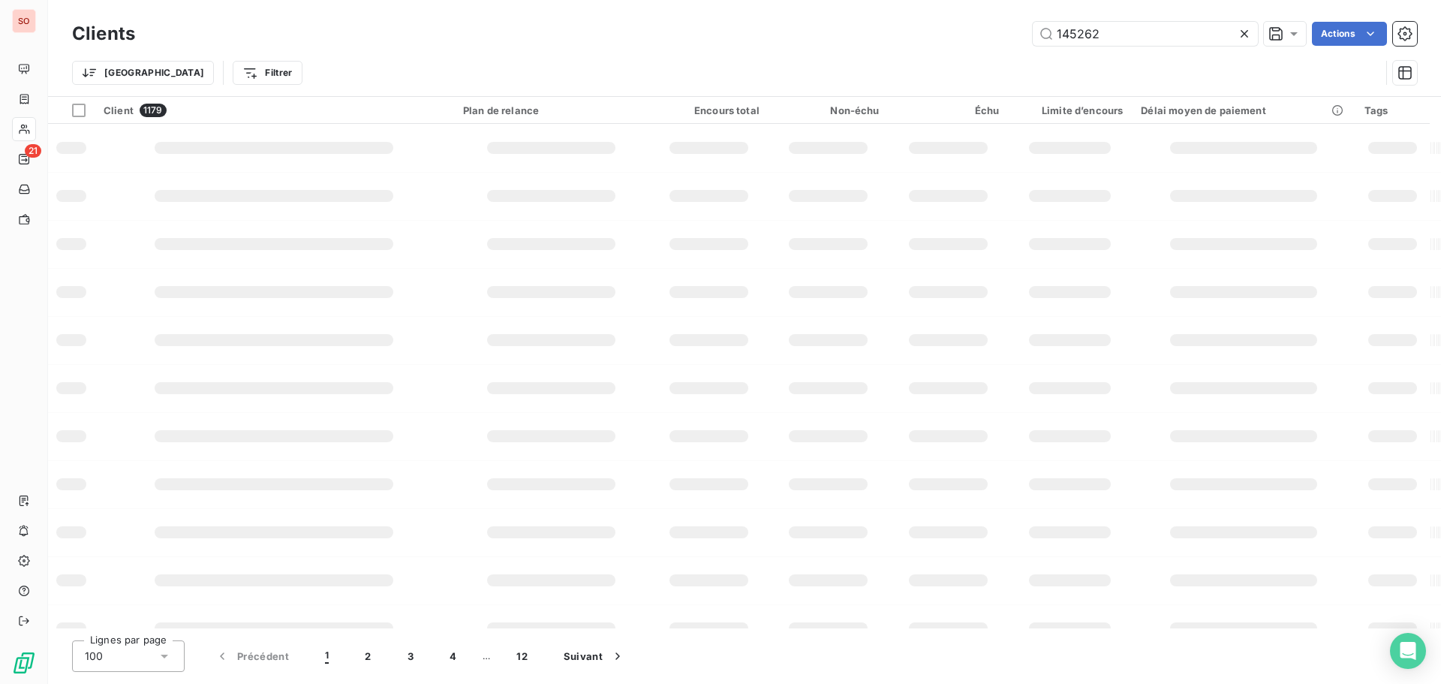
type input "145262"
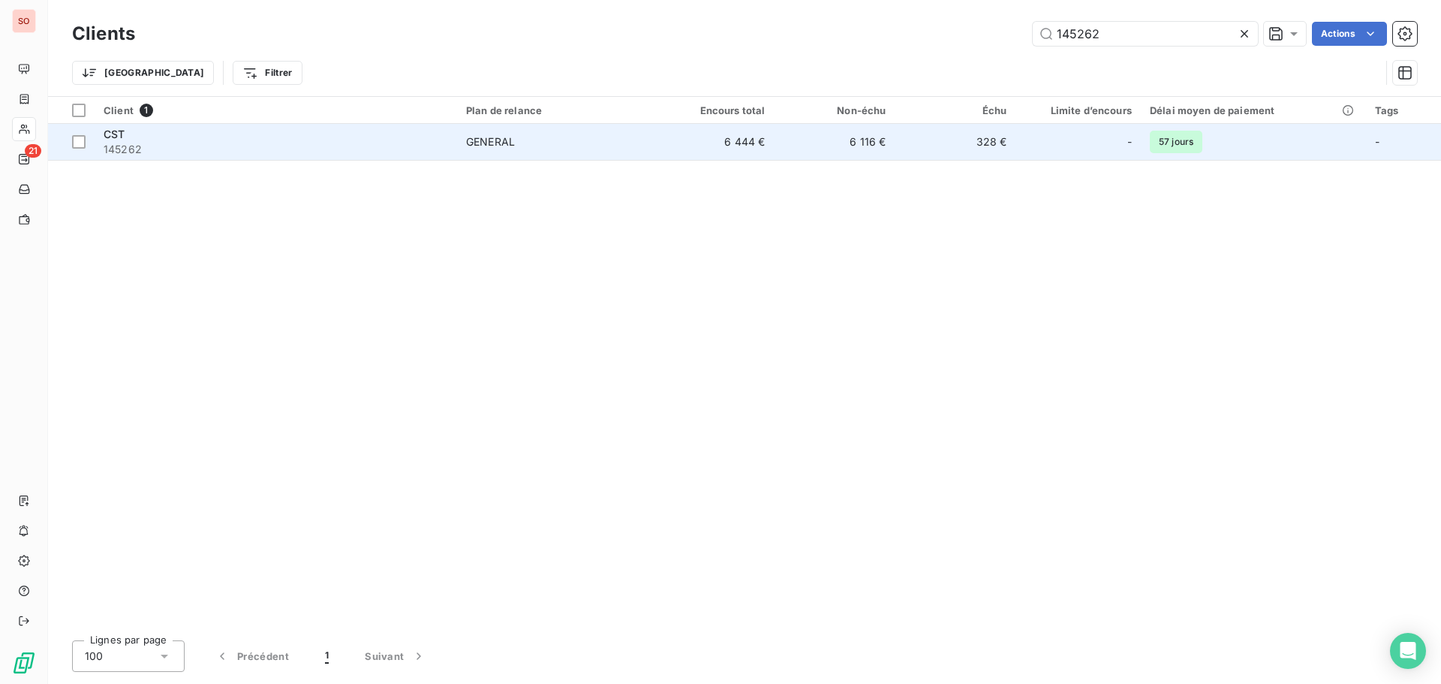
click at [106, 138] on span "CST" at bounding box center [114, 134] width 21 height 13
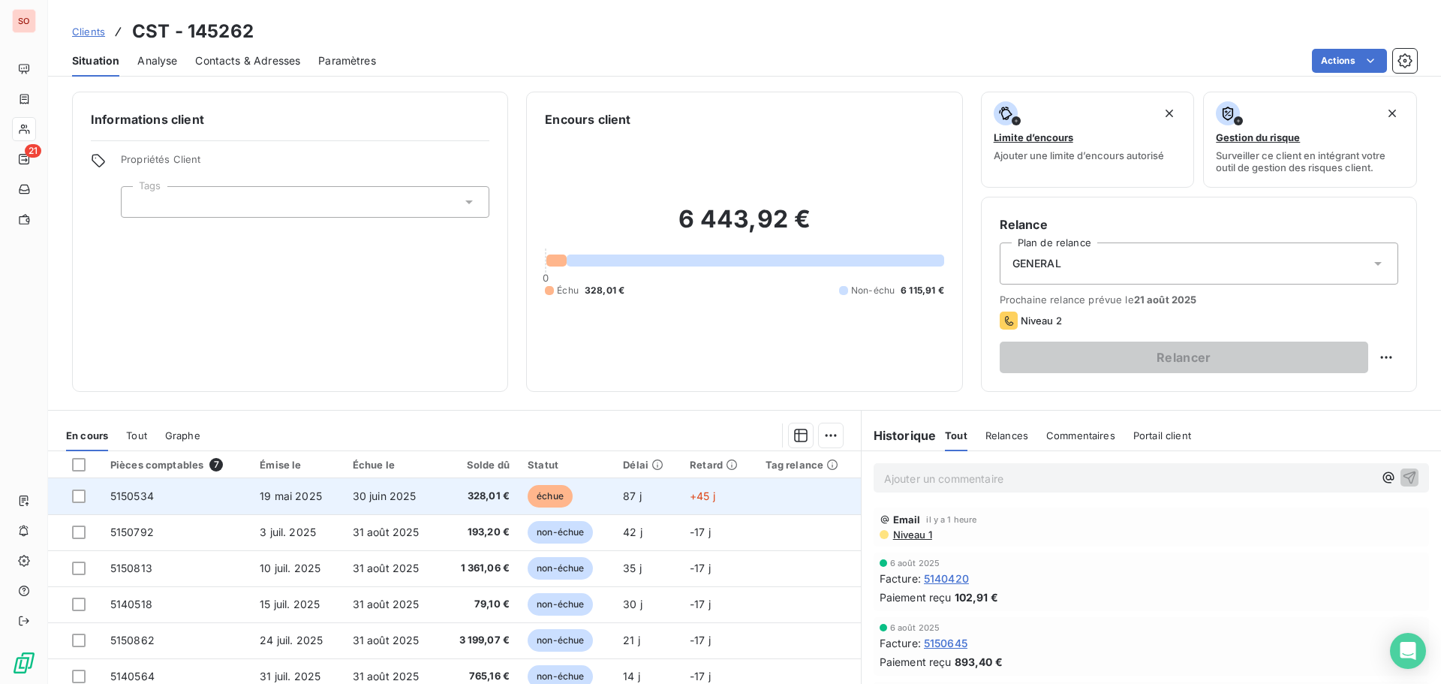
click at [396, 492] on span "30 juin 2025" at bounding box center [385, 495] width 64 height 13
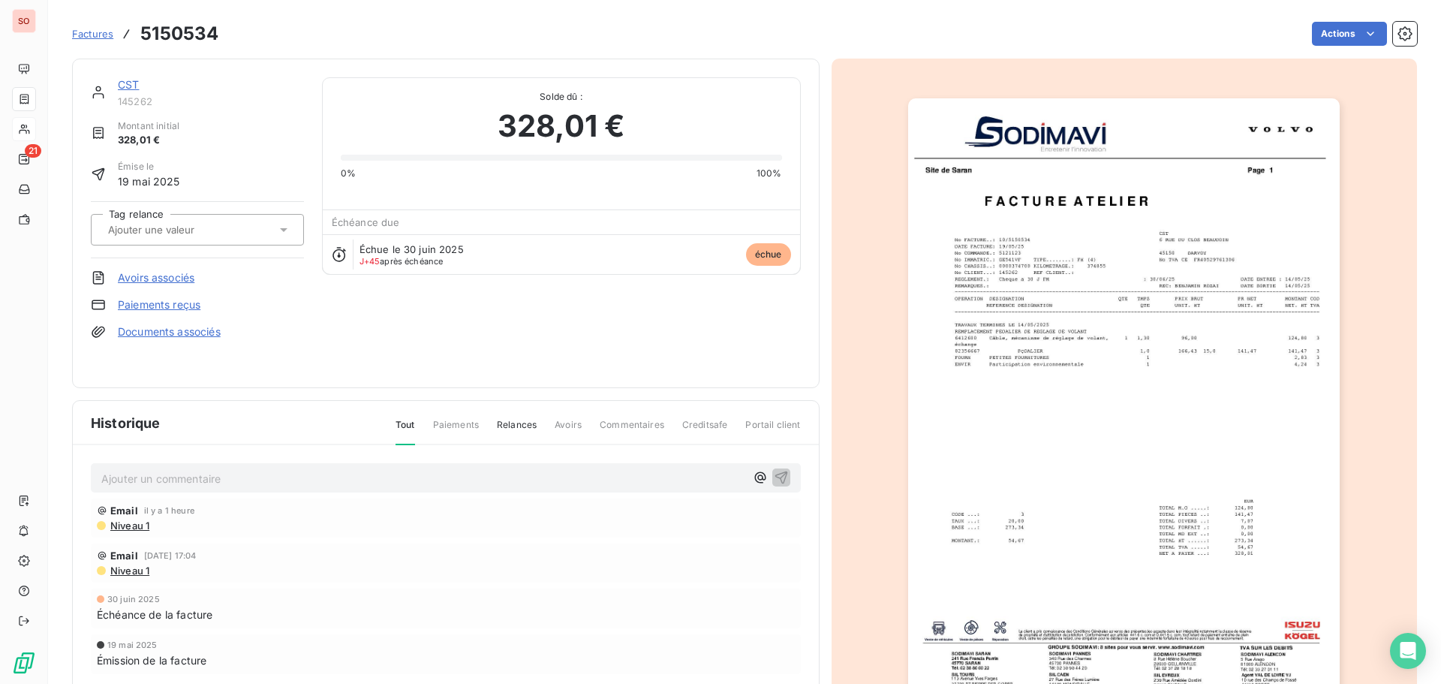
click at [133, 475] on p "Ajouter un commentaire ﻿" at bounding box center [423, 478] width 644 height 19
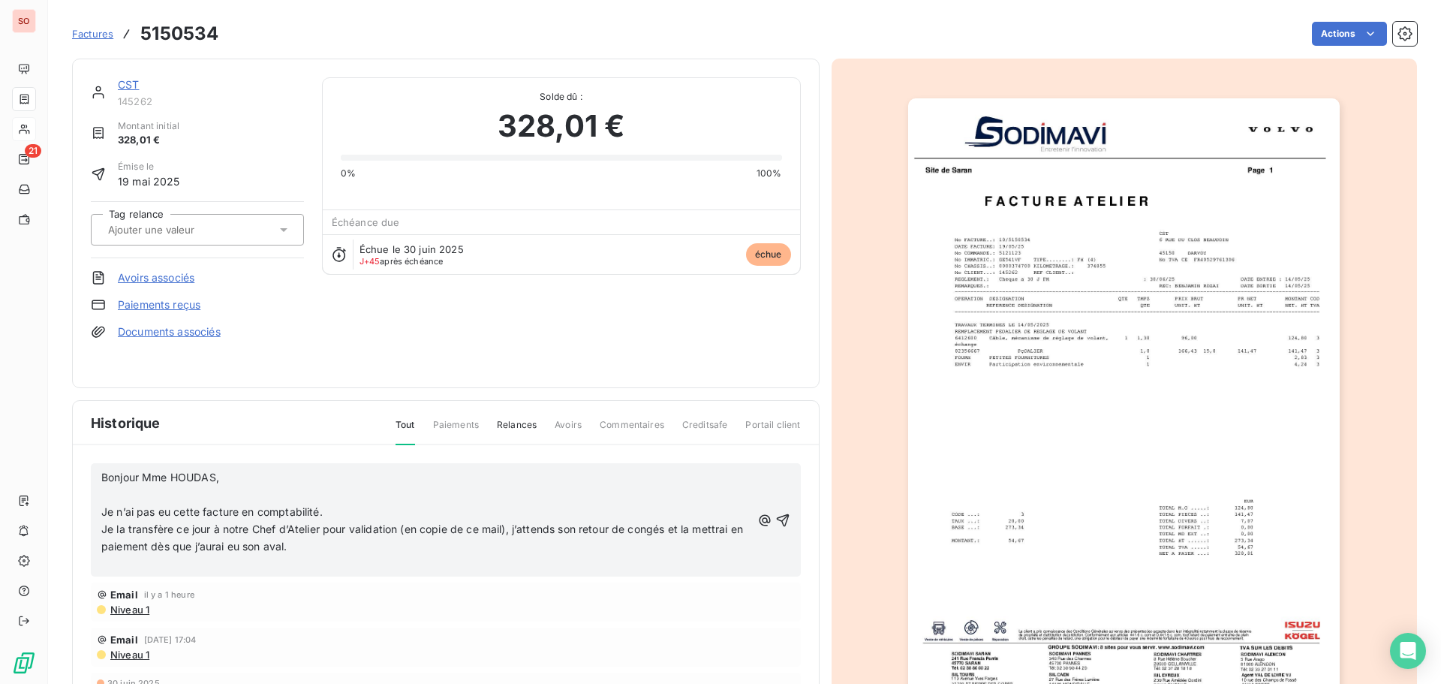
click at [101, 473] on span "Bonjour Mme HOUDAS," at bounding box center [160, 477] width 118 height 13
click at [310, 549] on p "Je la transfère ce jour à notre Chef d’Atelier pour validation (en copie de ce …" at bounding box center [426, 538] width 650 height 35
click at [396, 483] on p "Réponse du clt à ma relance : "Bonjour Mme HOUDAS," at bounding box center [426, 477] width 650 height 17
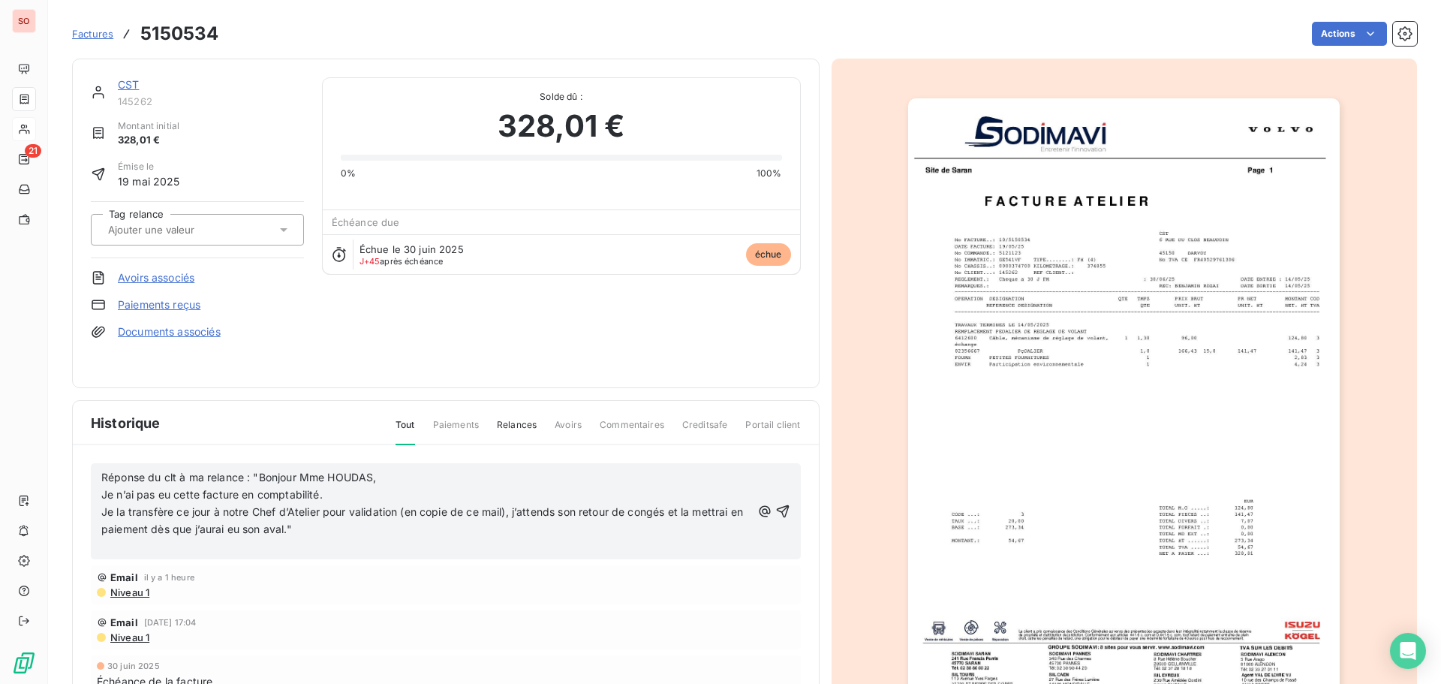
click at [471, 541] on p "﻿" at bounding box center [426, 546] width 650 height 17
click at [385, 533] on p "Je la transfère ce jour à notre Chef d’Atelier pour validation (en copie de ce …" at bounding box center [426, 521] width 650 height 35
click at [778, 501] on icon "button" at bounding box center [782, 502] width 13 height 13
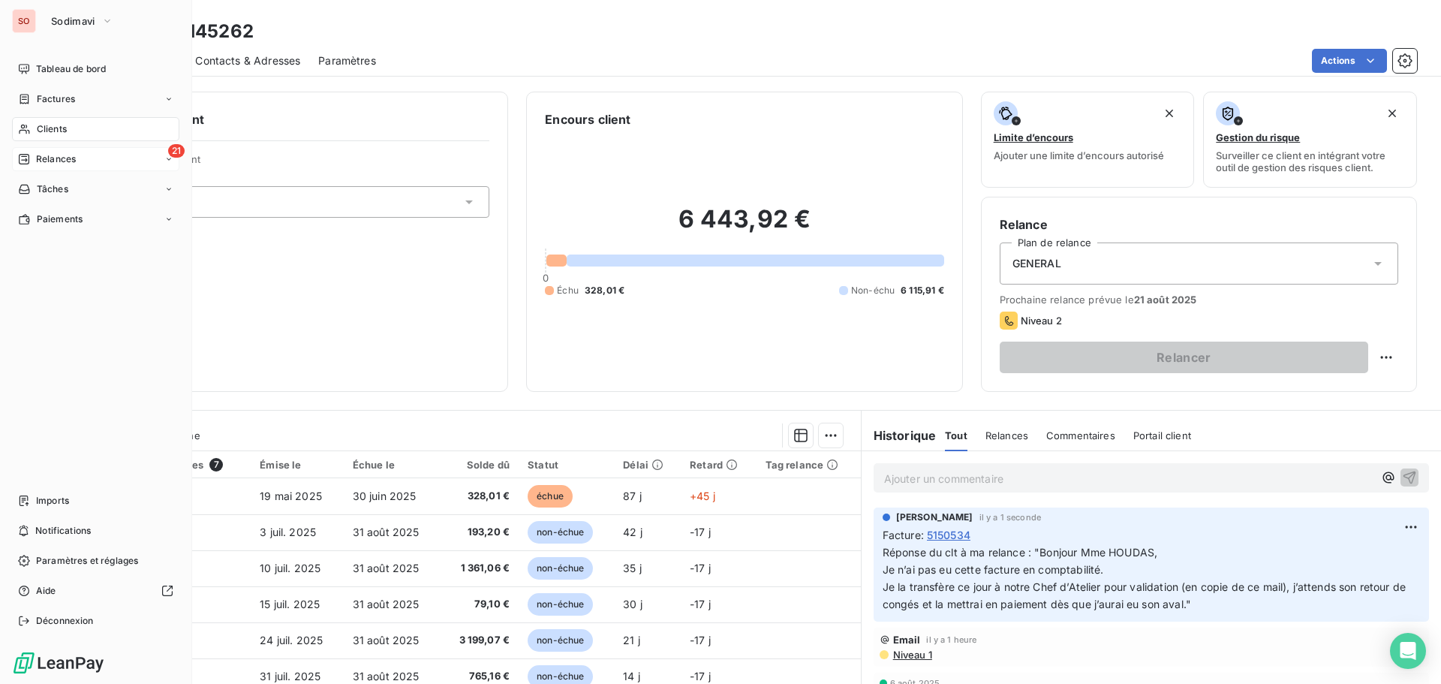
click at [58, 158] on span "Relances" at bounding box center [56, 159] width 40 height 14
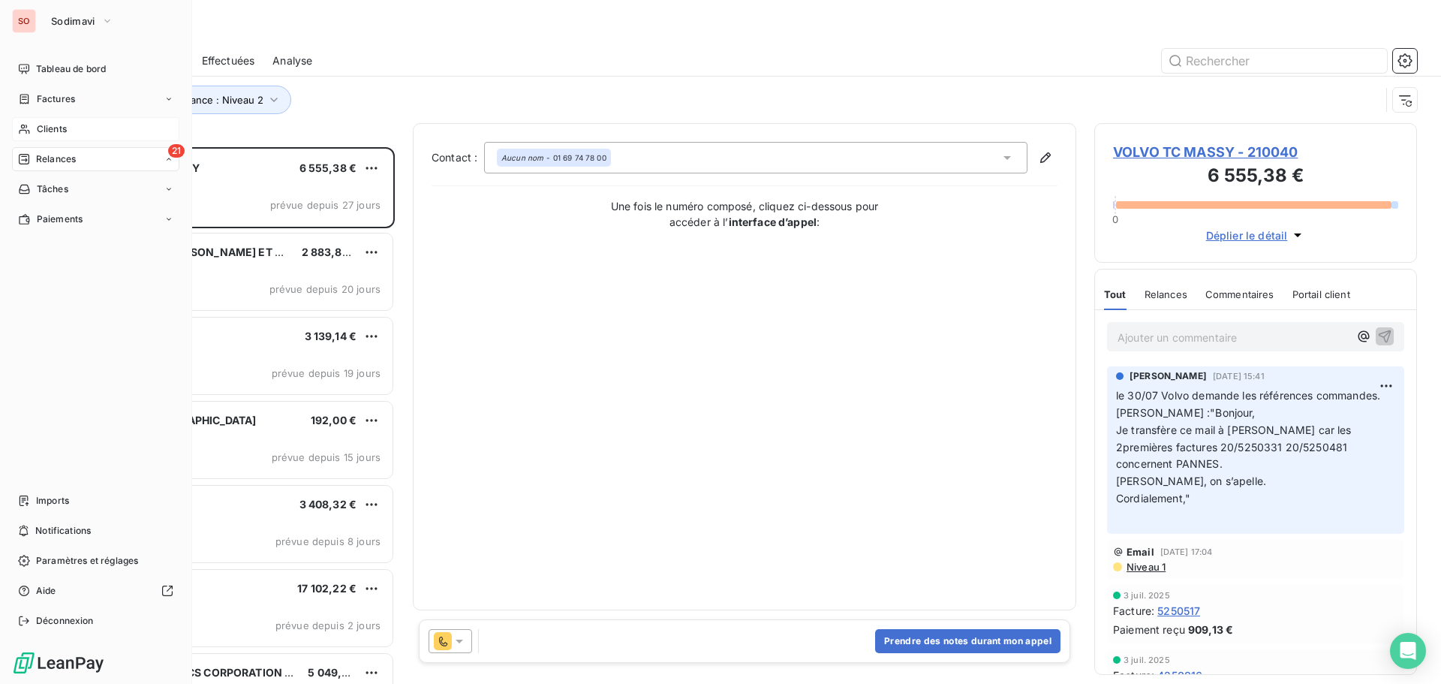
scroll to position [525, 311]
drag, startPoint x: 48, startPoint y: 131, endPoint x: 121, endPoint y: 105, distance: 77.4
click at [48, 131] on span "Clients" at bounding box center [52, 129] width 30 height 14
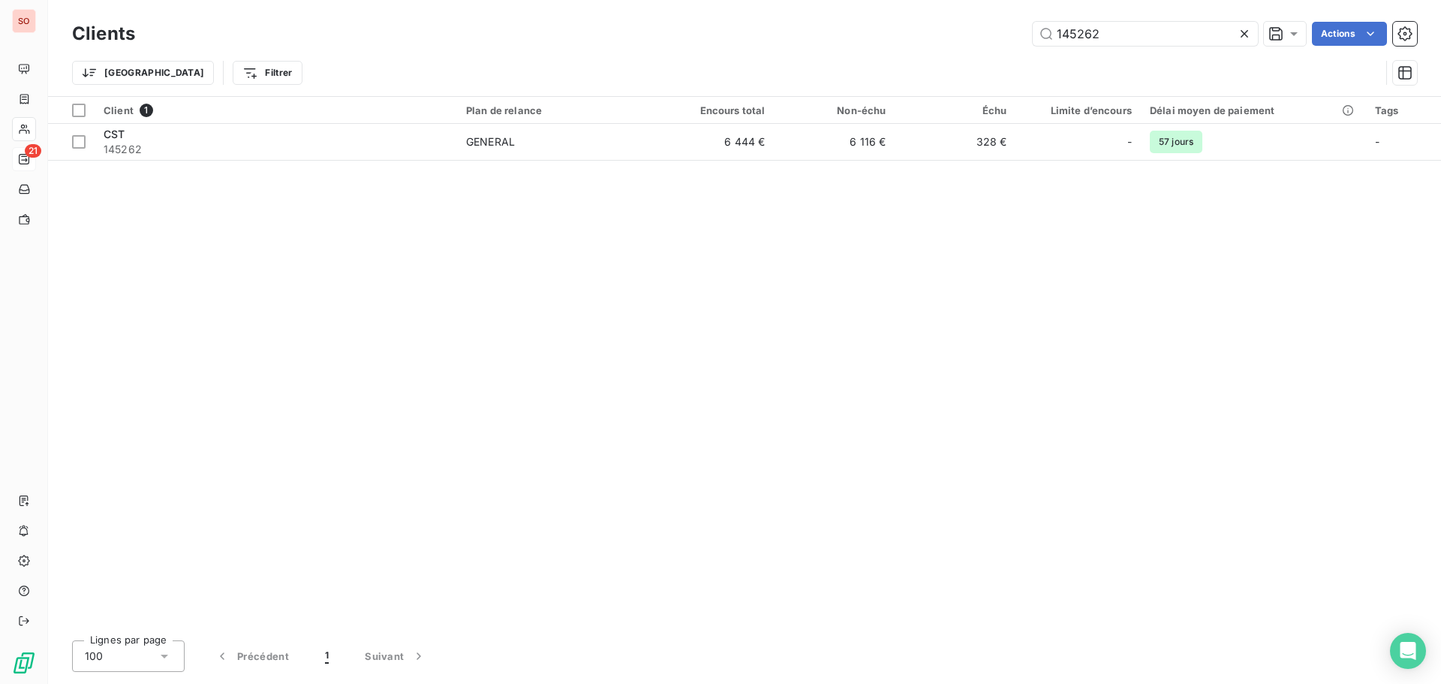
drag, startPoint x: 1096, startPoint y: 29, endPoint x: 961, endPoint y: 21, distance: 134.6
click at [961, 21] on div "Clients 145262 Actions" at bounding box center [744, 34] width 1345 height 32
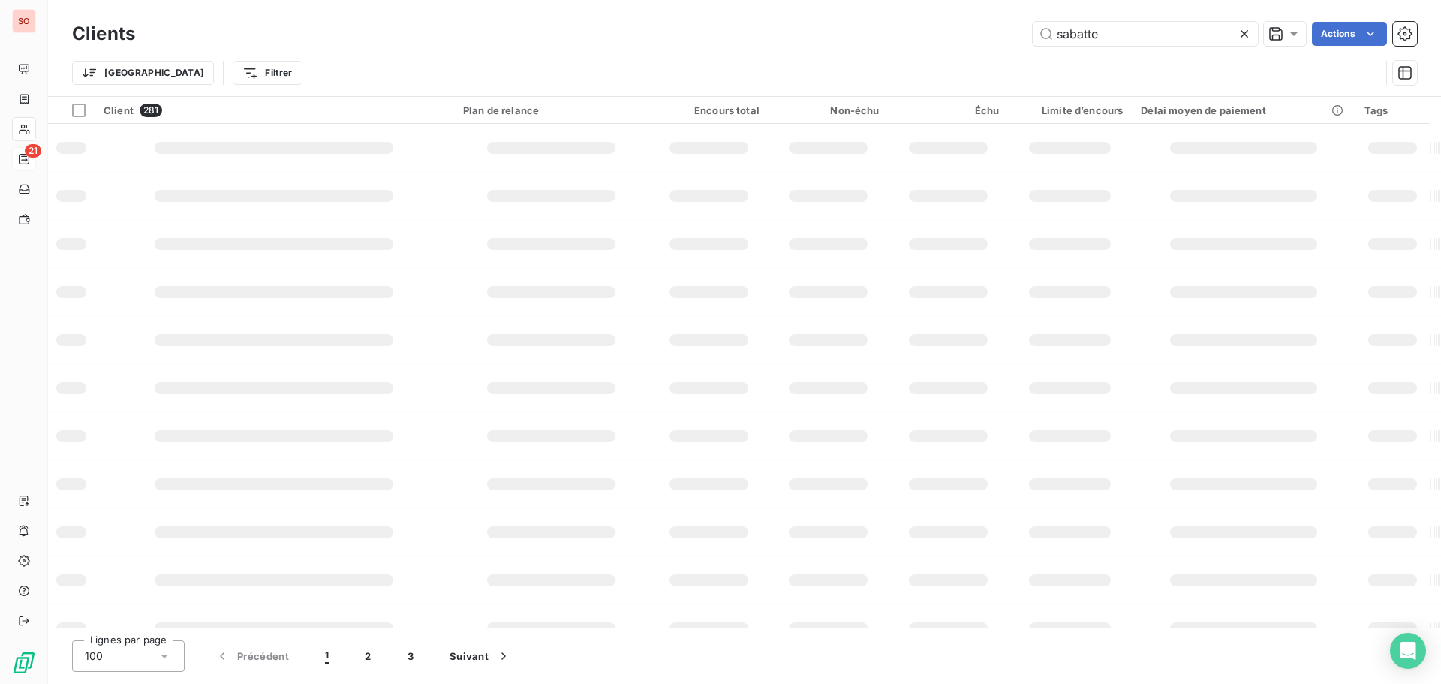
type input "sabatte"
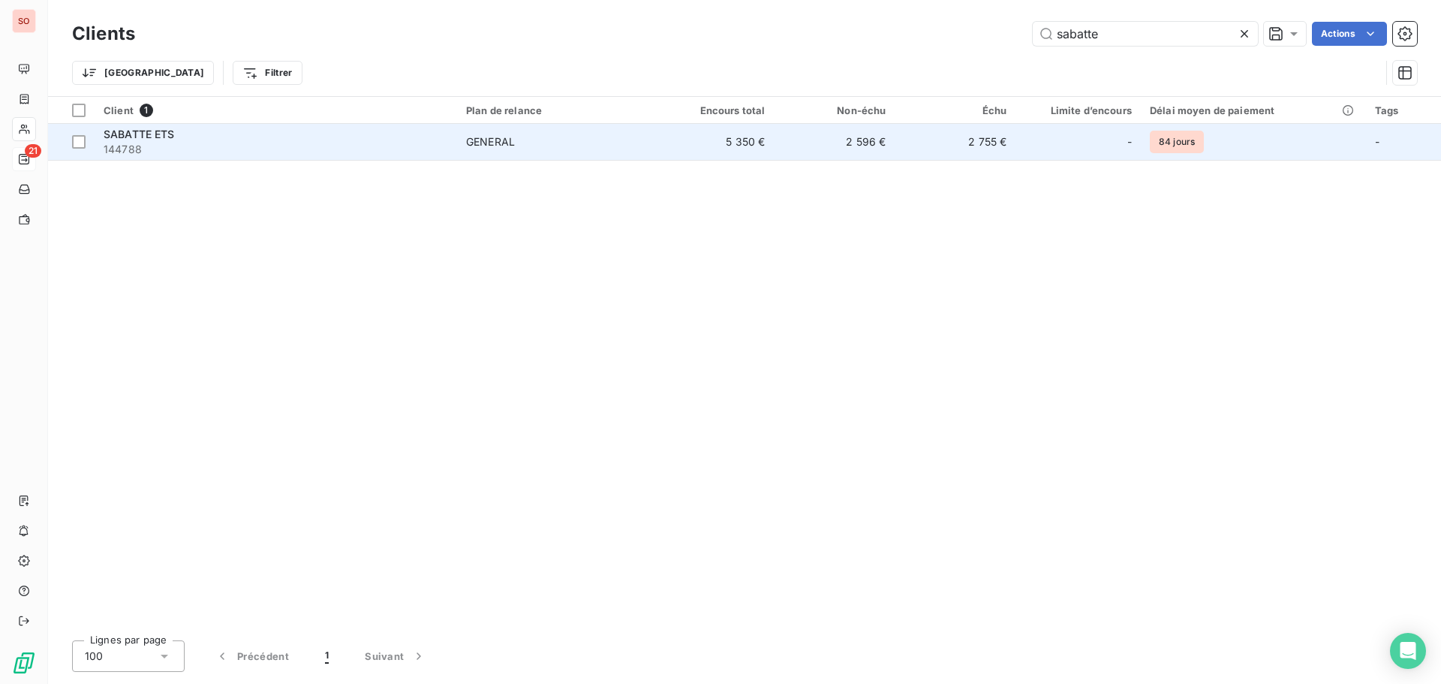
click at [138, 146] on span "144788" at bounding box center [276, 149] width 344 height 15
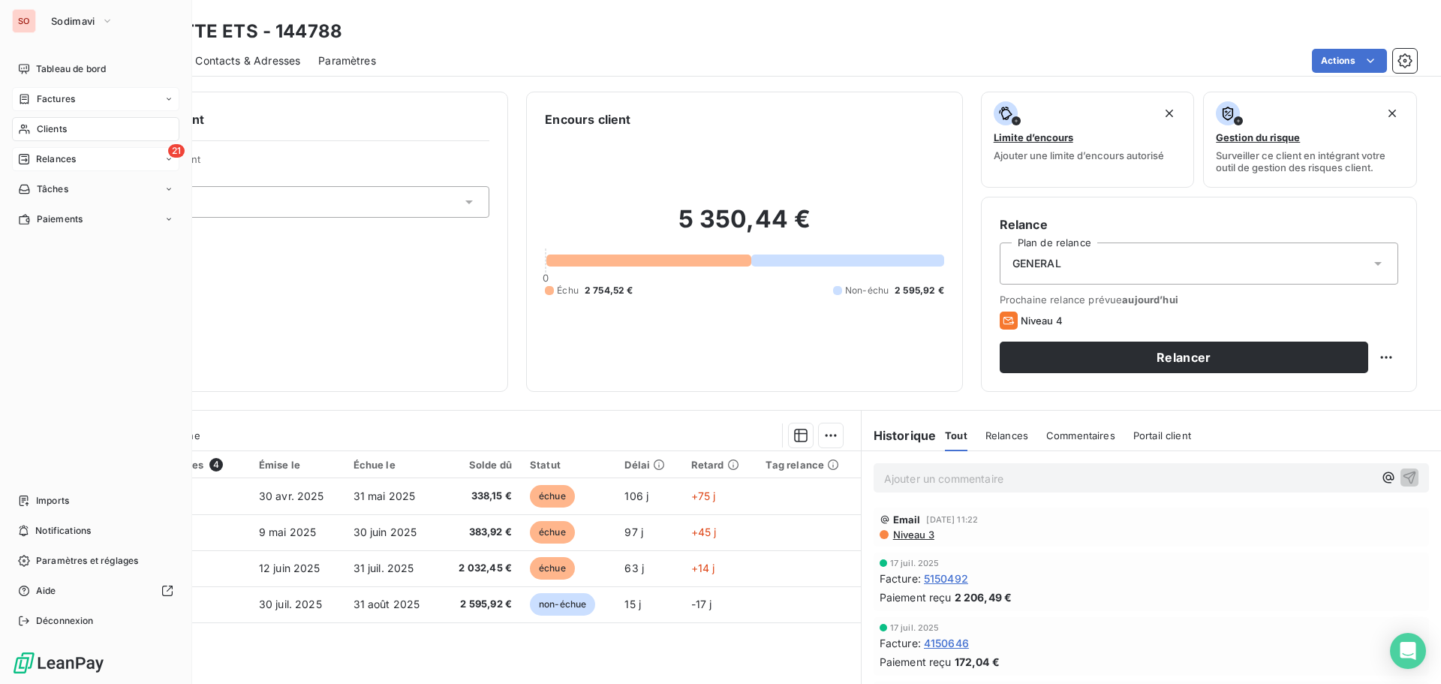
click at [58, 94] on span "Factures" at bounding box center [56, 99] width 38 height 14
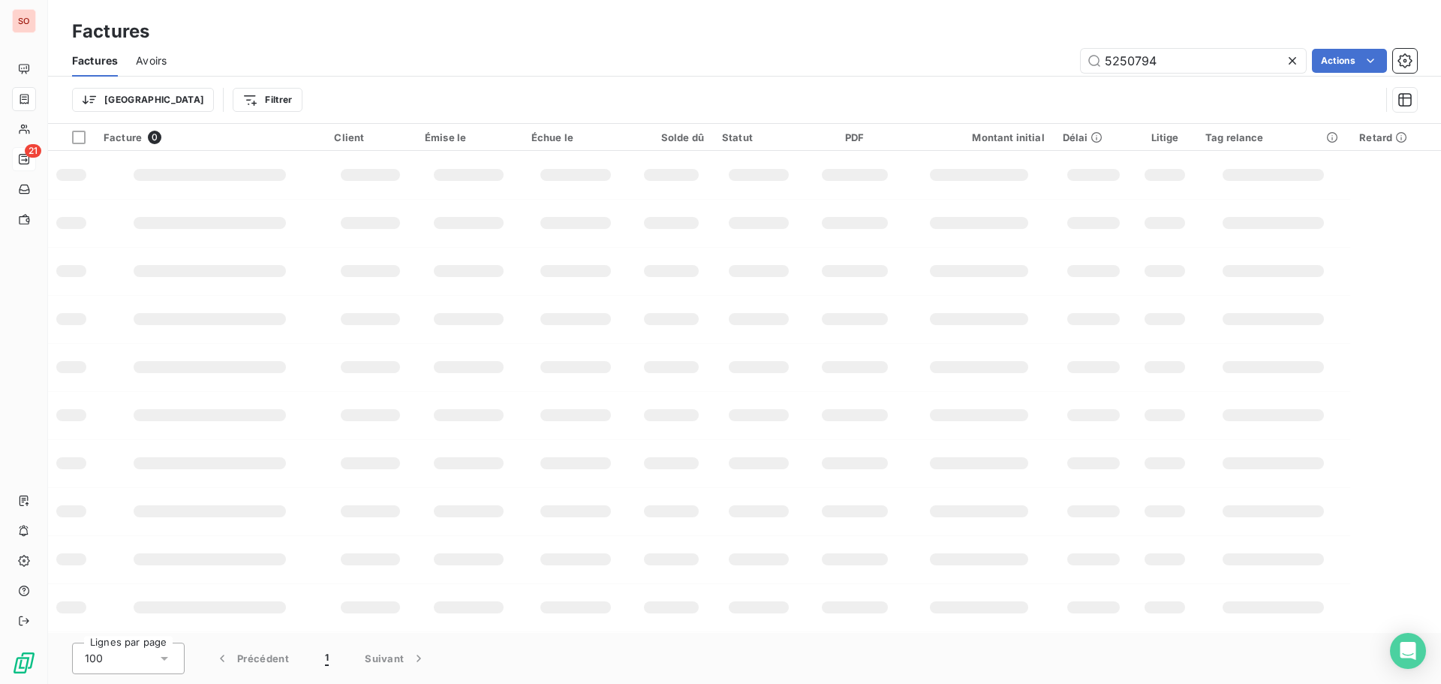
click at [1297, 62] on icon at bounding box center [1292, 60] width 15 height 15
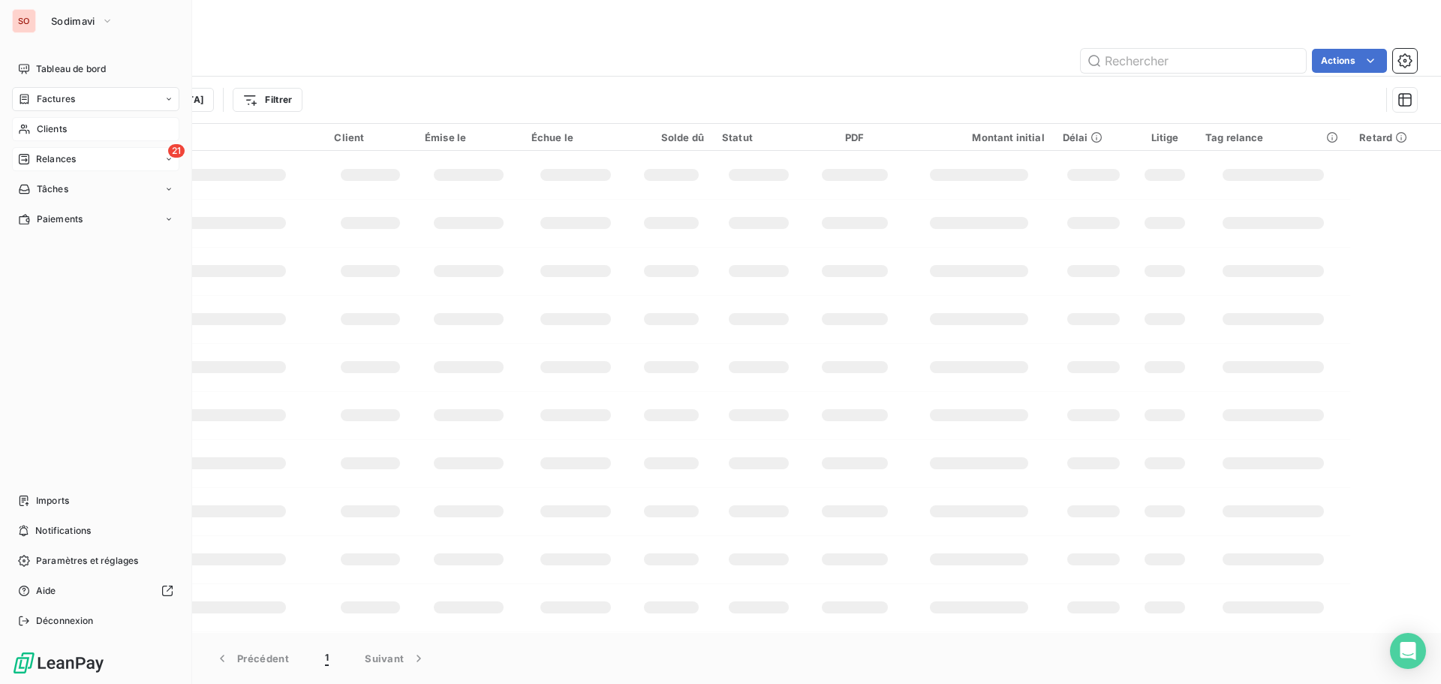
click at [56, 131] on span "Clients" at bounding box center [52, 129] width 30 height 14
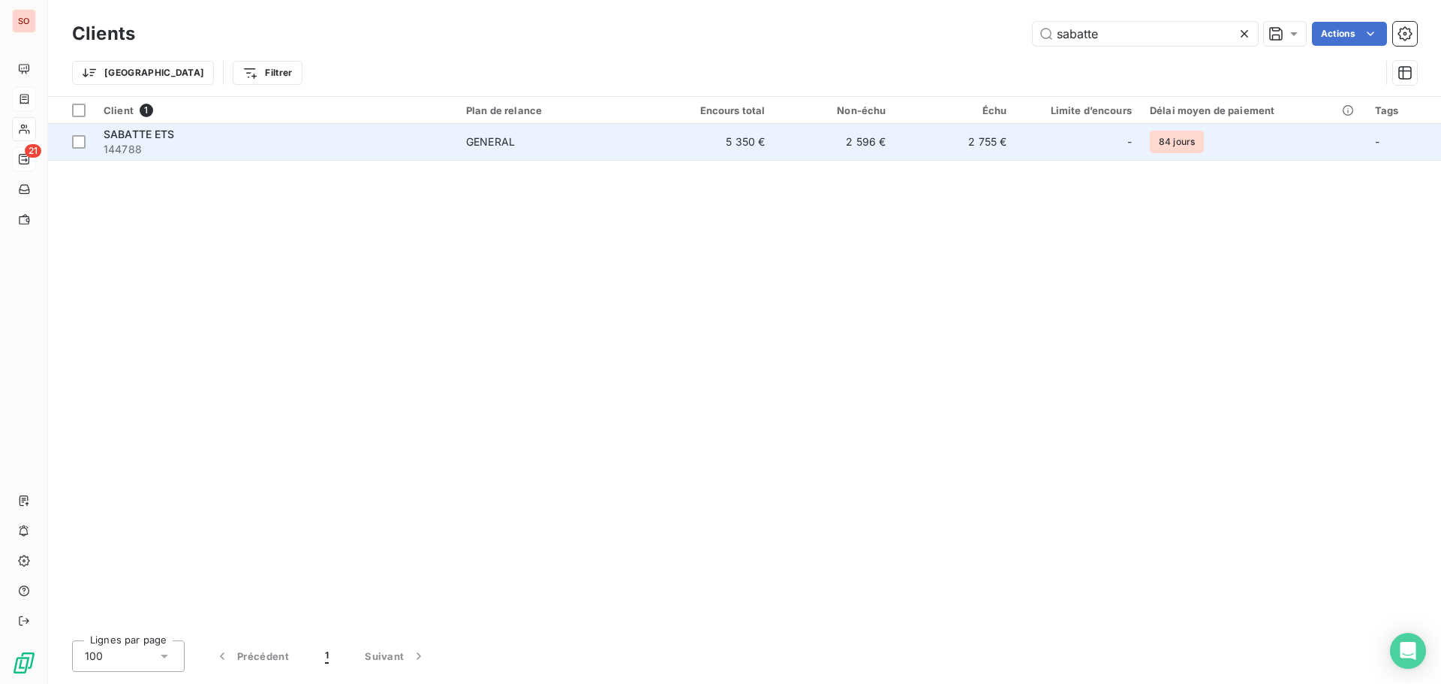
click at [135, 133] on span "SABATTE ETS" at bounding box center [139, 134] width 71 height 13
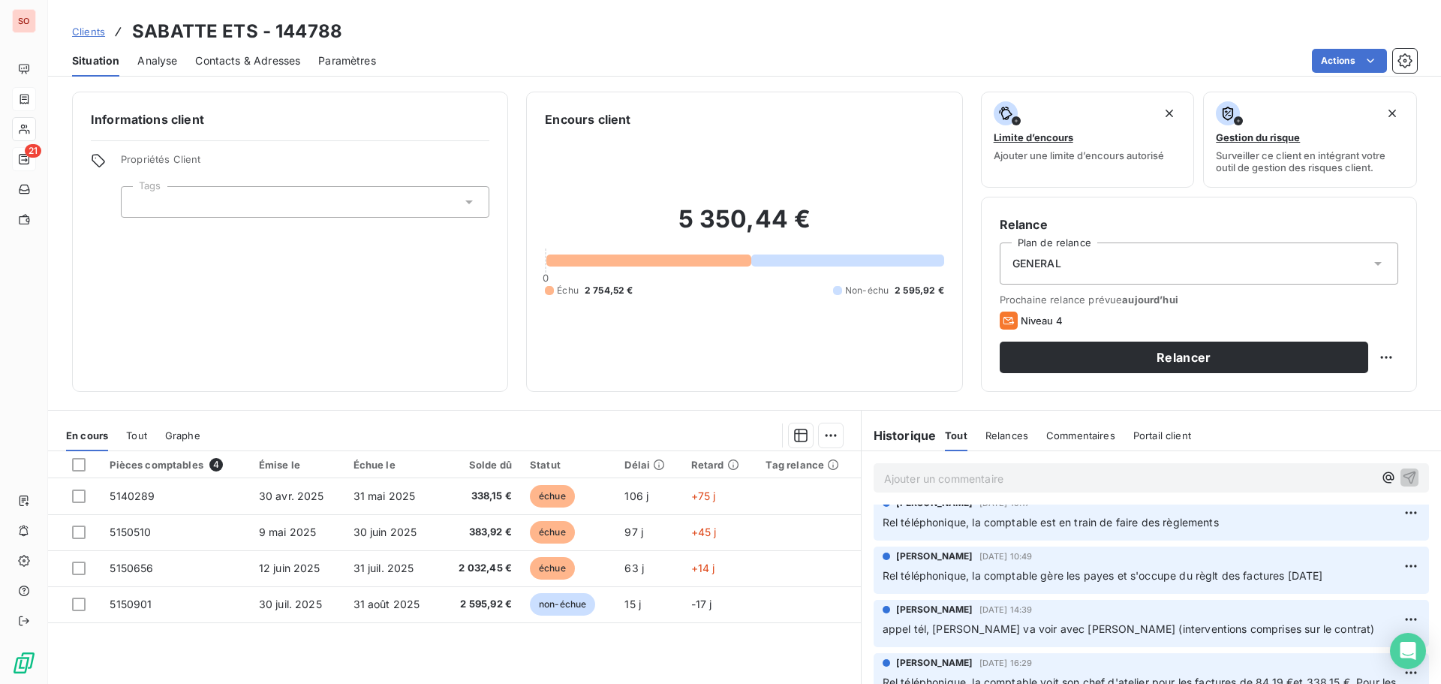
scroll to position [300, 0]
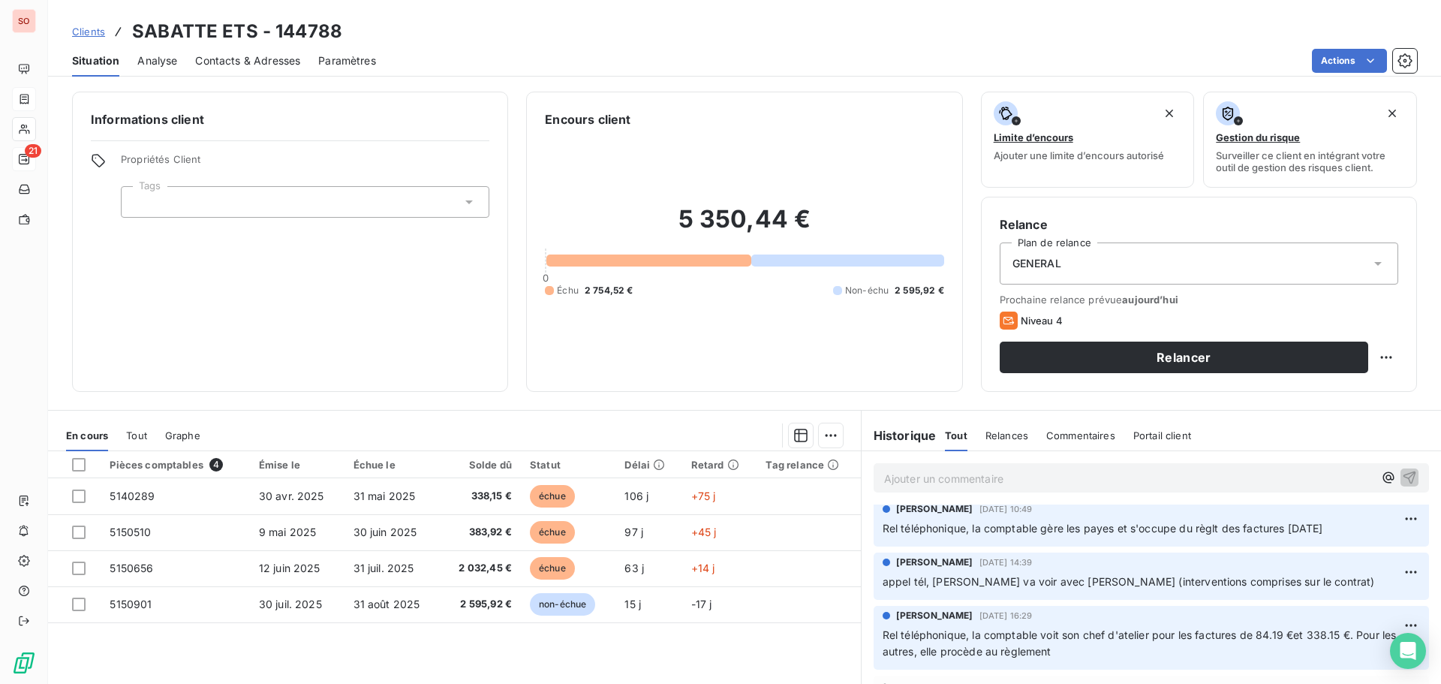
click at [374, 390] on div "Informations client Propriétés Client Tags" at bounding box center [290, 242] width 436 height 300
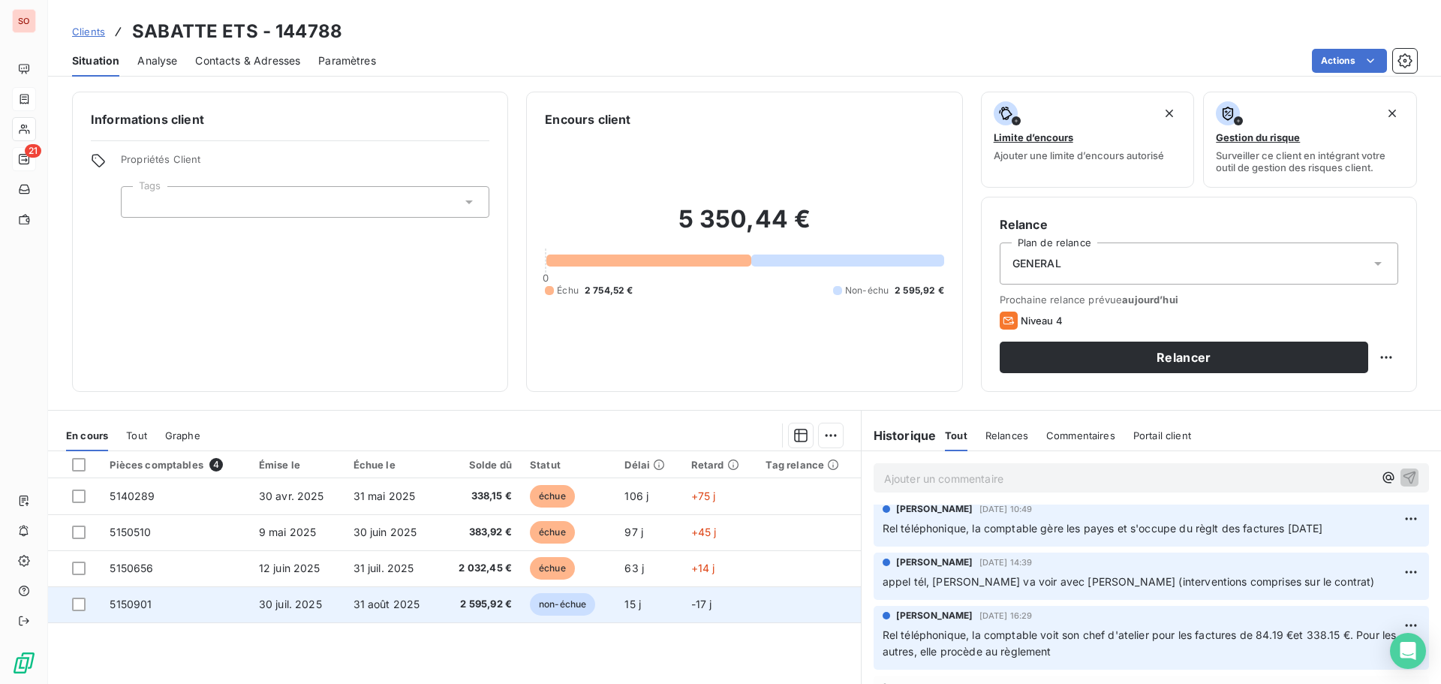
click at [138, 601] on span "5150901" at bounding box center [131, 603] width 42 height 13
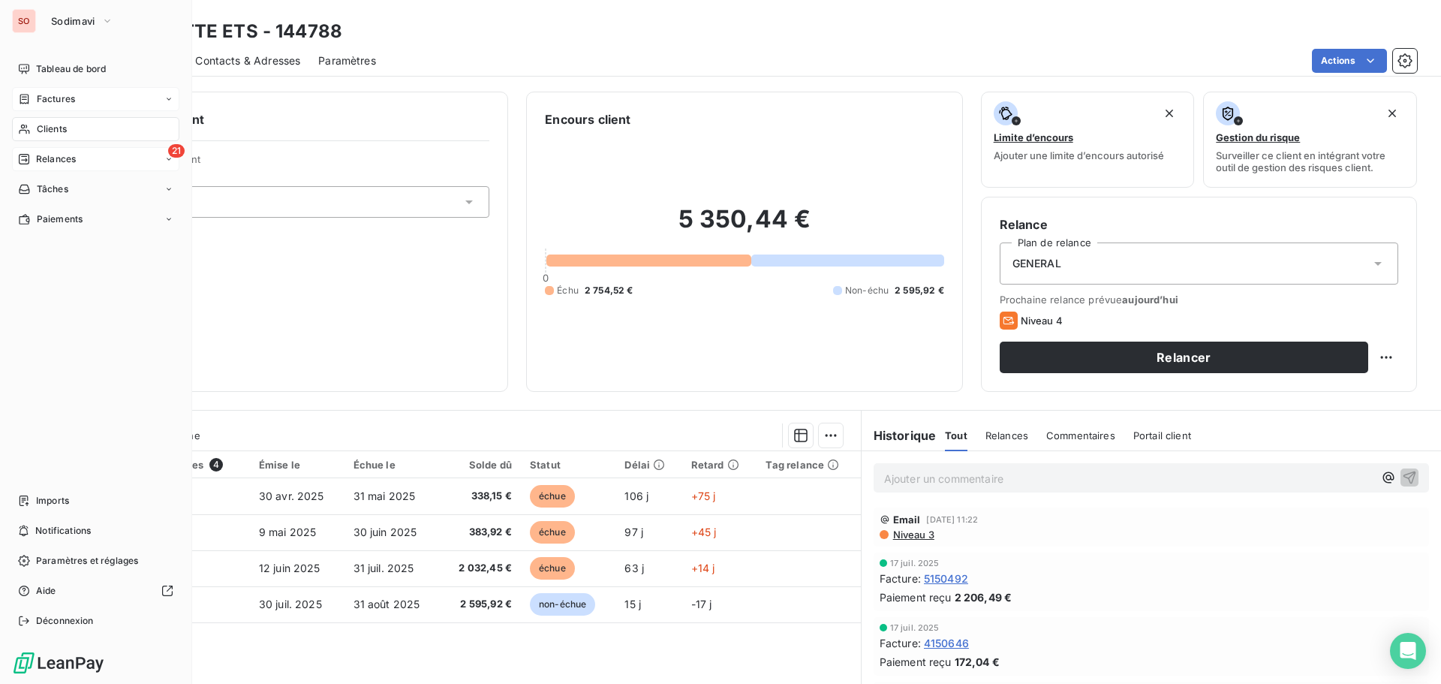
click at [52, 134] on span "Clients" at bounding box center [52, 129] width 30 height 14
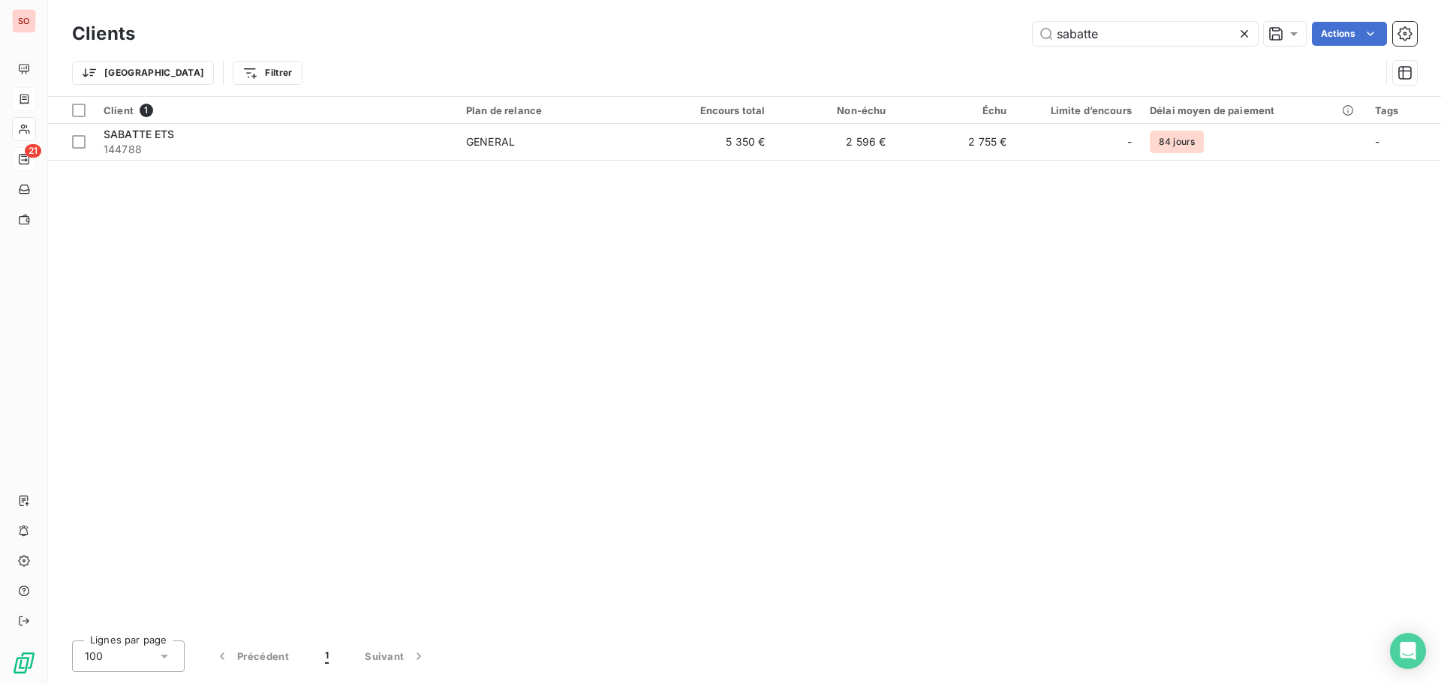
drag, startPoint x: 1138, startPoint y: 39, endPoint x: 974, endPoint y: 28, distance: 164.0
click at [974, 28] on div "sabatte Actions" at bounding box center [785, 34] width 1264 height 24
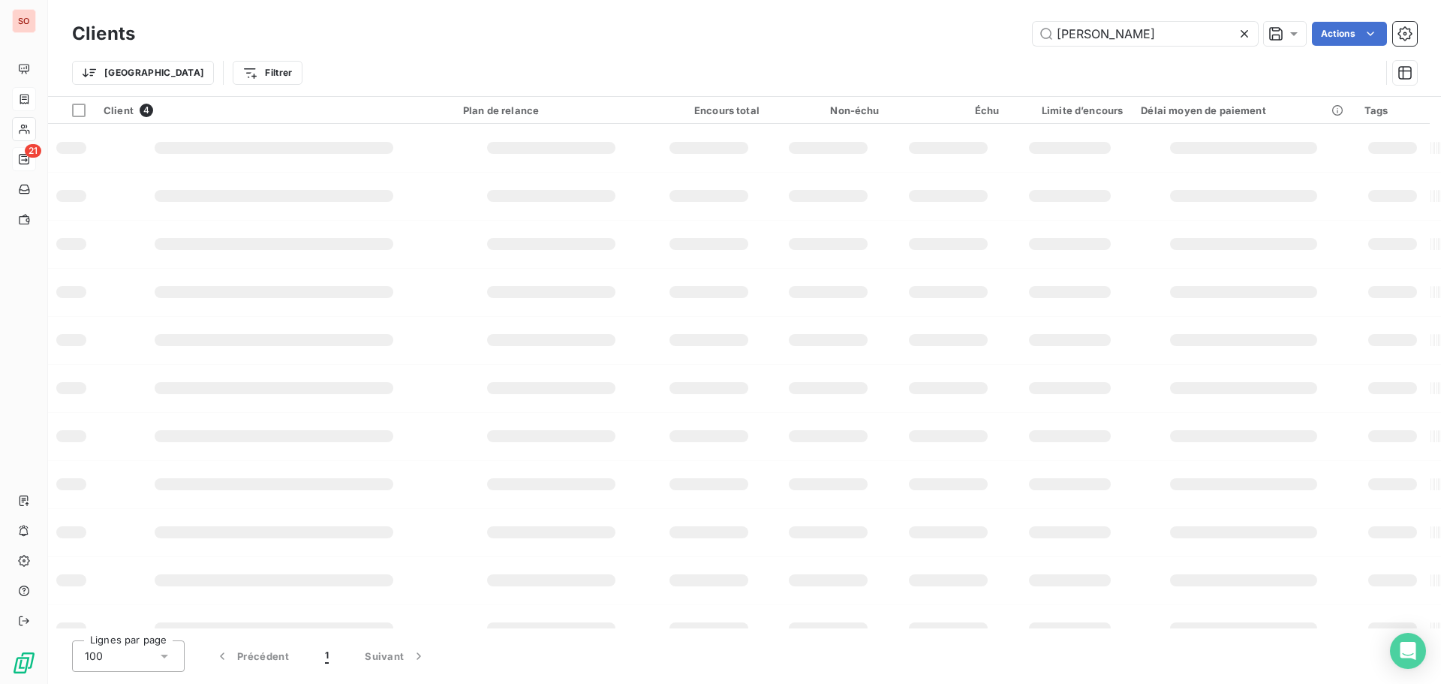
type input "poulin"
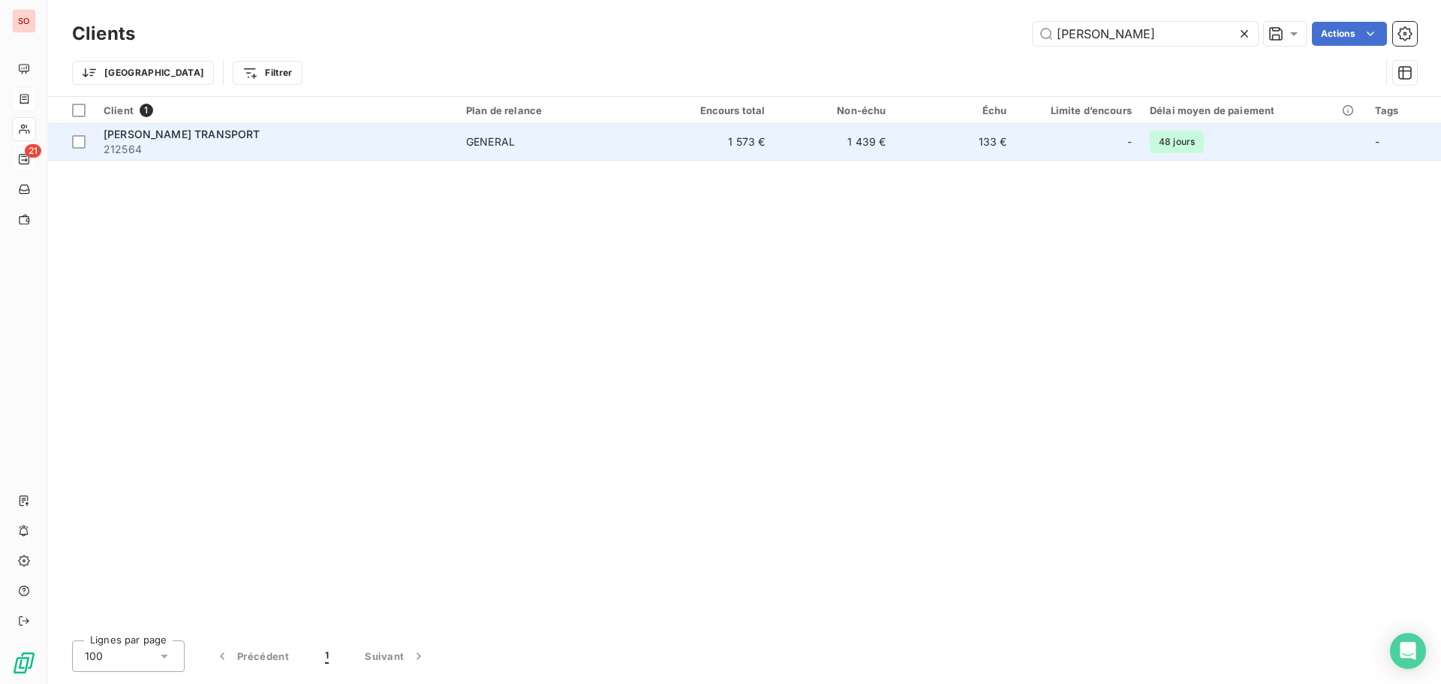
click at [126, 140] on span "POULIN TRANSPORT" at bounding box center [182, 134] width 156 height 13
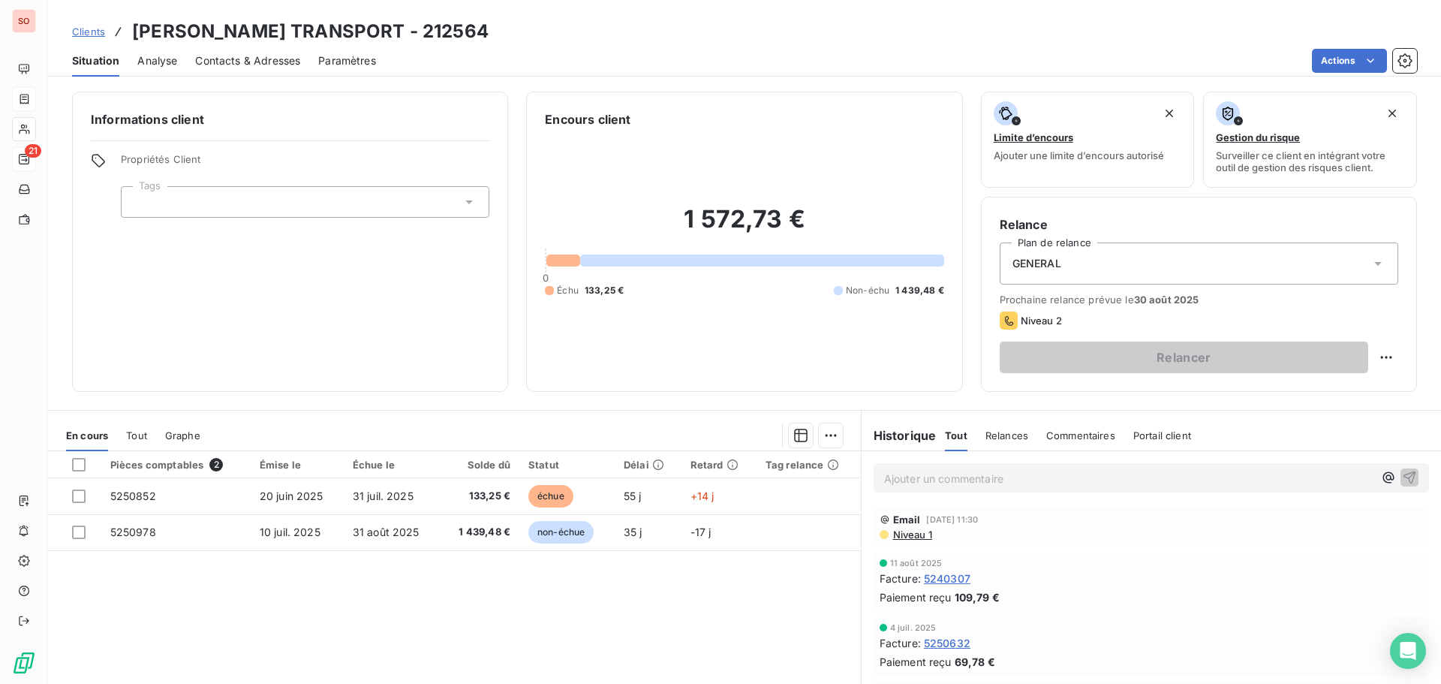
click at [922, 480] on p "Ajouter un commentaire ﻿" at bounding box center [1128, 478] width 489 height 19
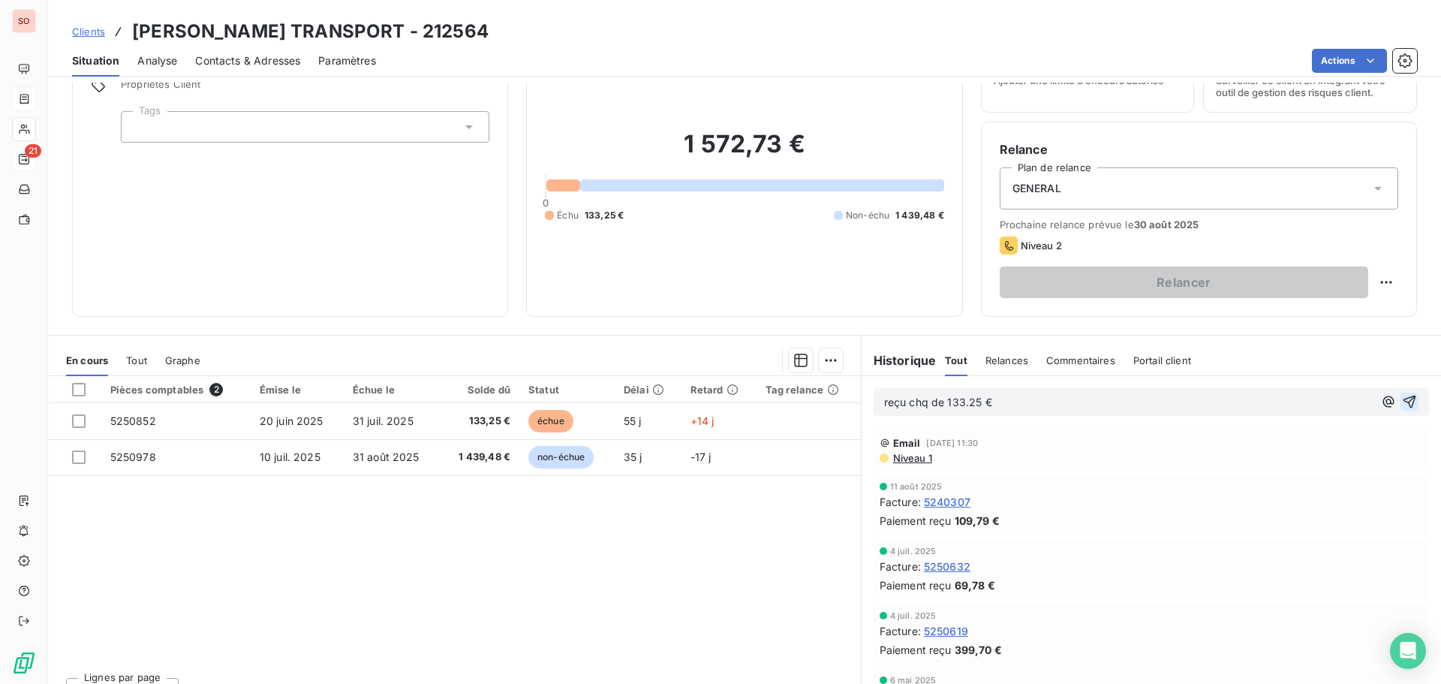
click at [1402, 405] on icon "button" at bounding box center [1409, 401] width 15 height 15
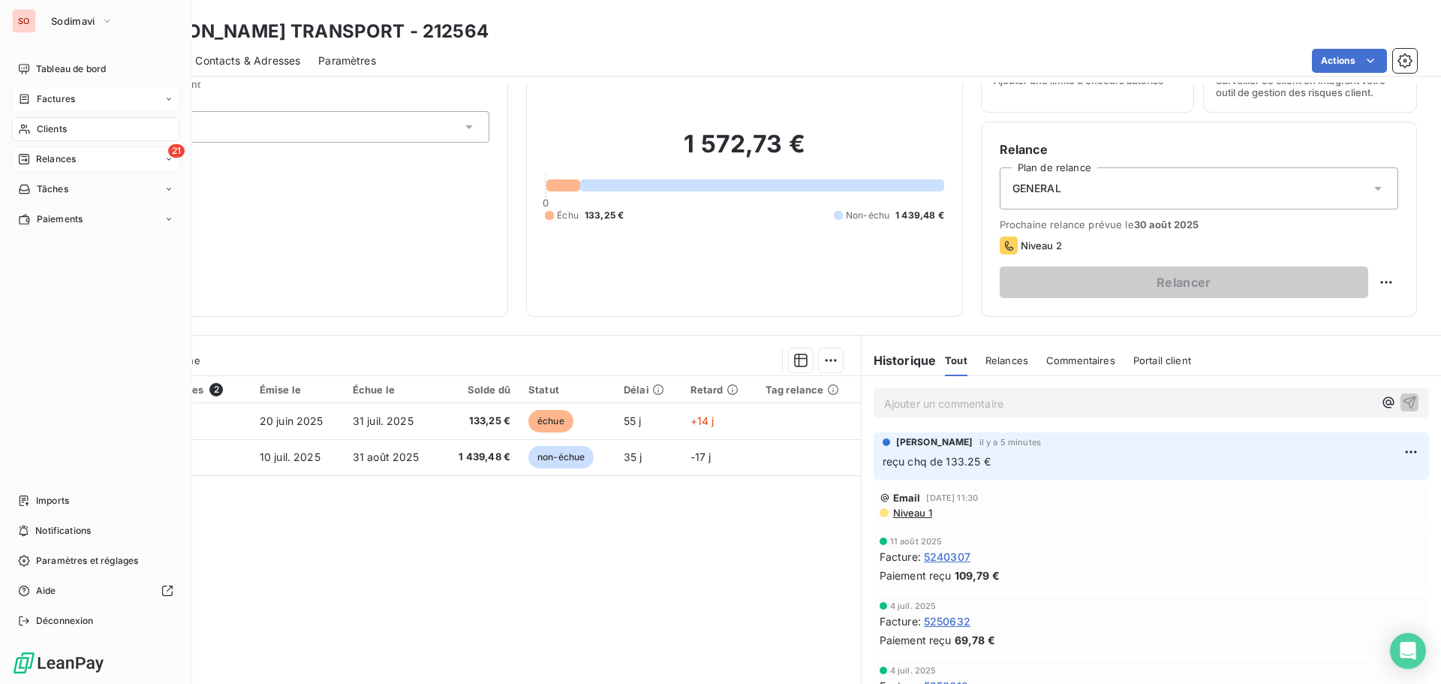
drag, startPoint x: 55, startPoint y: 129, endPoint x: 155, endPoint y: 125, distance: 99.9
click at [55, 129] on span "Clients" at bounding box center [52, 129] width 30 height 14
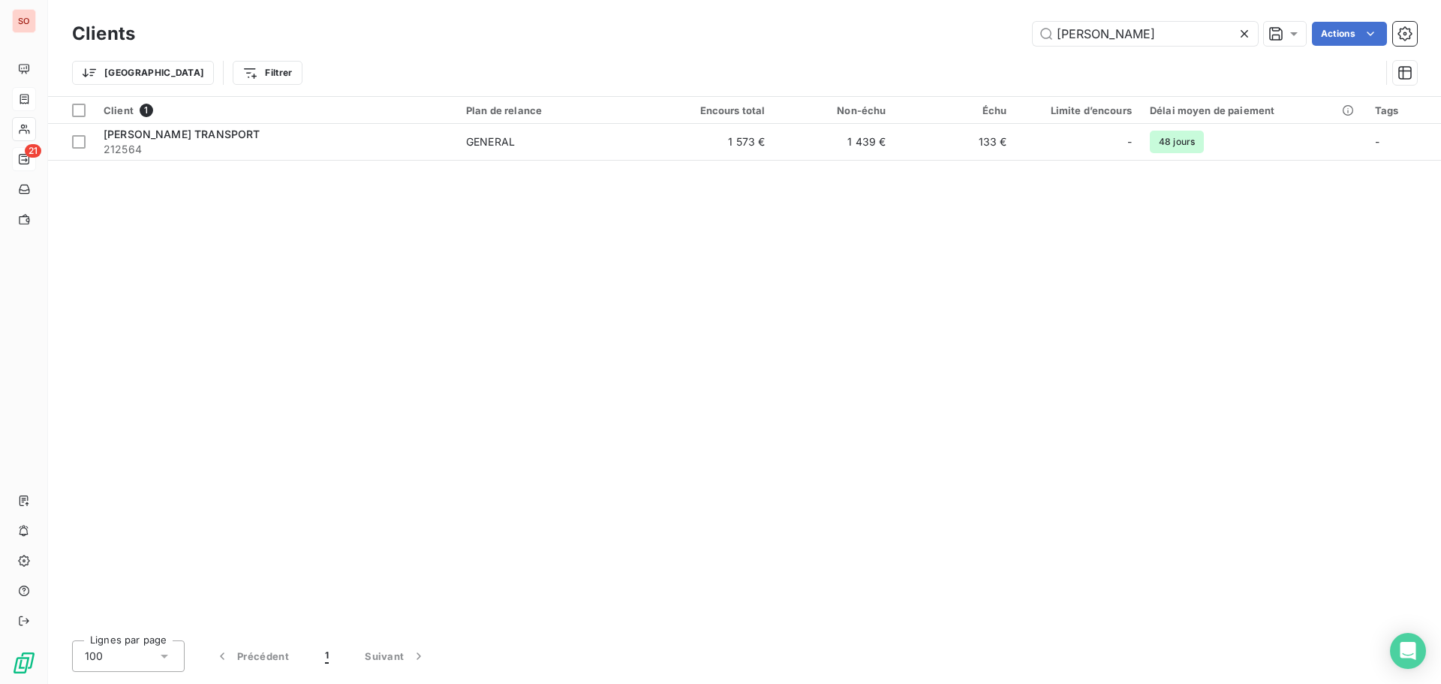
drag, startPoint x: 1102, startPoint y: 36, endPoint x: 928, endPoint y: 18, distance: 174.3
click at [937, 17] on div "Clients poulin Actions Trier Filtrer" at bounding box center [744, 48] width 1393 height 96
type input "sabatte"
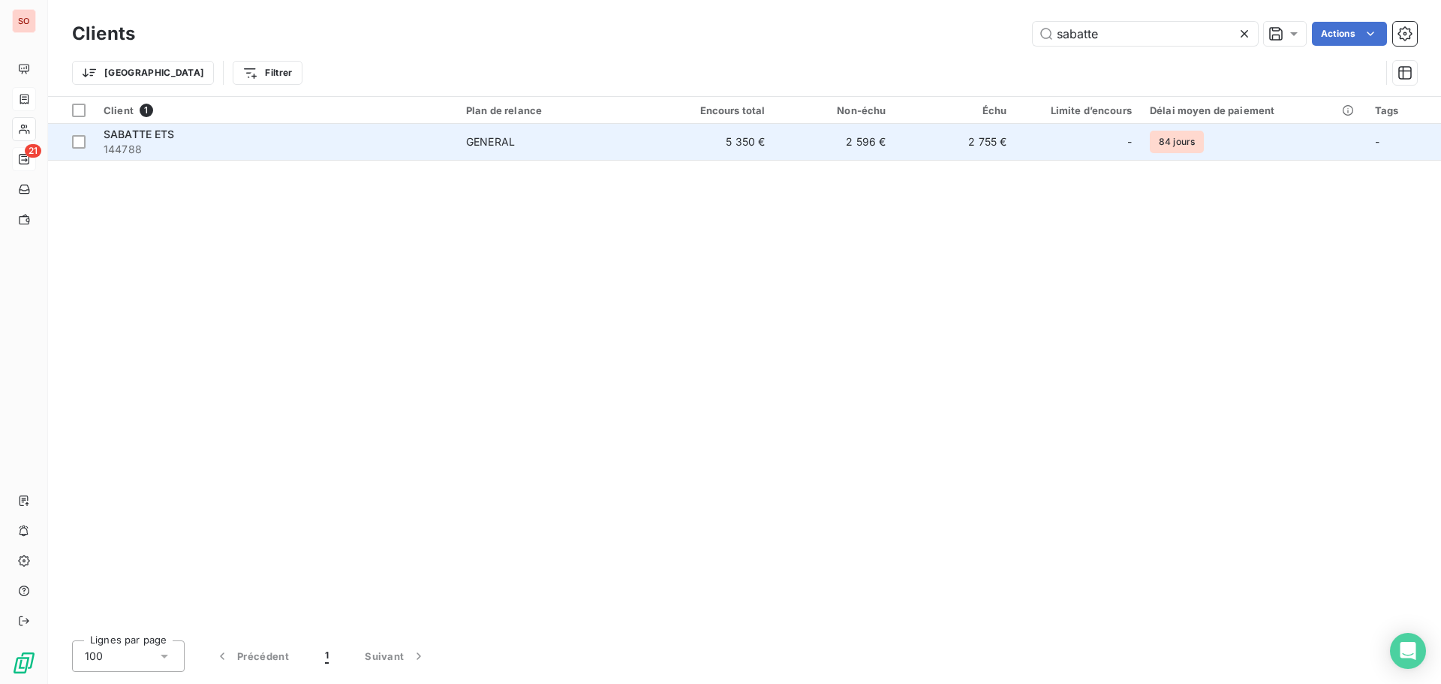
click at [146, 140] on div "SABATTE ETS" at bounding box center [276, 134] width 344 height 15
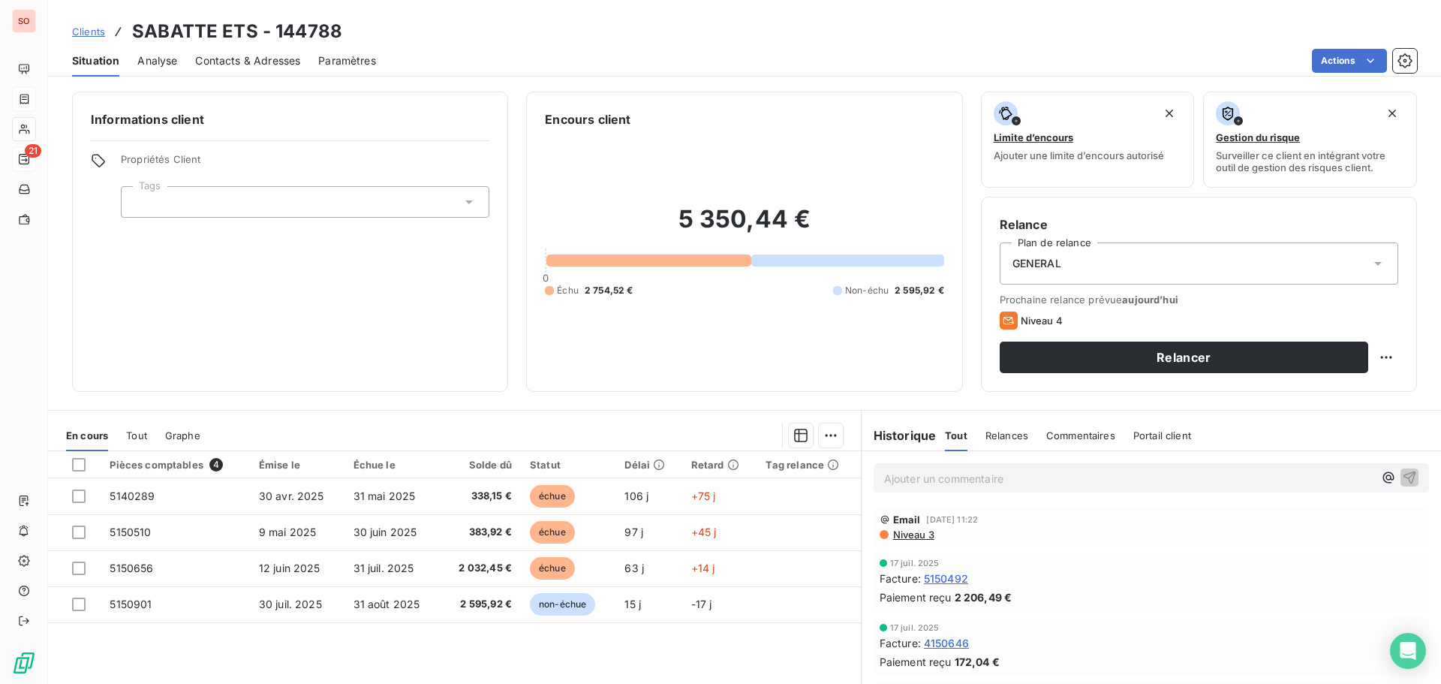
click at [955, 479] on p "Ajouter un commentaire ﻿" at bounding box center [1128, 478] width 489 height 19
click at [875, 476] on div "atelier@transports-sabatte.fr" at bounding box center [1151, 477] width 555 height 28
click at [884, 480] on span "atelier@transports-sabatte.fr" at bounding box center [976, 477] width 184 height 13
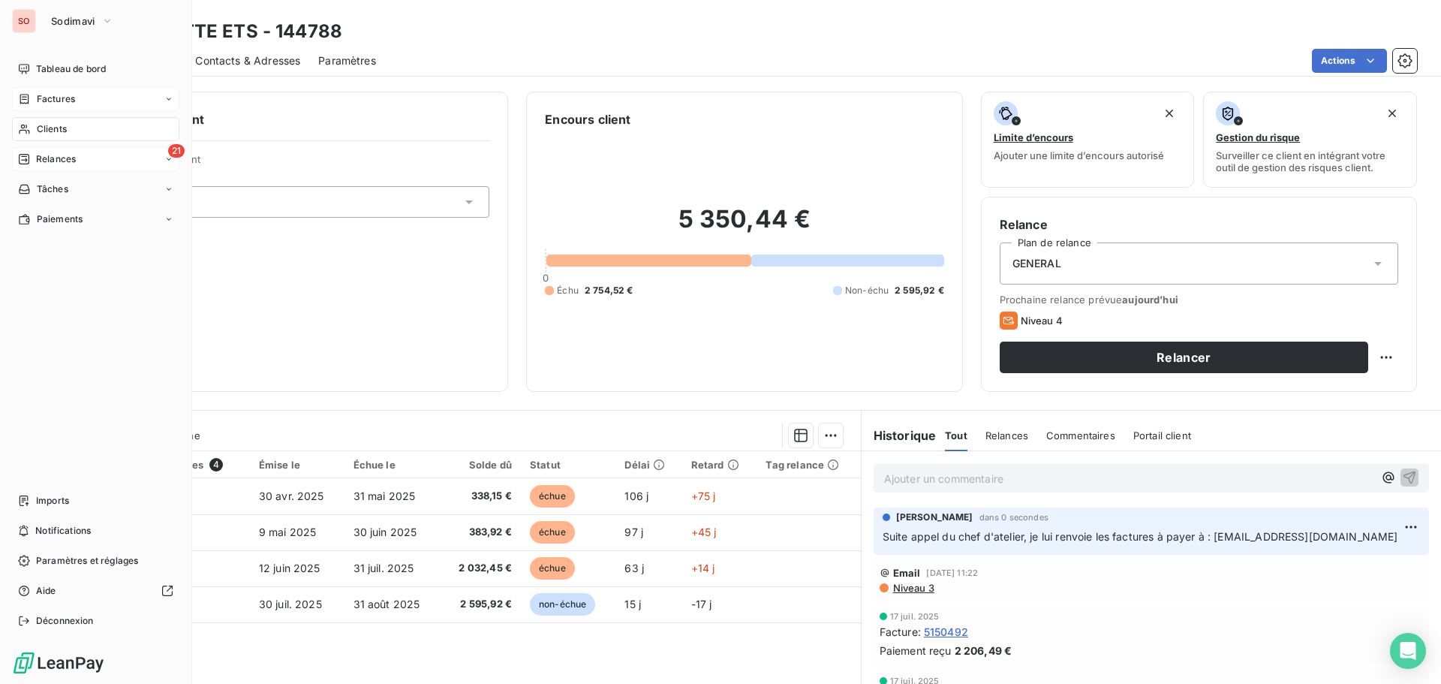
click at [47, 125] on span "Clients" at bounding box center [52, 129] width 30 height 14
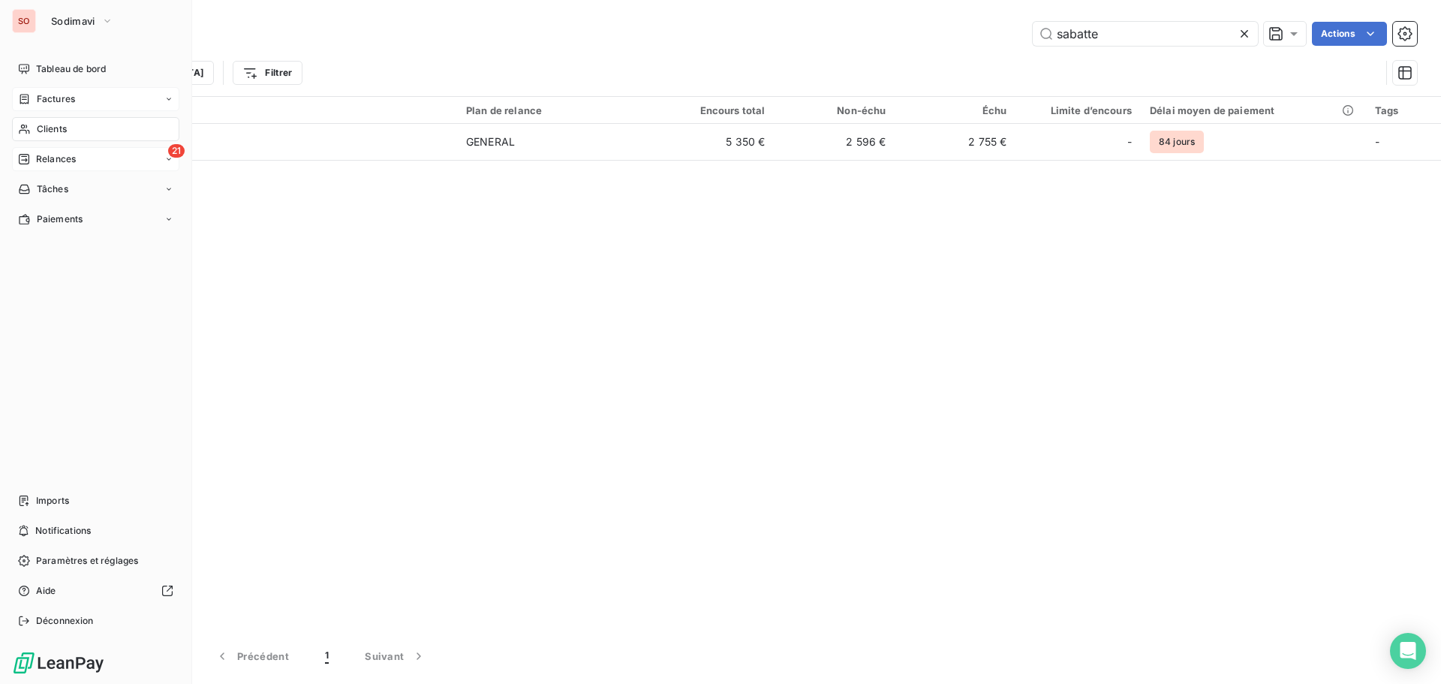
click at [40, 129] on span "Clients" at bounding box center [52, 129] width 30 height 14
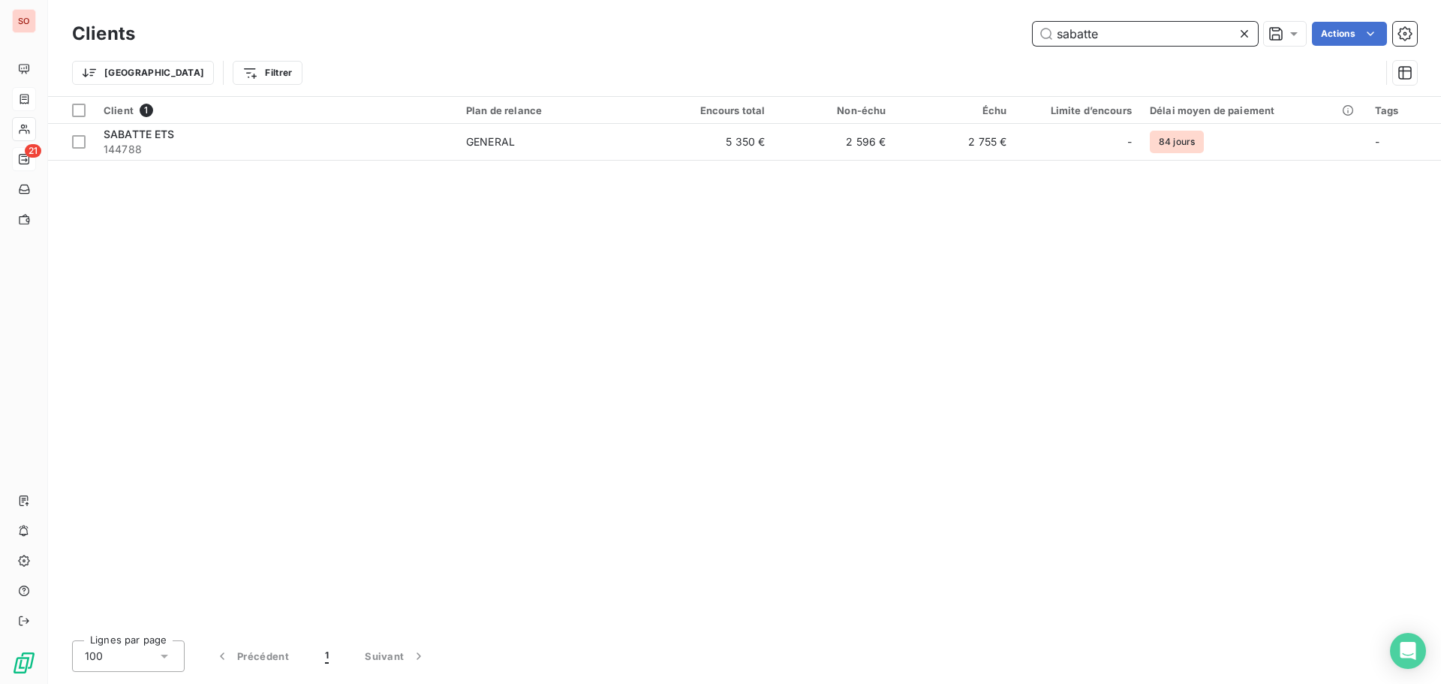
drag, startPoint x: 1112, startPoint y: 38, endPoint x: 977, endPoint y: 28, distance: 135.4
click at [979, 28] on div "sabatte Actions" at bounding box center [785, 34] width 1264 height 24
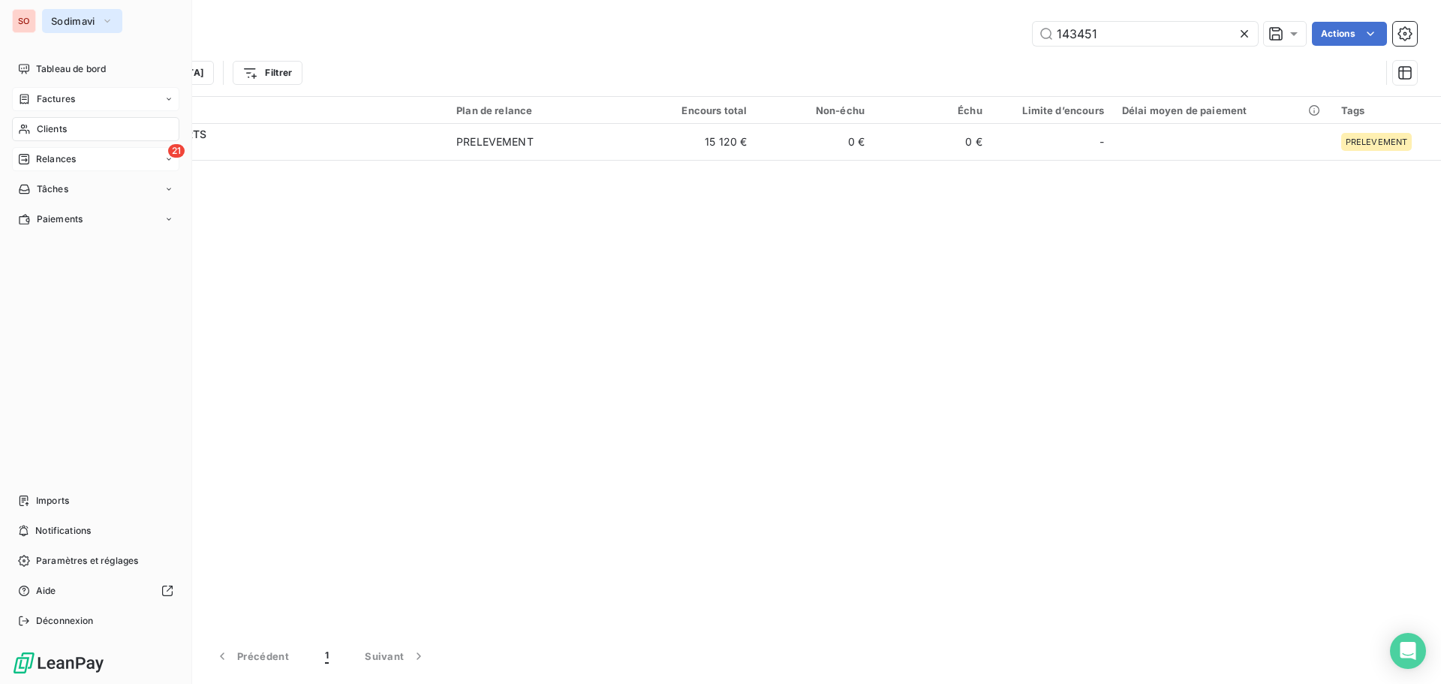
click at [67, 20] on span "Sodimavi" at bounding box center [73, 21] width 44 height 12
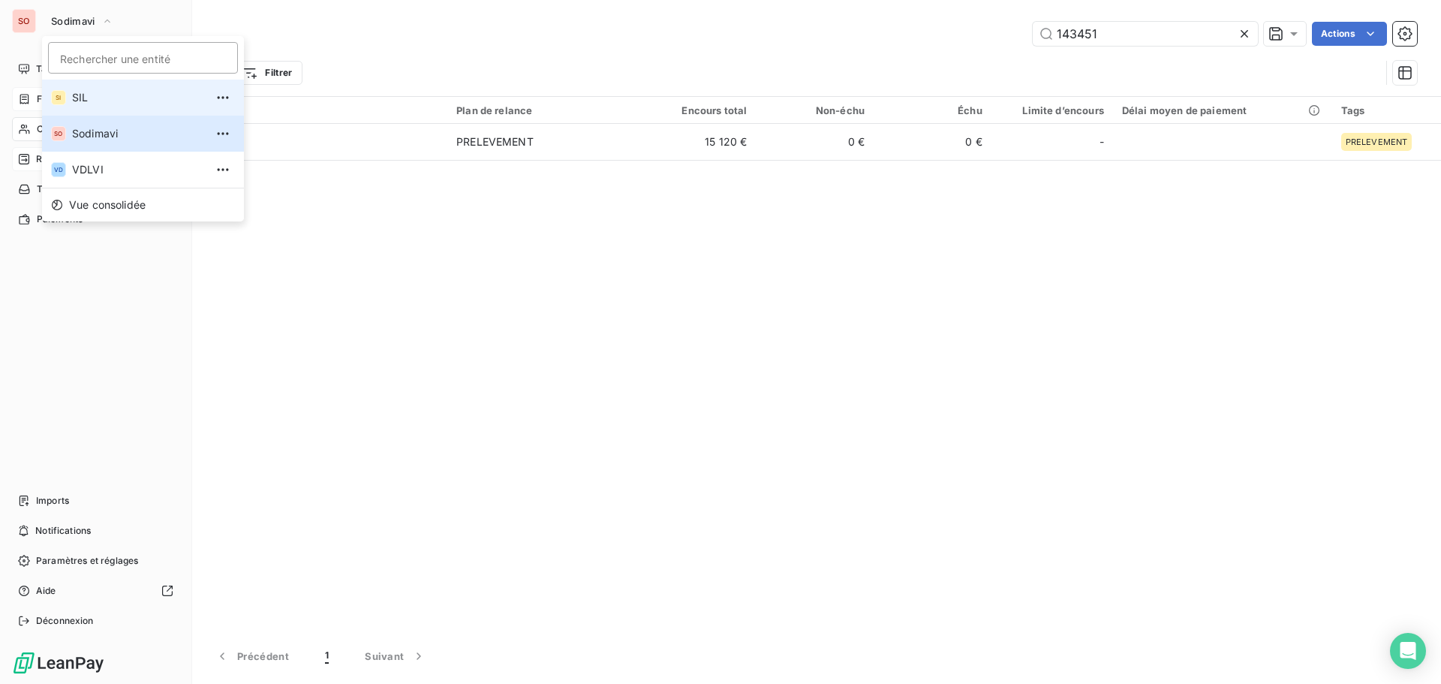
click at [83, 98] on span "SIL" at bounding box center [138, 97] width 133 height 15
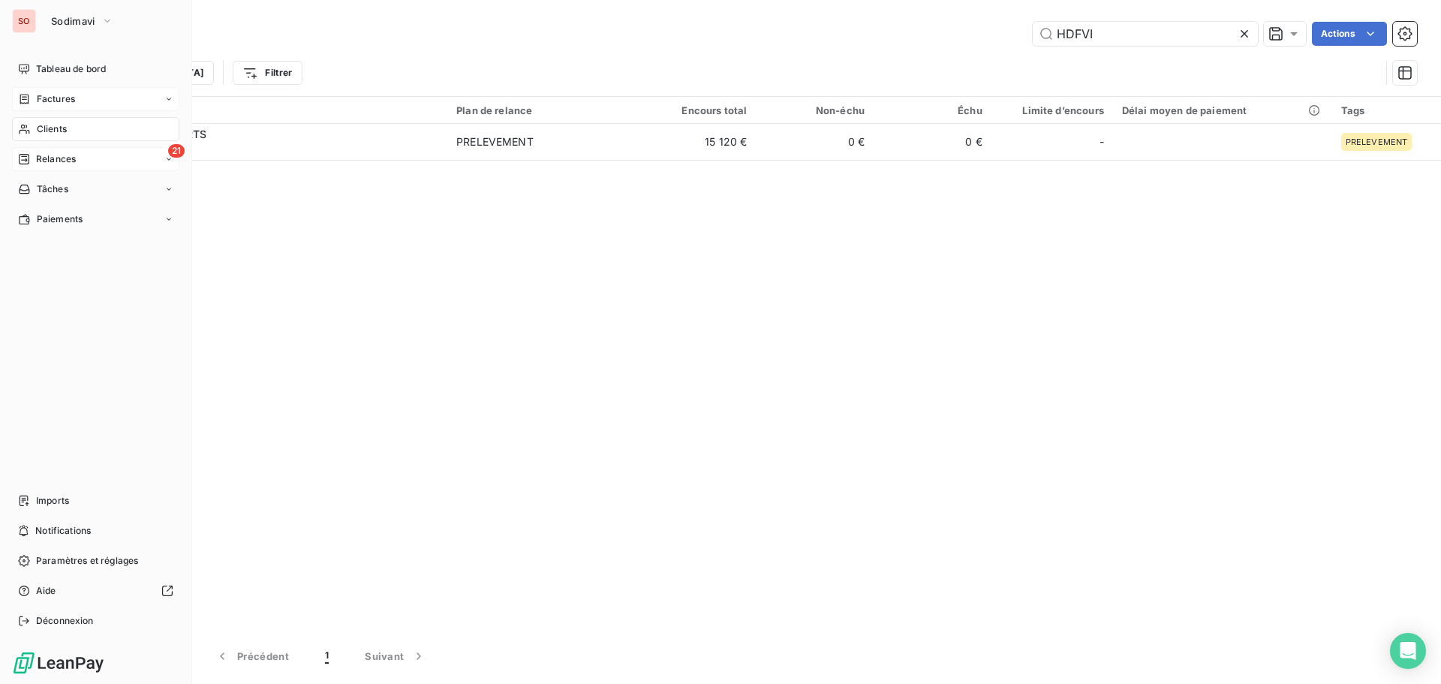
type input "143451"
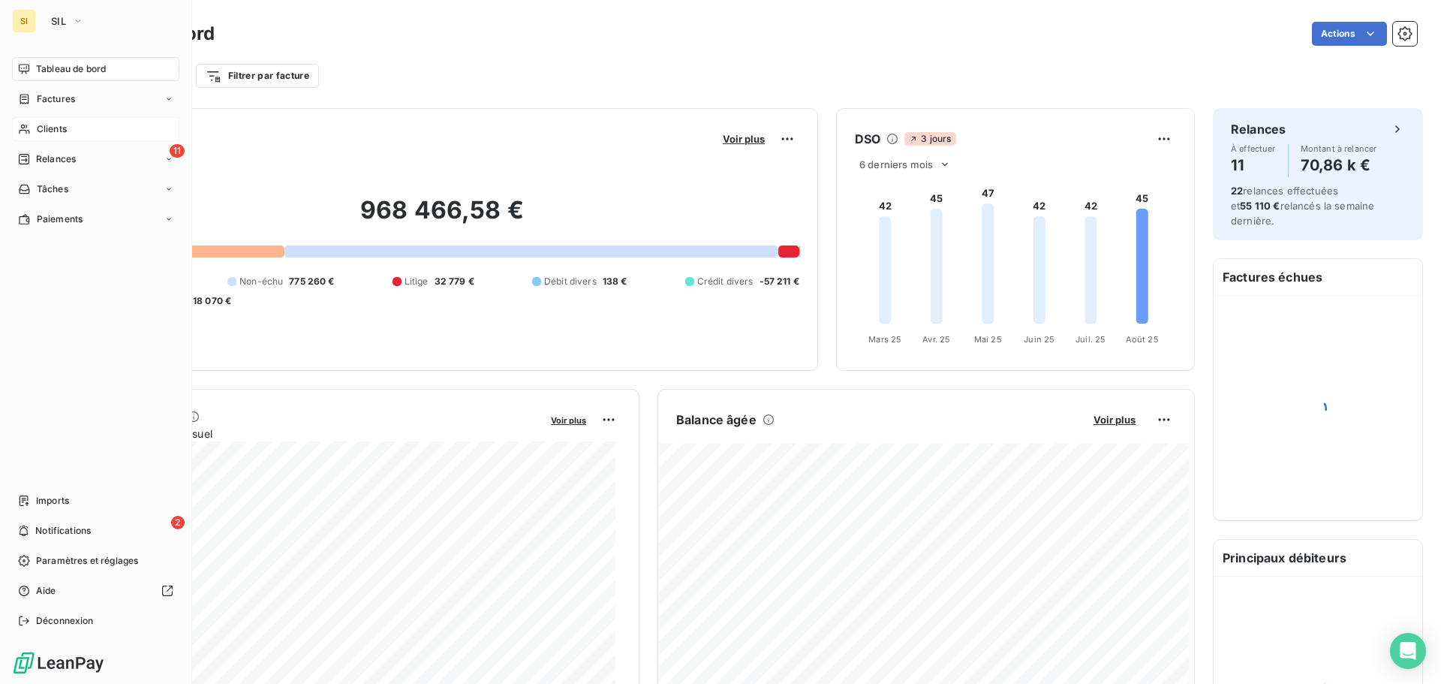
click at [43, 129] on span "Clients" at bounding box center [52, 129] width 30 height 14
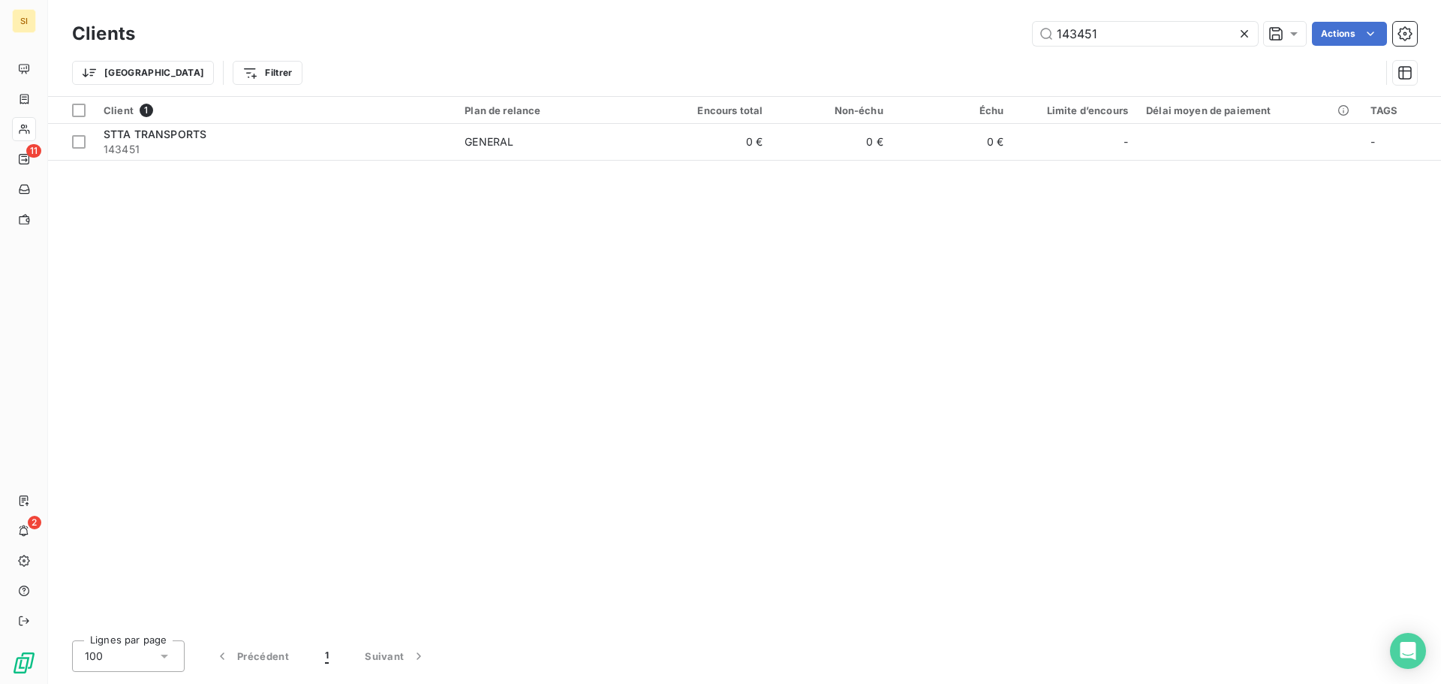
drag, startPoint x: 1113, startPoint y: 35, endPoint x: 961, endPoint y: 18, distance: 152.6
click at [961, 18] on div "Clients 143451 Actions" at bounding box center [744, 34] width 1345 height 32
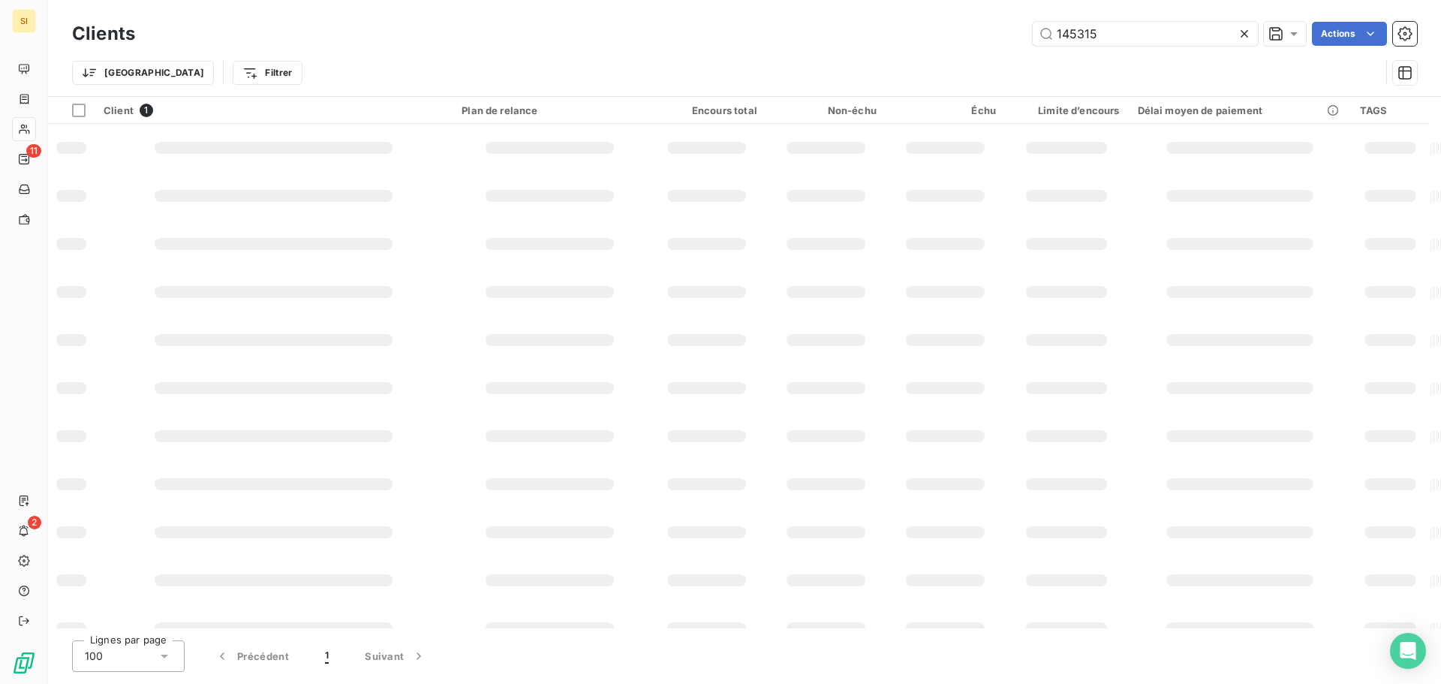
type input "145315"
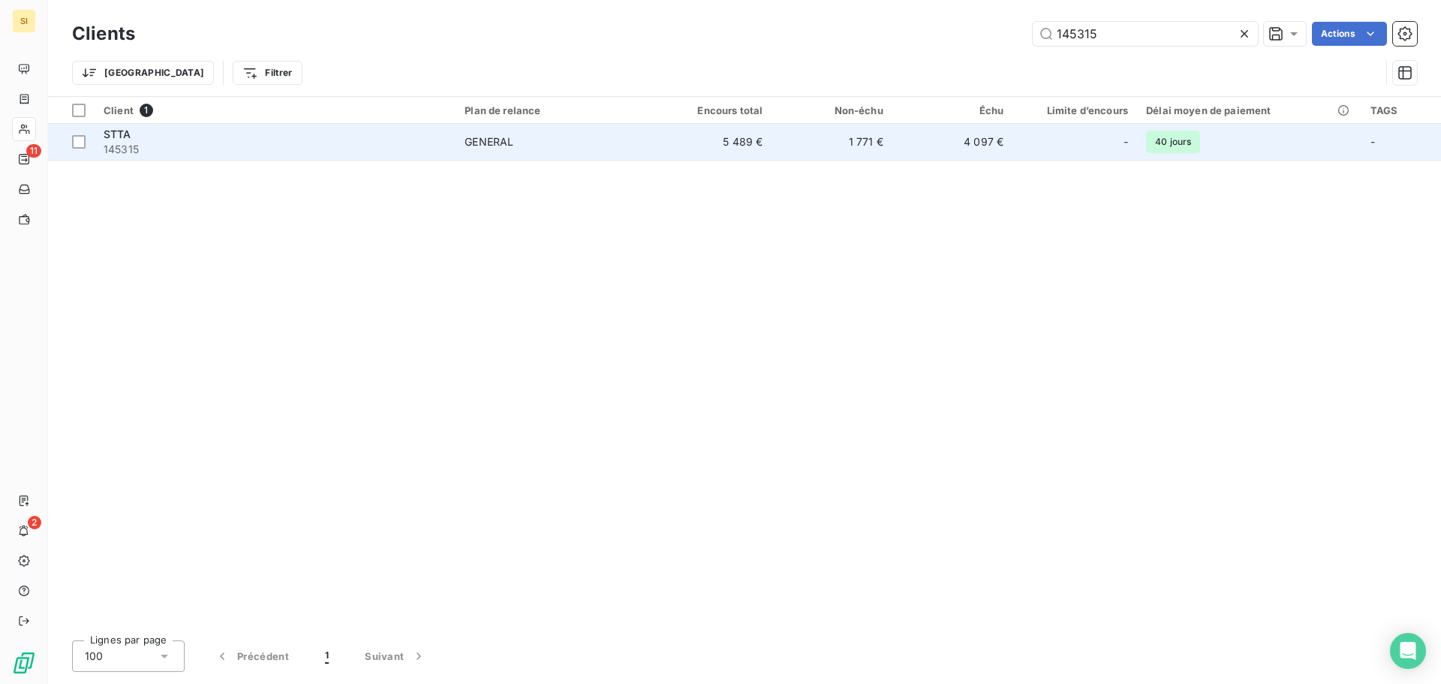
click at [128, 140] on div "STTA" at bounding box center [275, 134] width 343 height 15
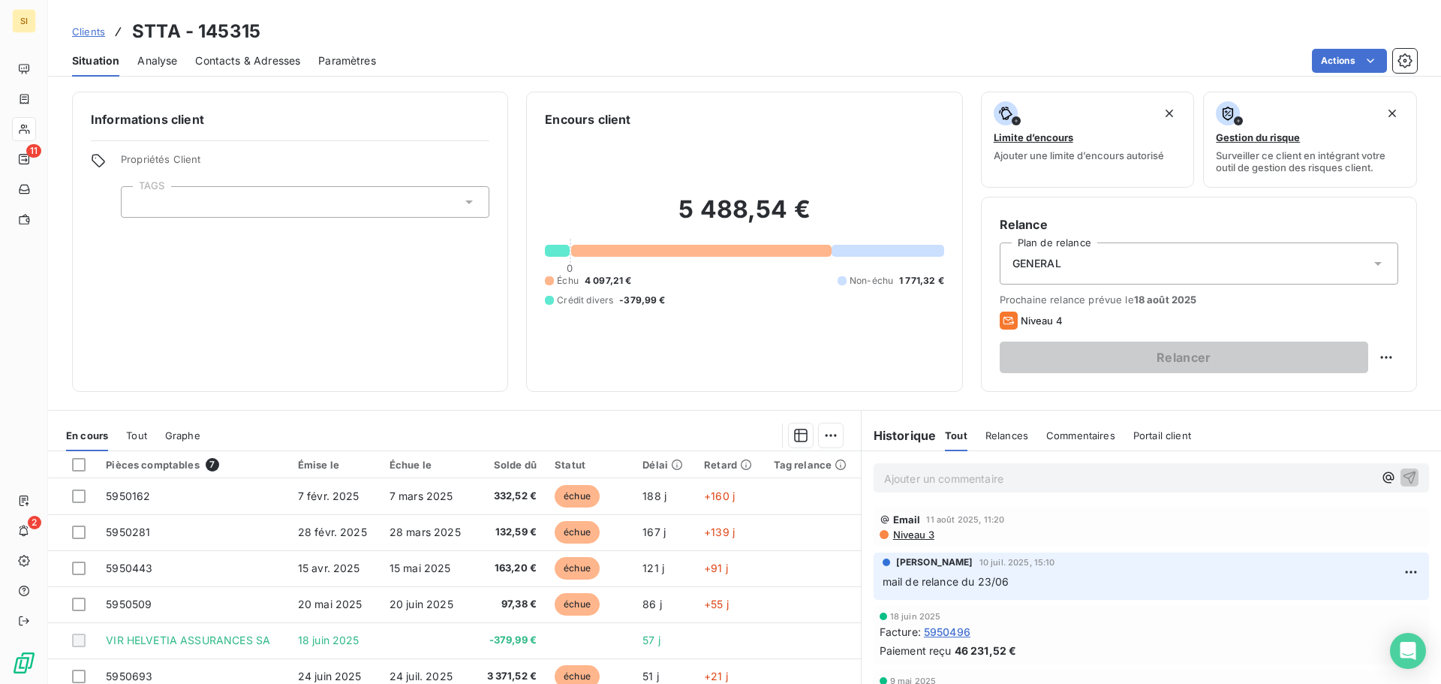
click at [940, 477] on p "Ajouter un commentaire ﻿" at bounding box center [1128, 478] width 489 height 19
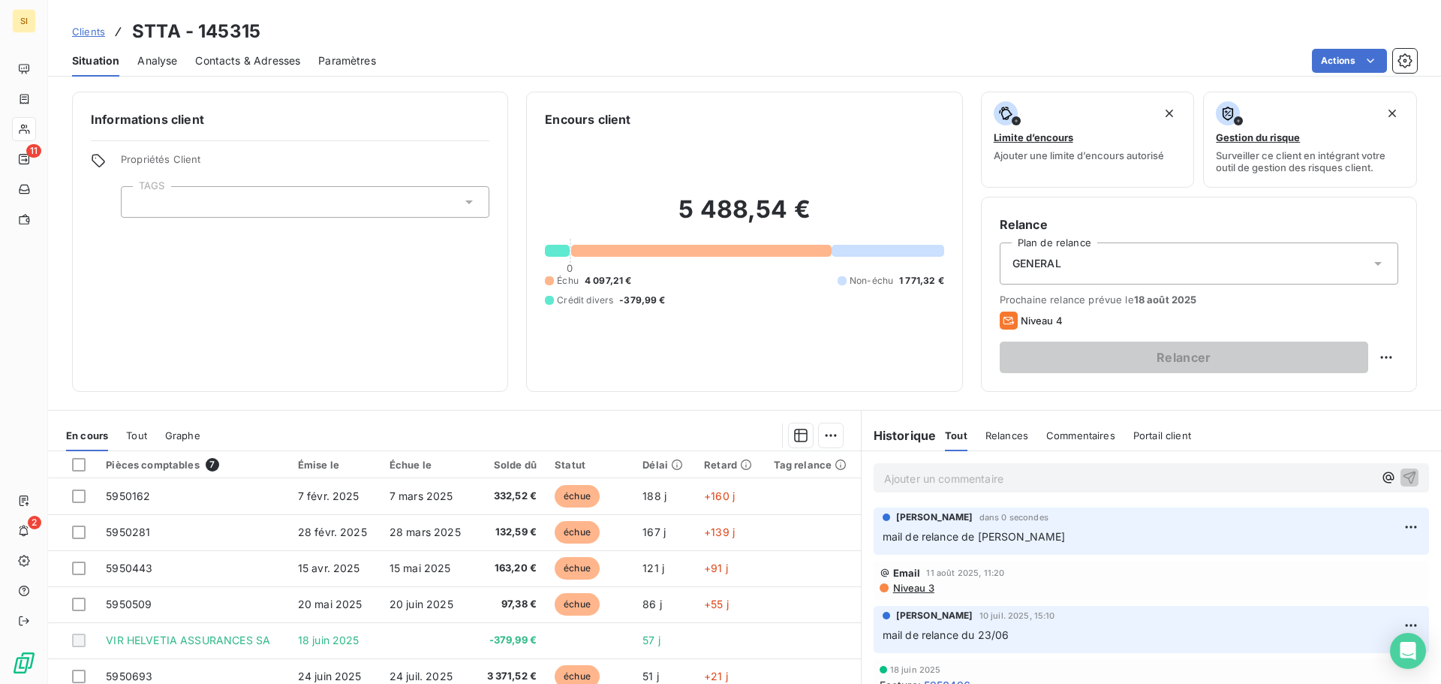
click at [58, 17] on div "Clients STTA - 145315 Situation Analyse Contacts & Adresses Paramètres Actions" at bounding box center [744, 38] width 1393 height 77
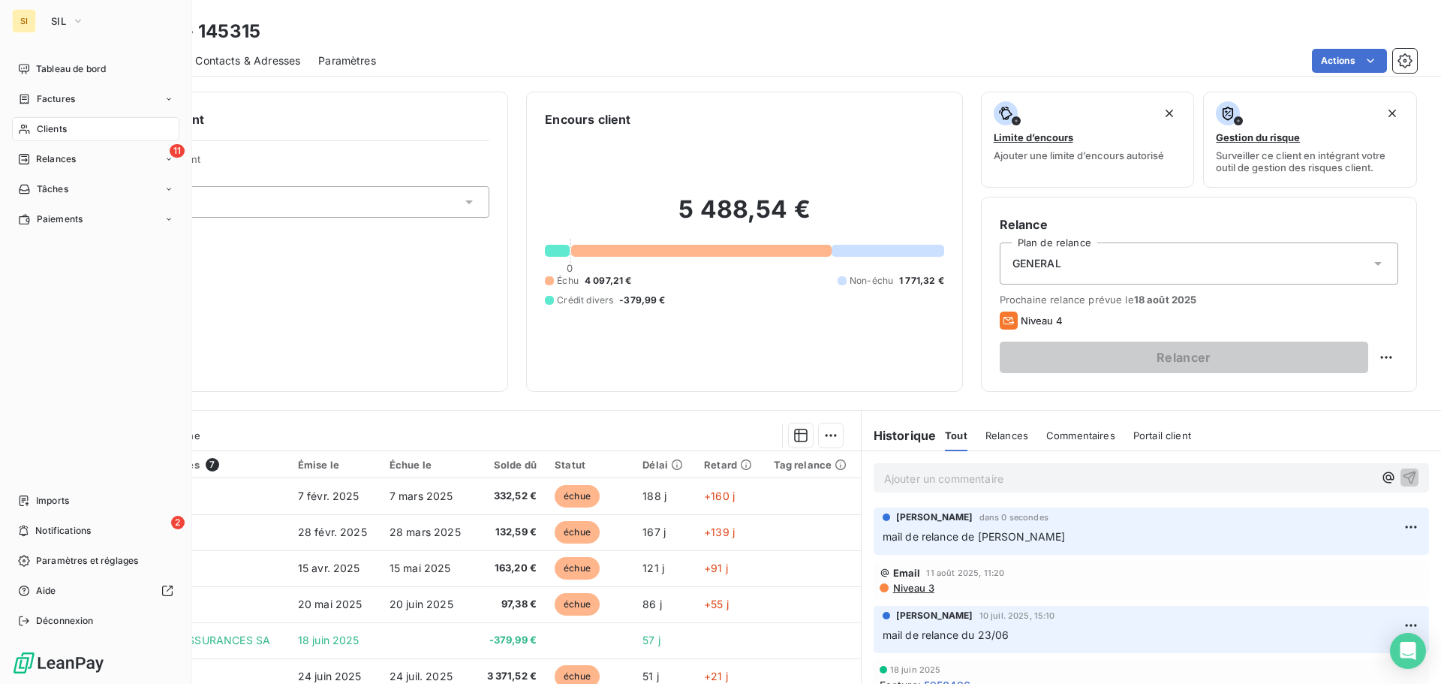
click at [33, 19] on div "SI" at bounding box center [24, 21] width 24 height 24
click at [51, 17] on button "SIL" at bounding box center [67, 21] width 51 height 24
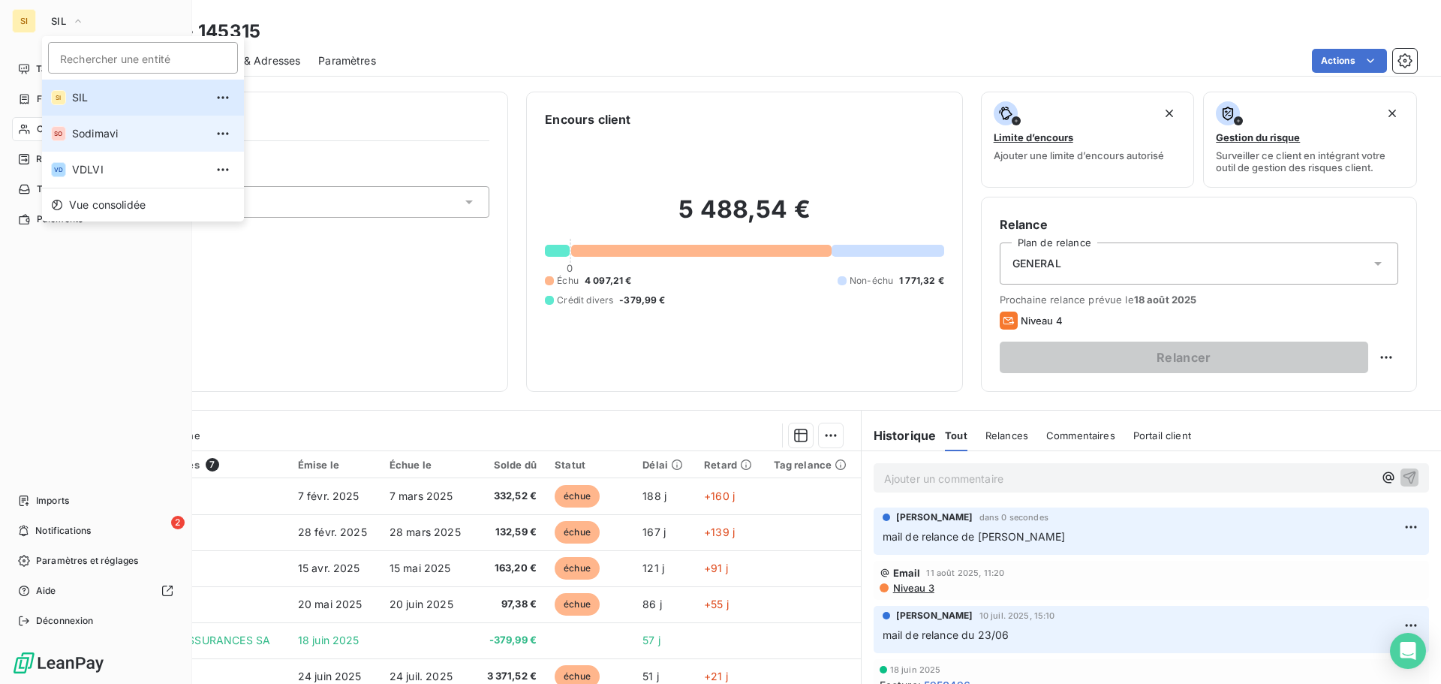
click at [83, 130] on span "Sodimavi" at bounding box center [138, 133] width 133 height 15
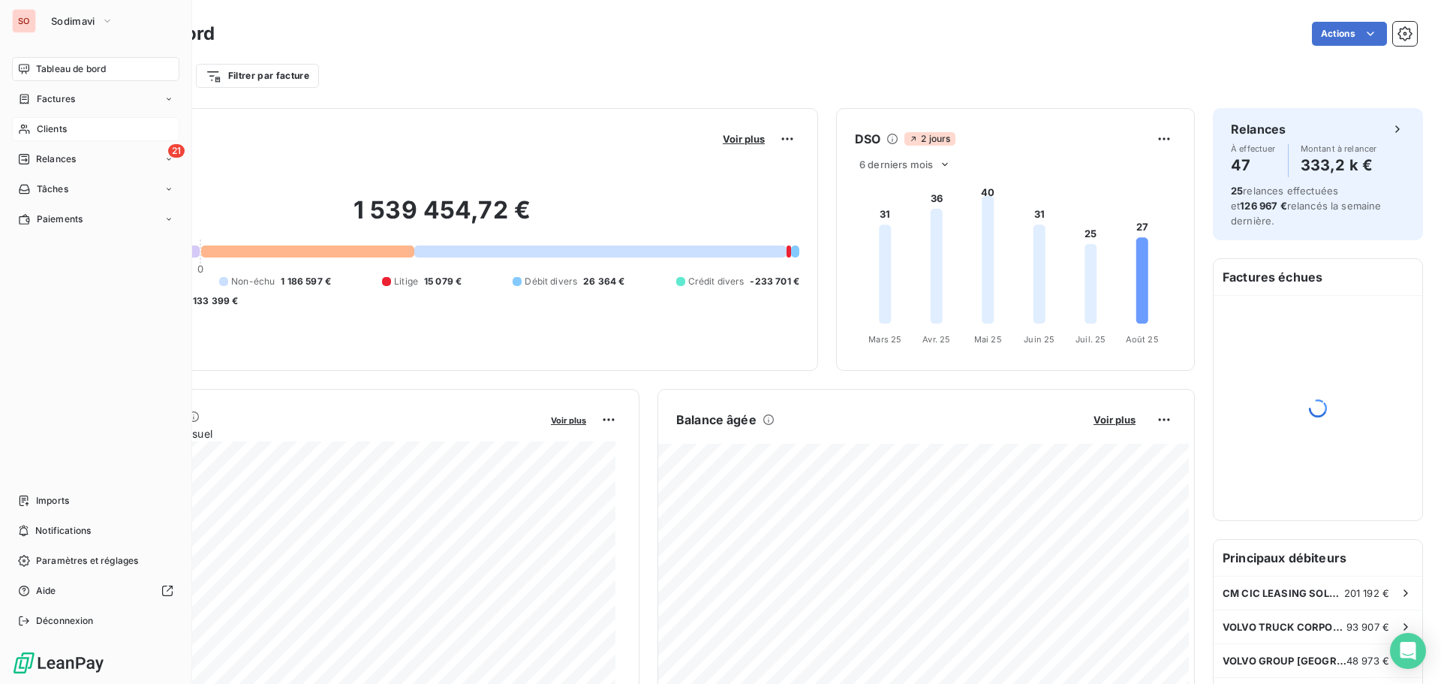
click at [35, 120] on div "Clients" at bounding box center [95, 129] width 167 height 24
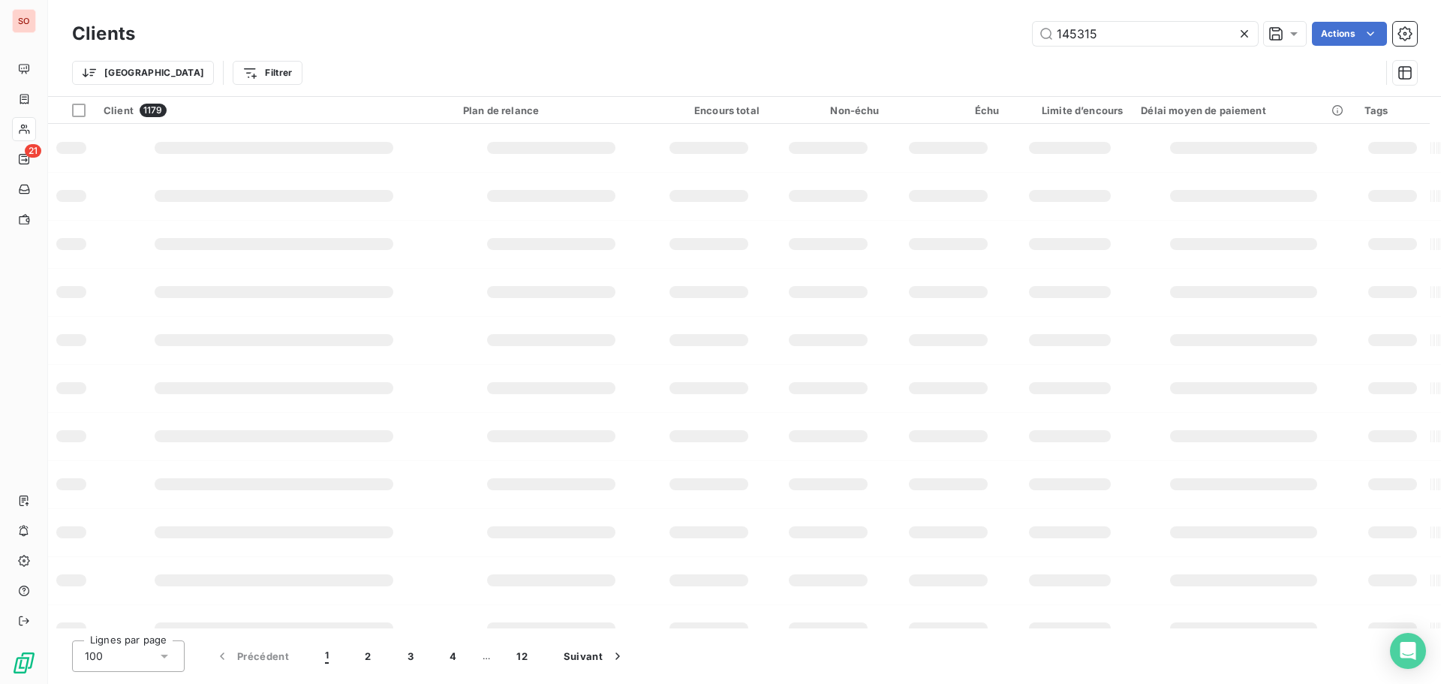
type input "145315"
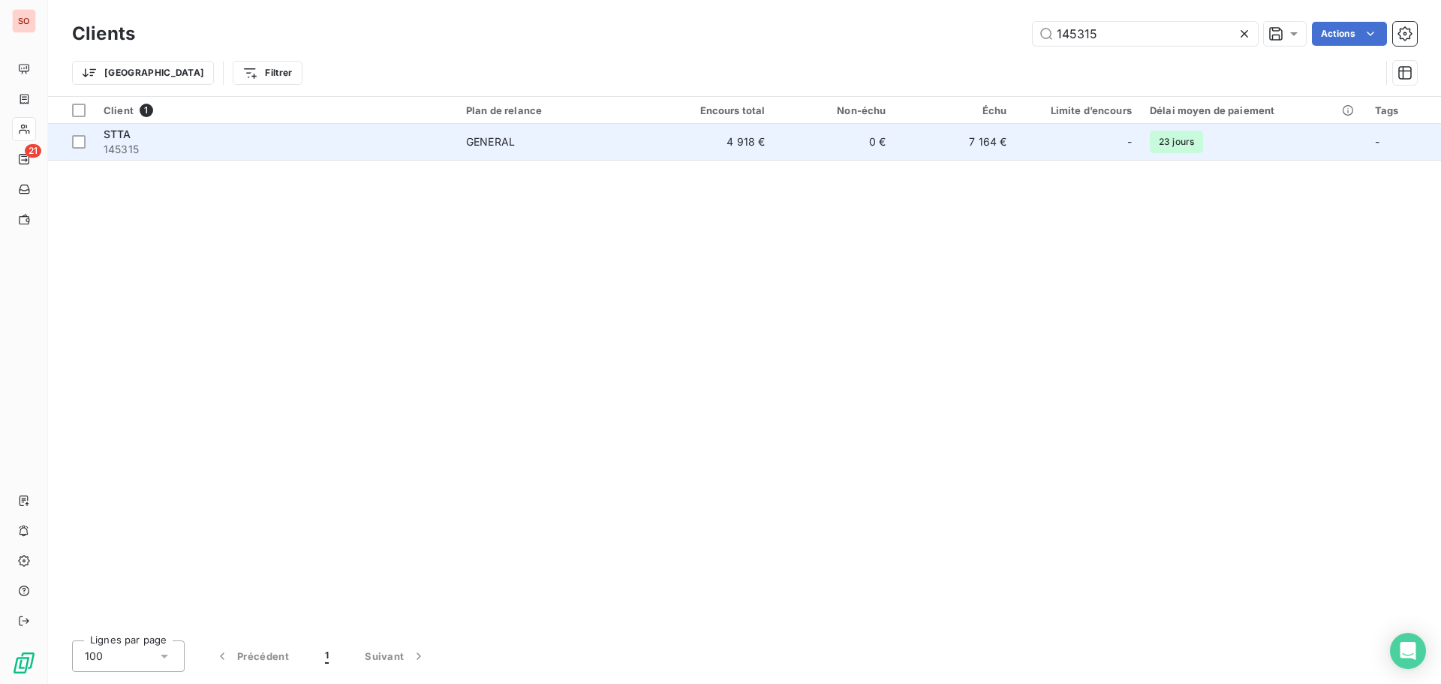
click at [128, 136] on span "STTA" at bounding box center [118, 134] width 28 height 13
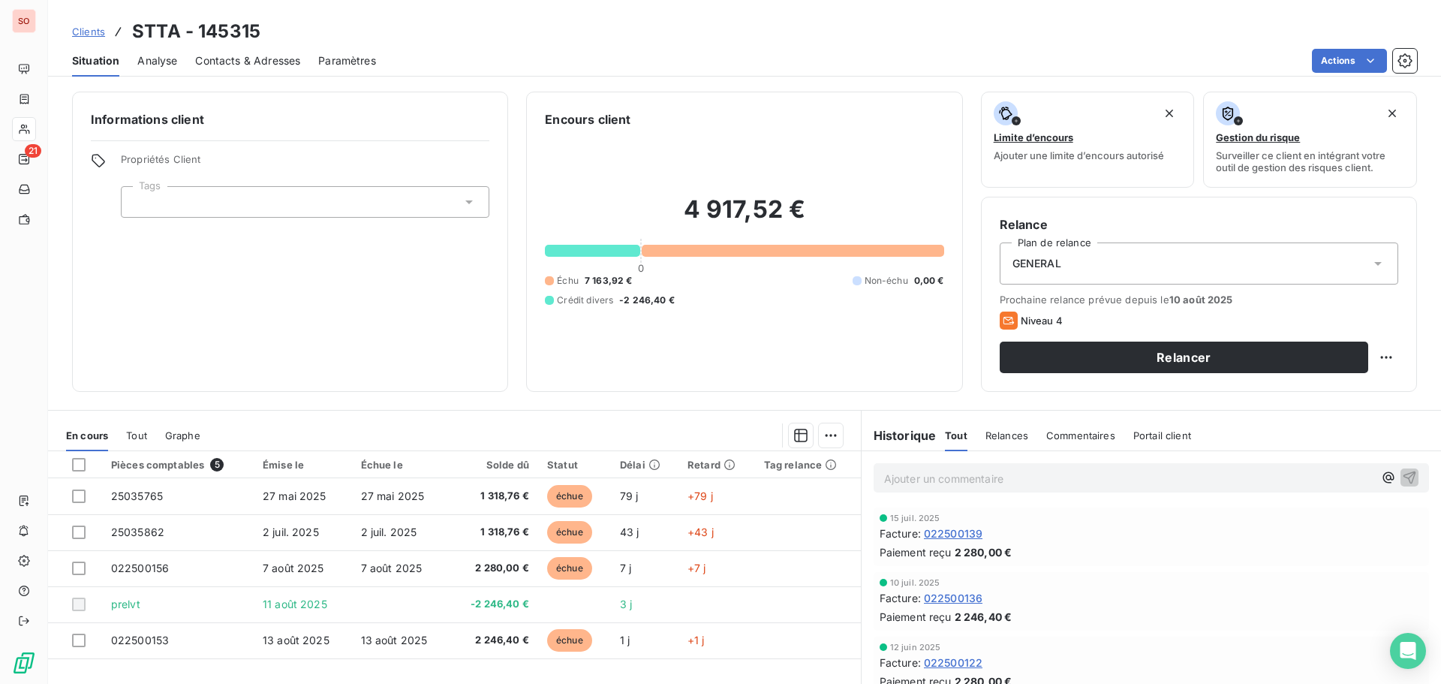
click at [928, 479] on p "Ajouter un commentaire ﻿" at bounding box center [1128, 478] width 489 height 19
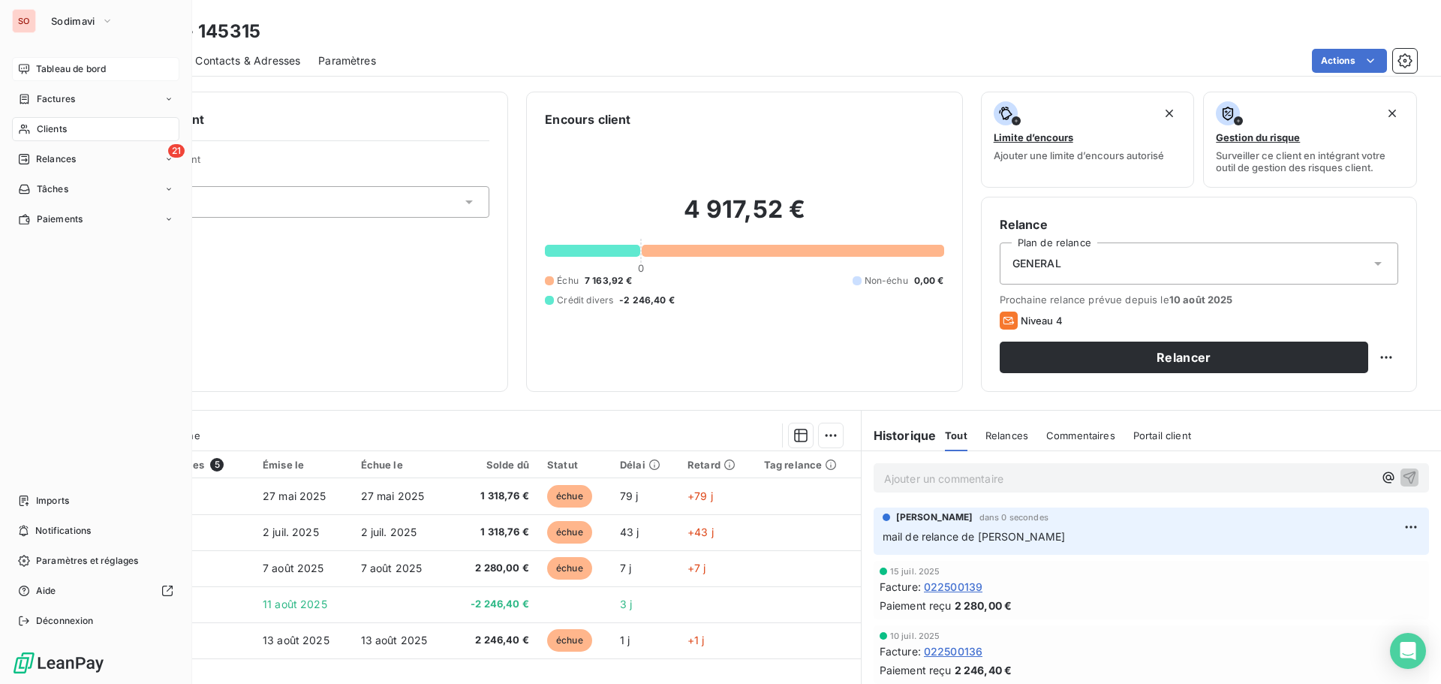
click at [71, 79] on div "Tableau de bord" at bounding box center [95, 69] width 167 height 24
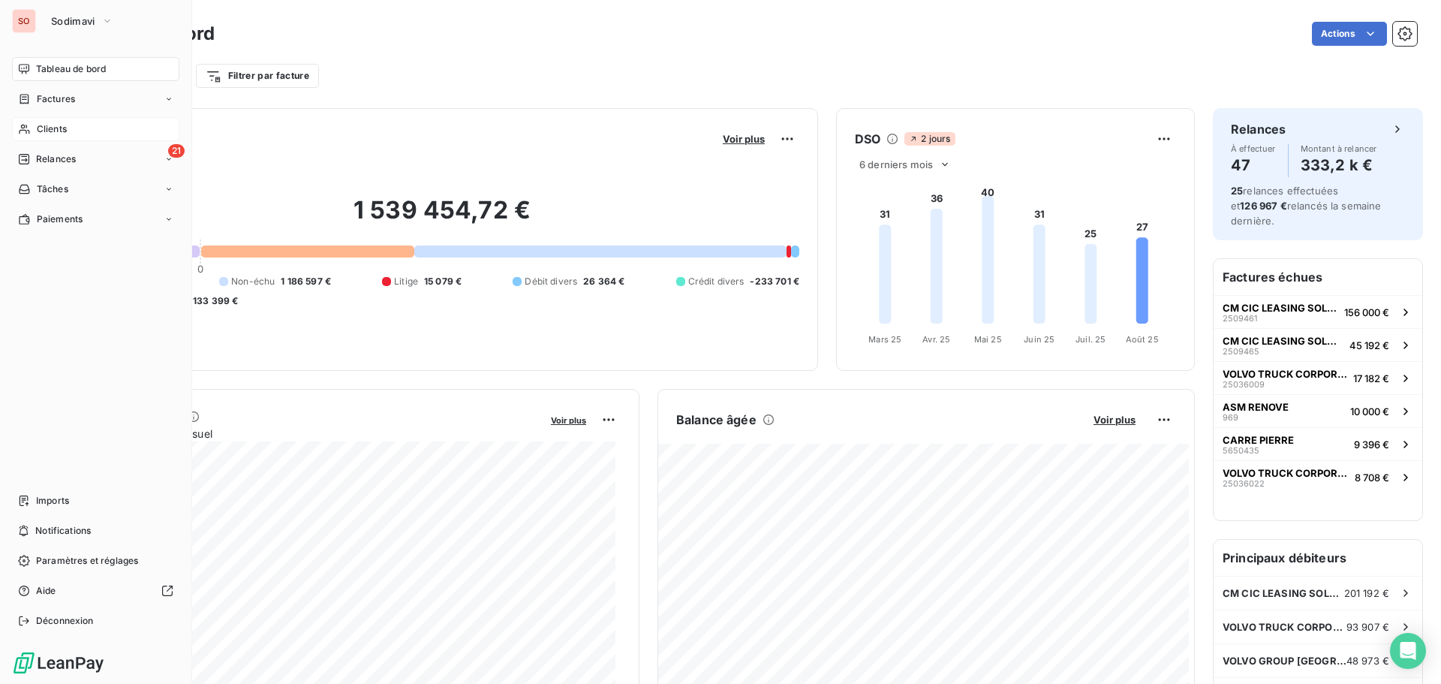
click at [49, 128] on span "Clients" at bounding box center [52, 129] width 30 height 14
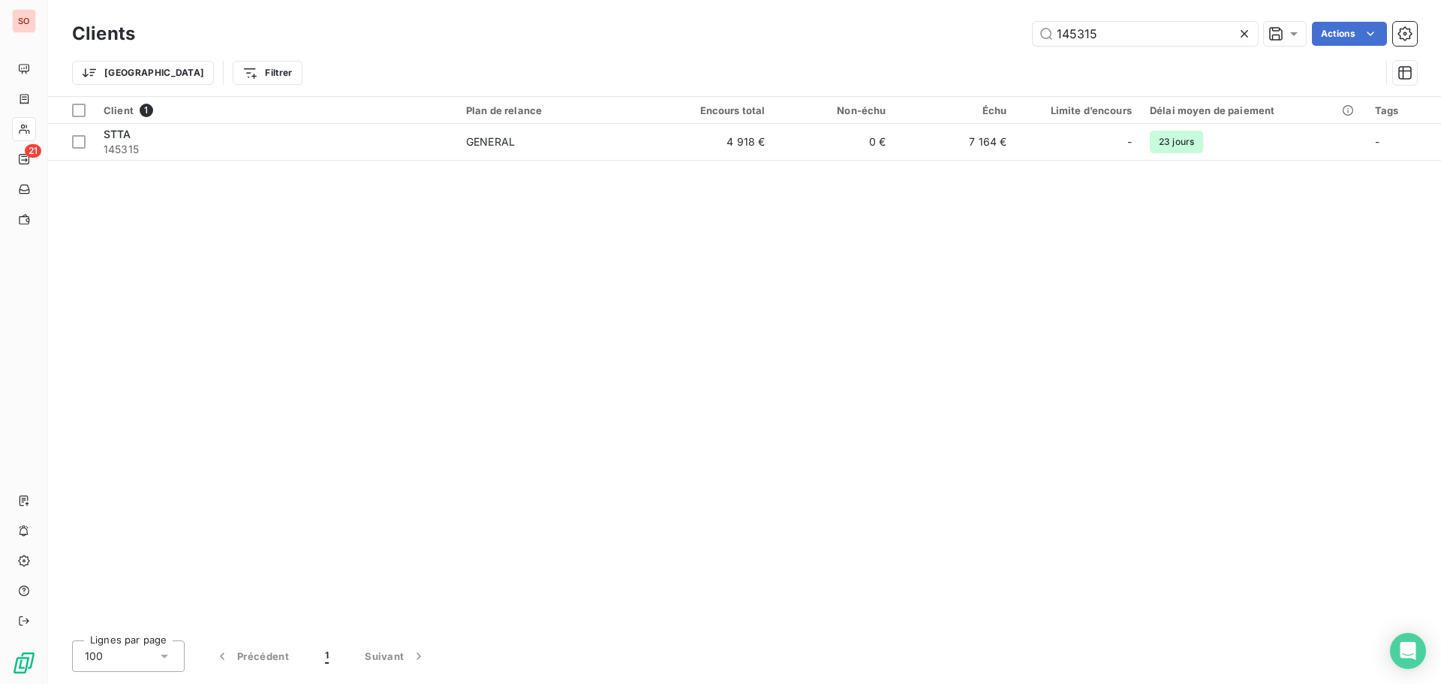
click at [1244, 35] on icon at bounding box center [1245, 34] width 8 height 8
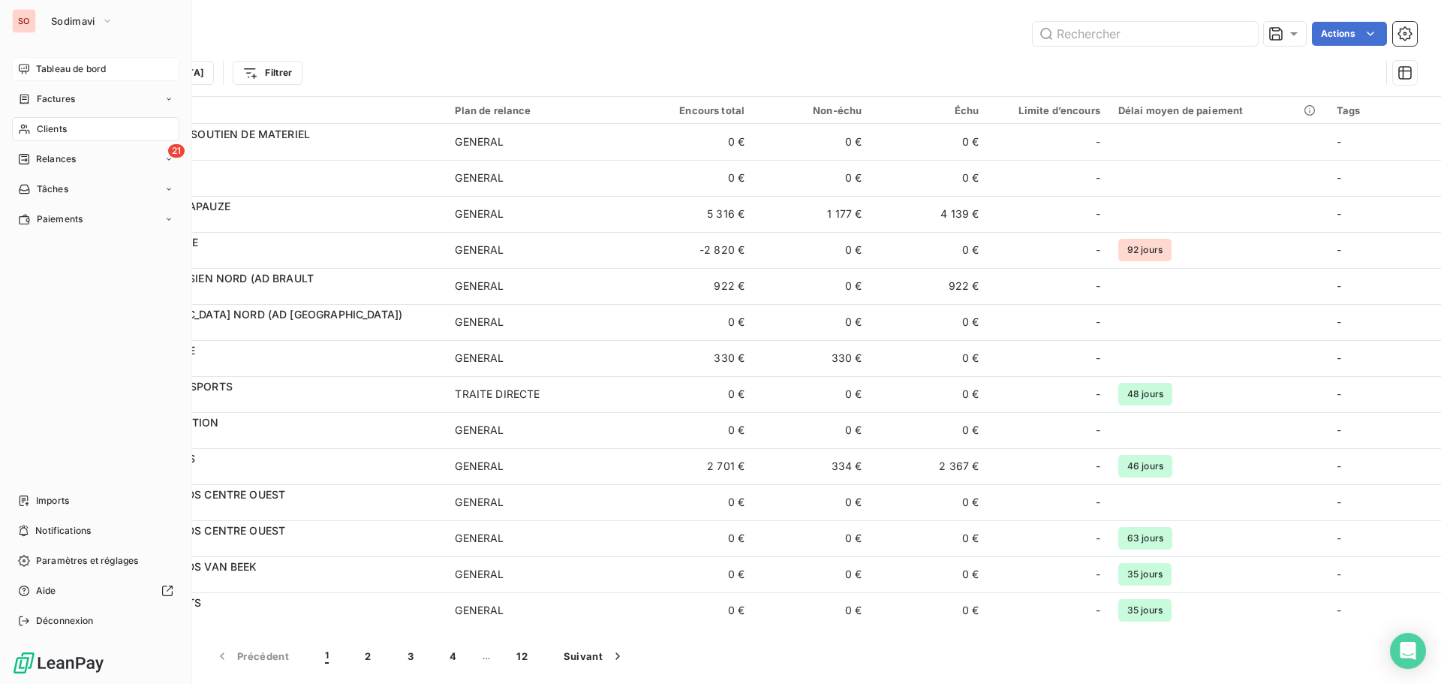
click at [62, 71] on span "Tableau de bord" at bounding box center [71, 69] width 70 height 14
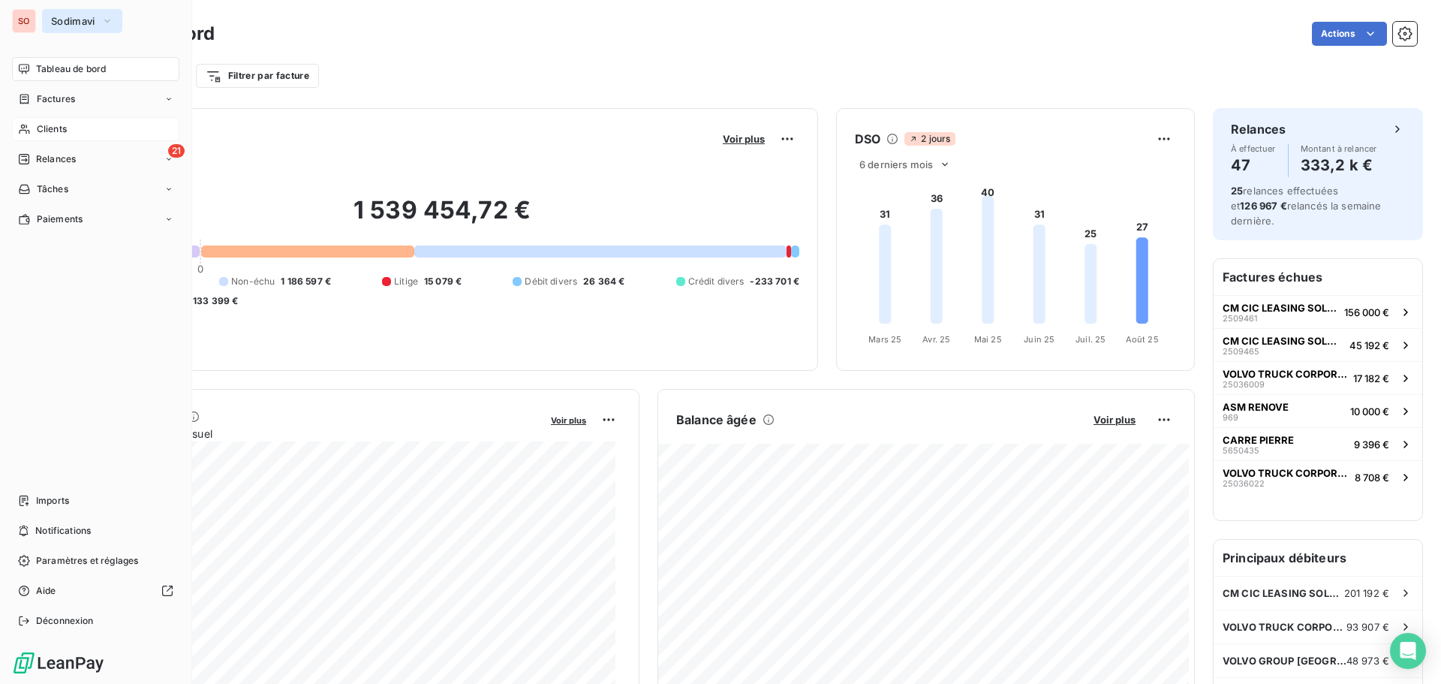
click at [63, 18] on span "Sodimavi" at bounding box center [73, 21] width 44 height 12
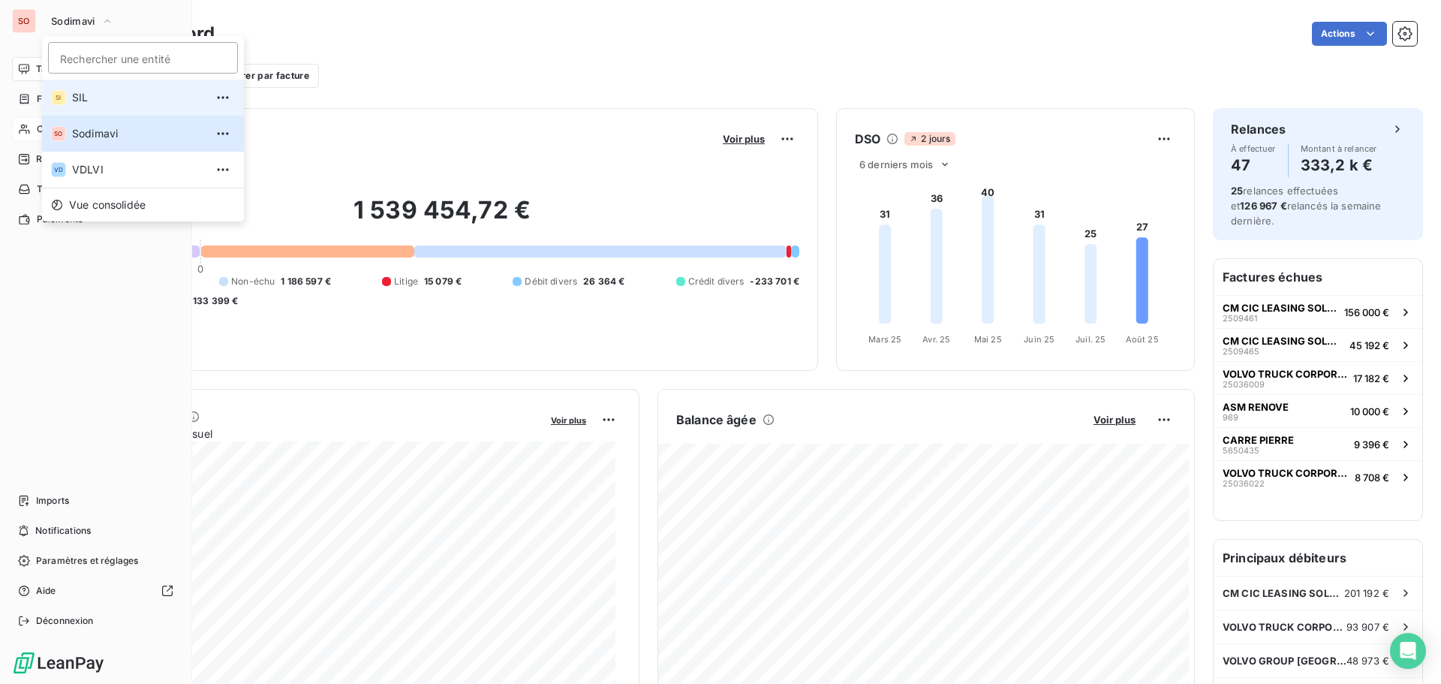
click at [85, 98] on span "SIL" at bounding box center [138, 97] width 133 height 15
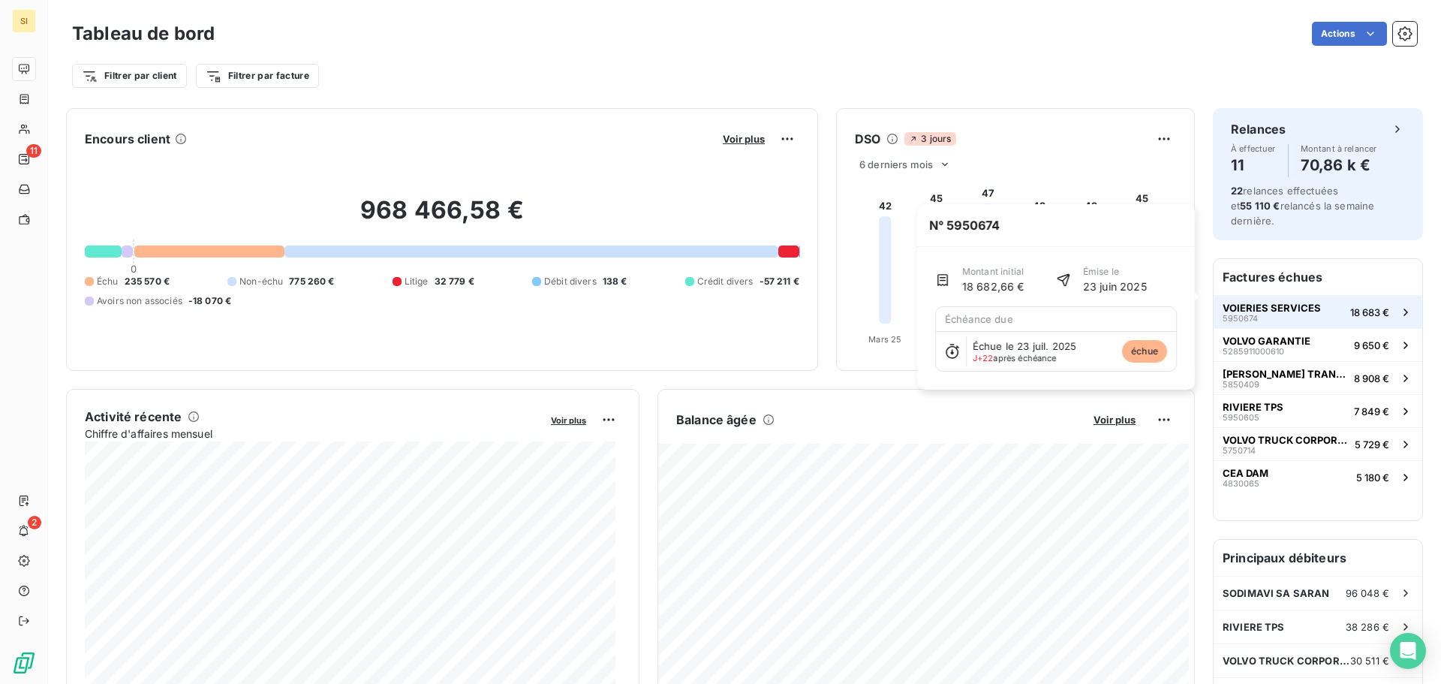
click at [1252, 302] on span "VOIERIES SERVICES" at bounding box center [1272, 308] width 98 height 12
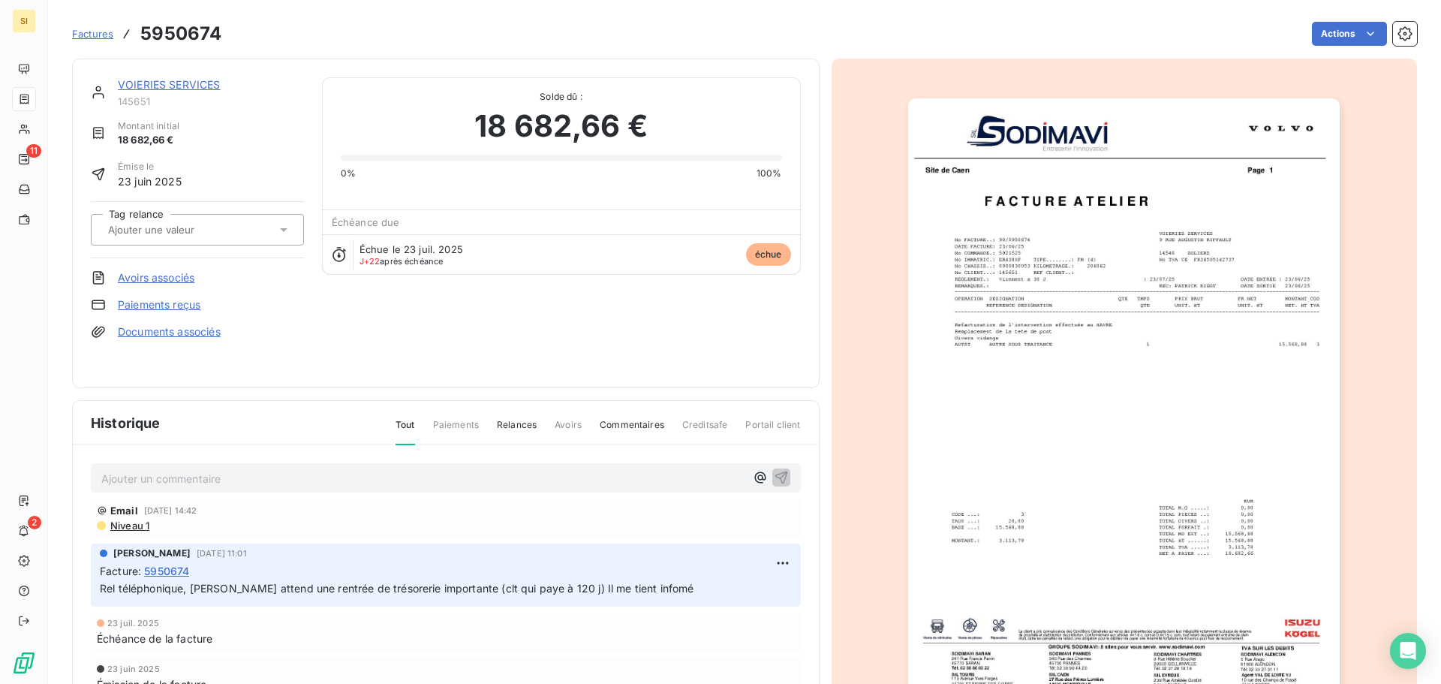
click at [311, 480] on p "Ajouter un commentaire ﻿" at bounding box center [423, 478] width 644 height 19
